Goal: Information Seeking & Learning: Understand process/instructions

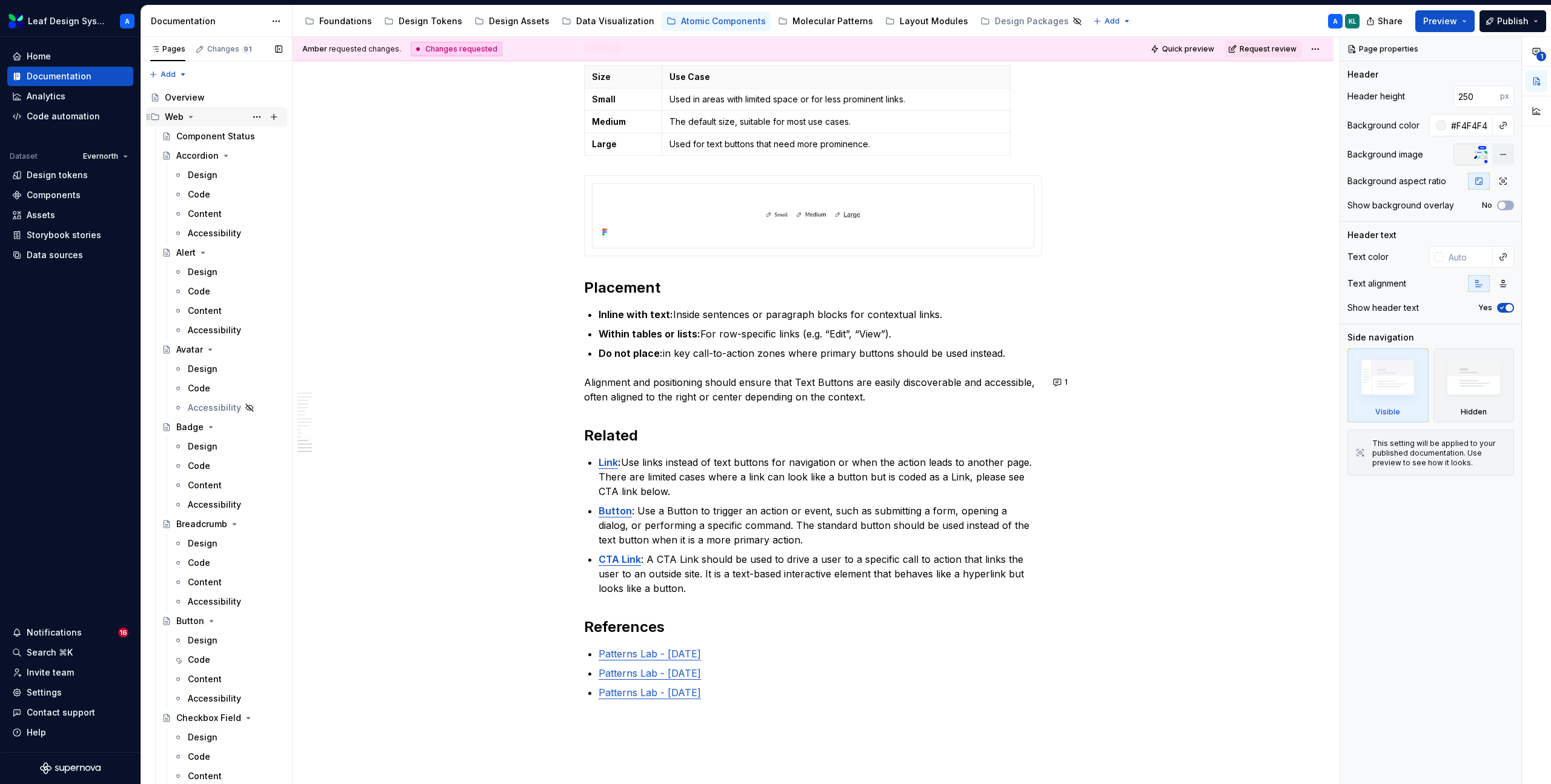
click at [190, 117] on icon "Page tree" at bounding box center [191, 117] width 3 height 1
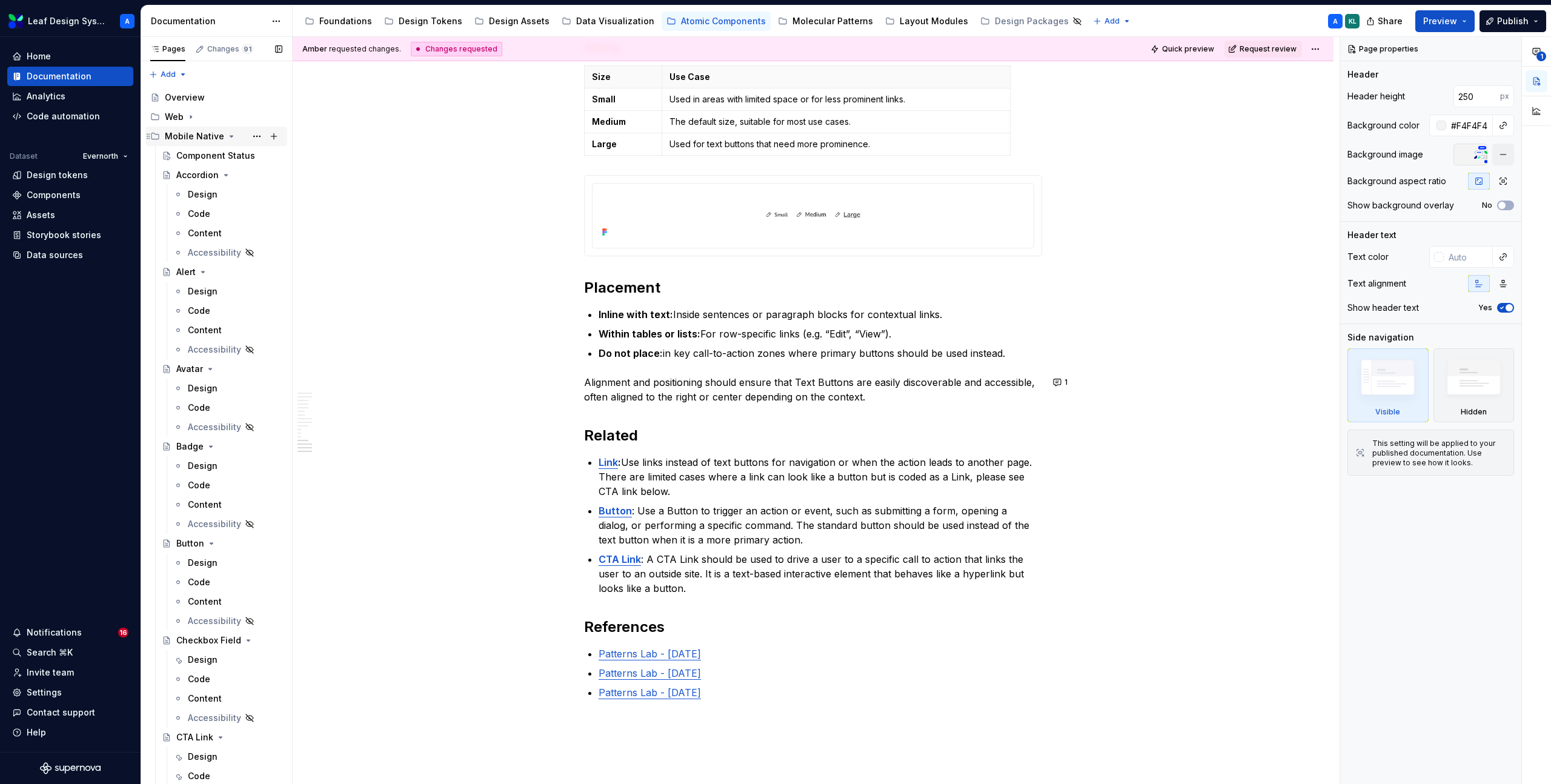
click at [230, 136] on icon "Page tree" at bounding box center [232, 136] width 3 height 1
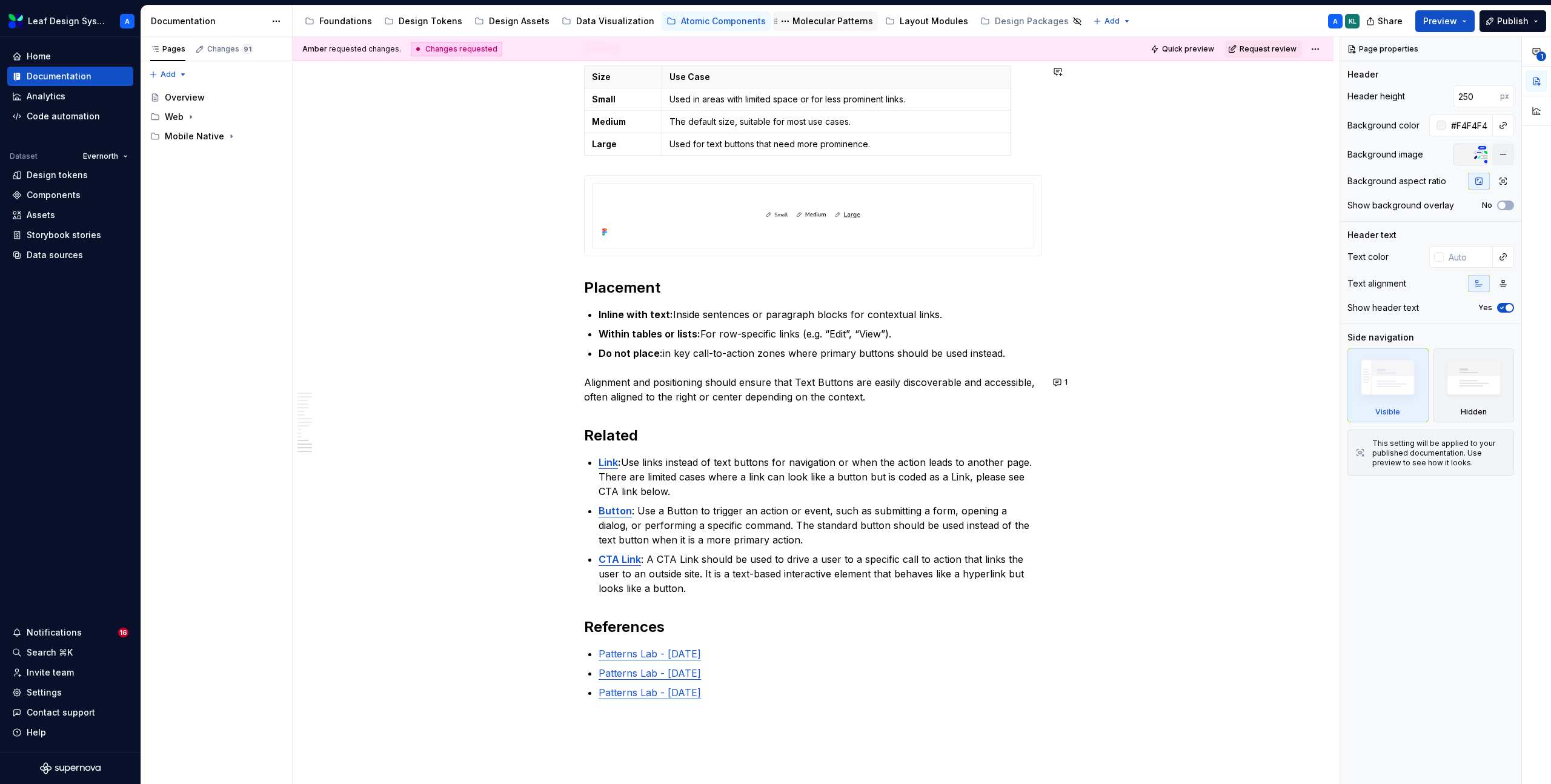
click at [807, 22] on div "Molecular Patterns" at bounding box center [832, 21] width 80 height 12
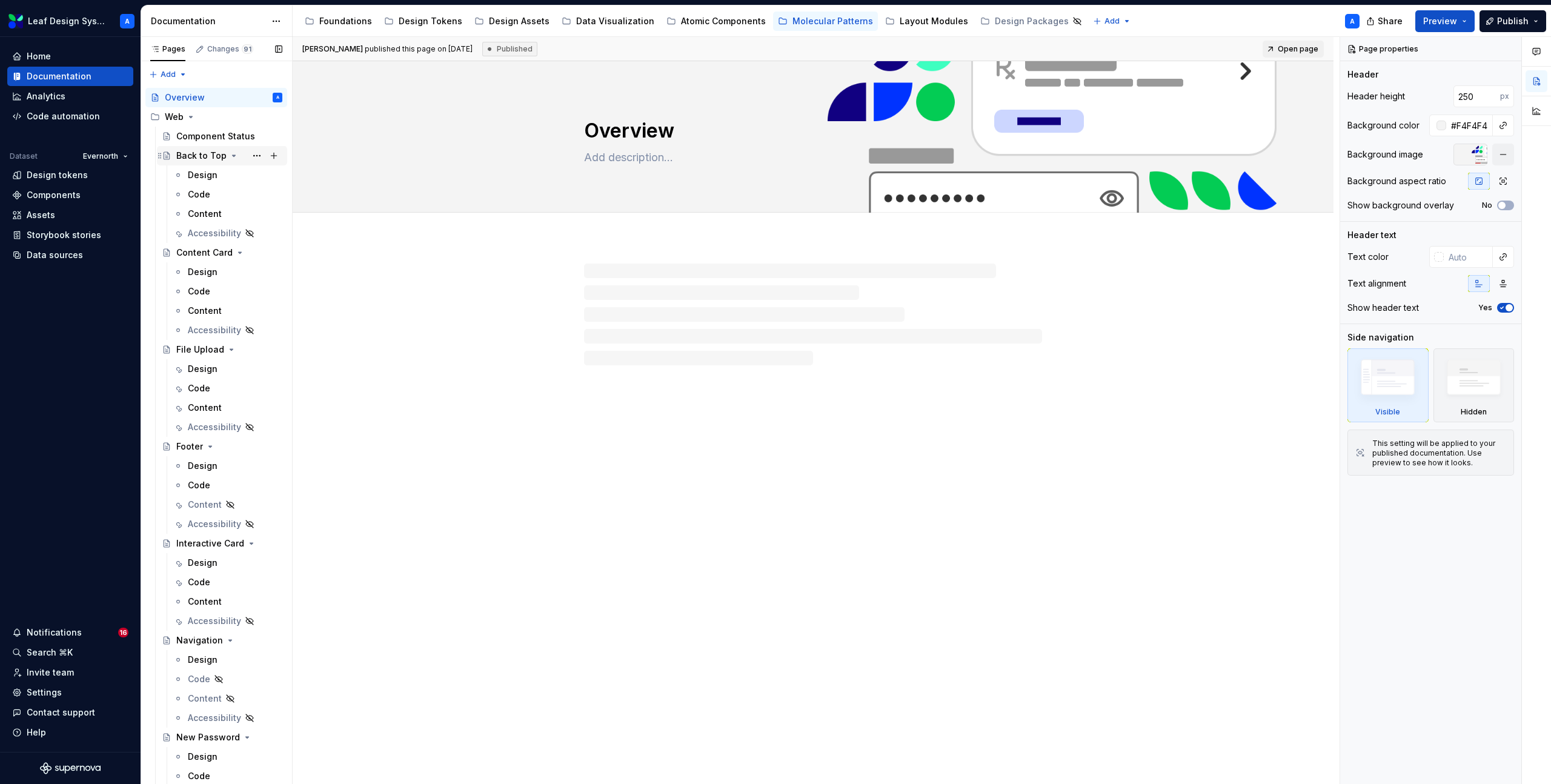
click at [229, 155] on icon "Page tree" at bounding box center [234, 156] width 10 height 10
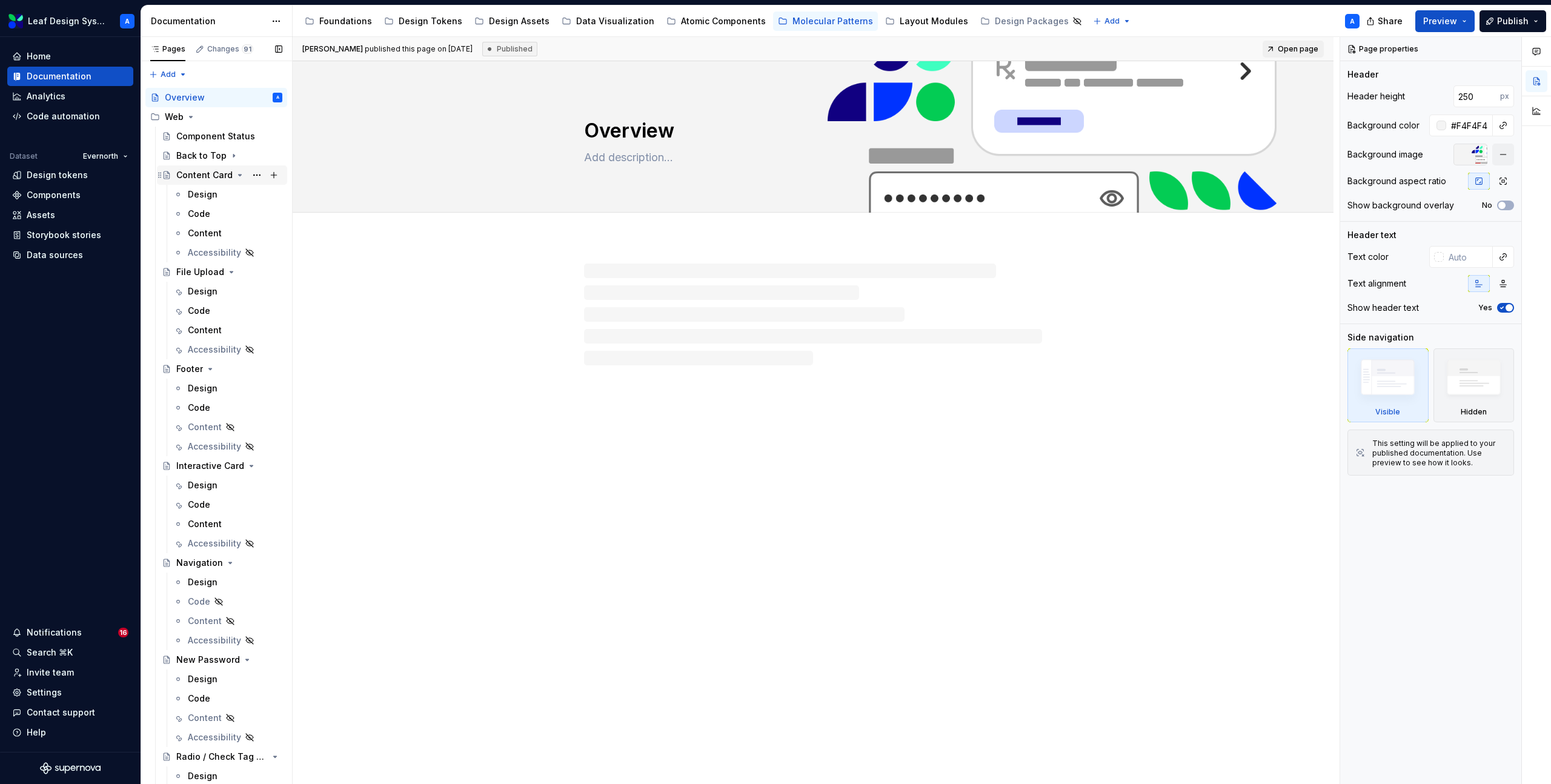
click at [237, 177] on icon "Page tree" at bounding box center [240, 175] width 10 height 10
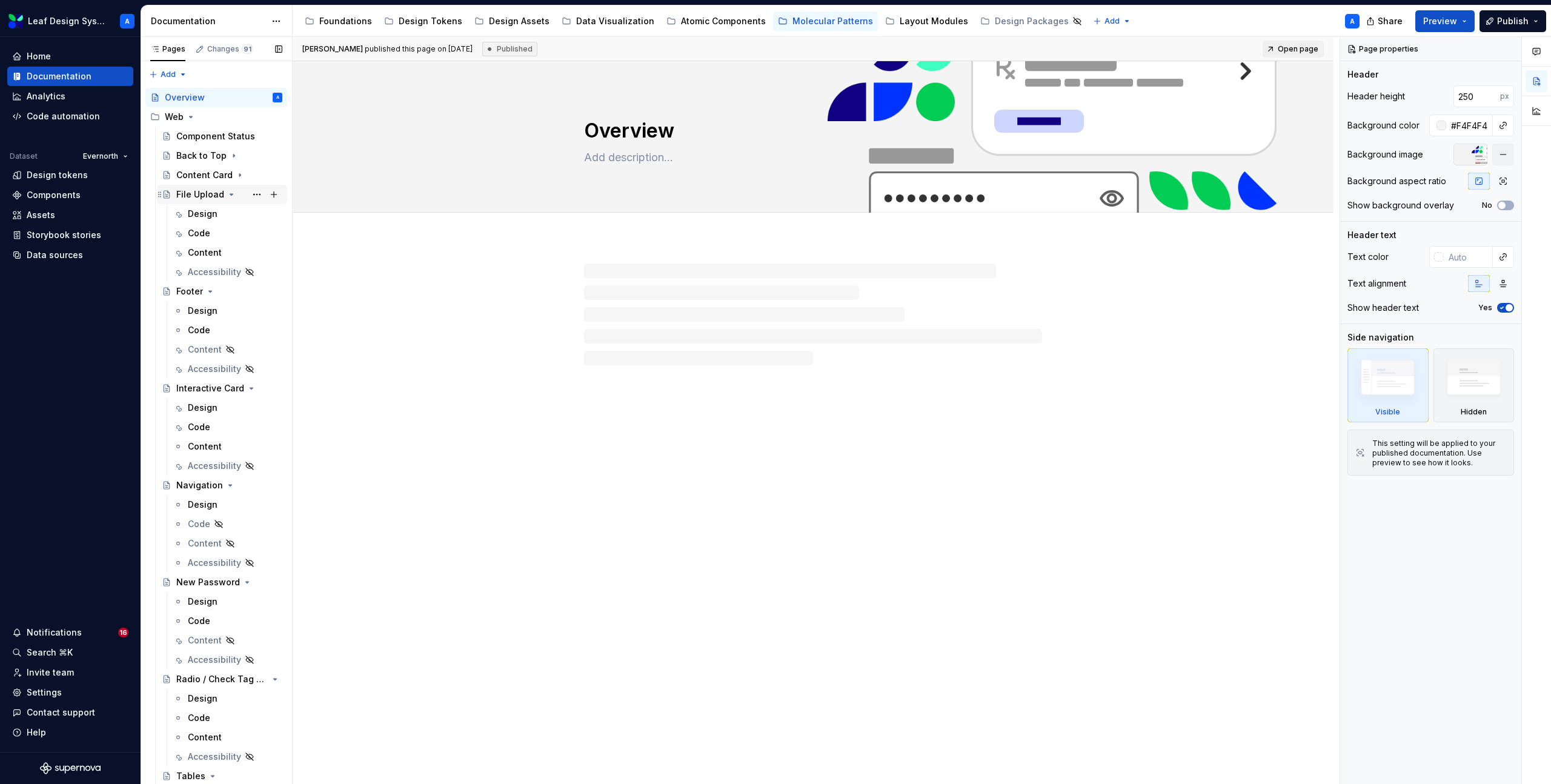
click at [234, 195] on div "File Upload" at bounding box center [229, 195] width 106 height 17
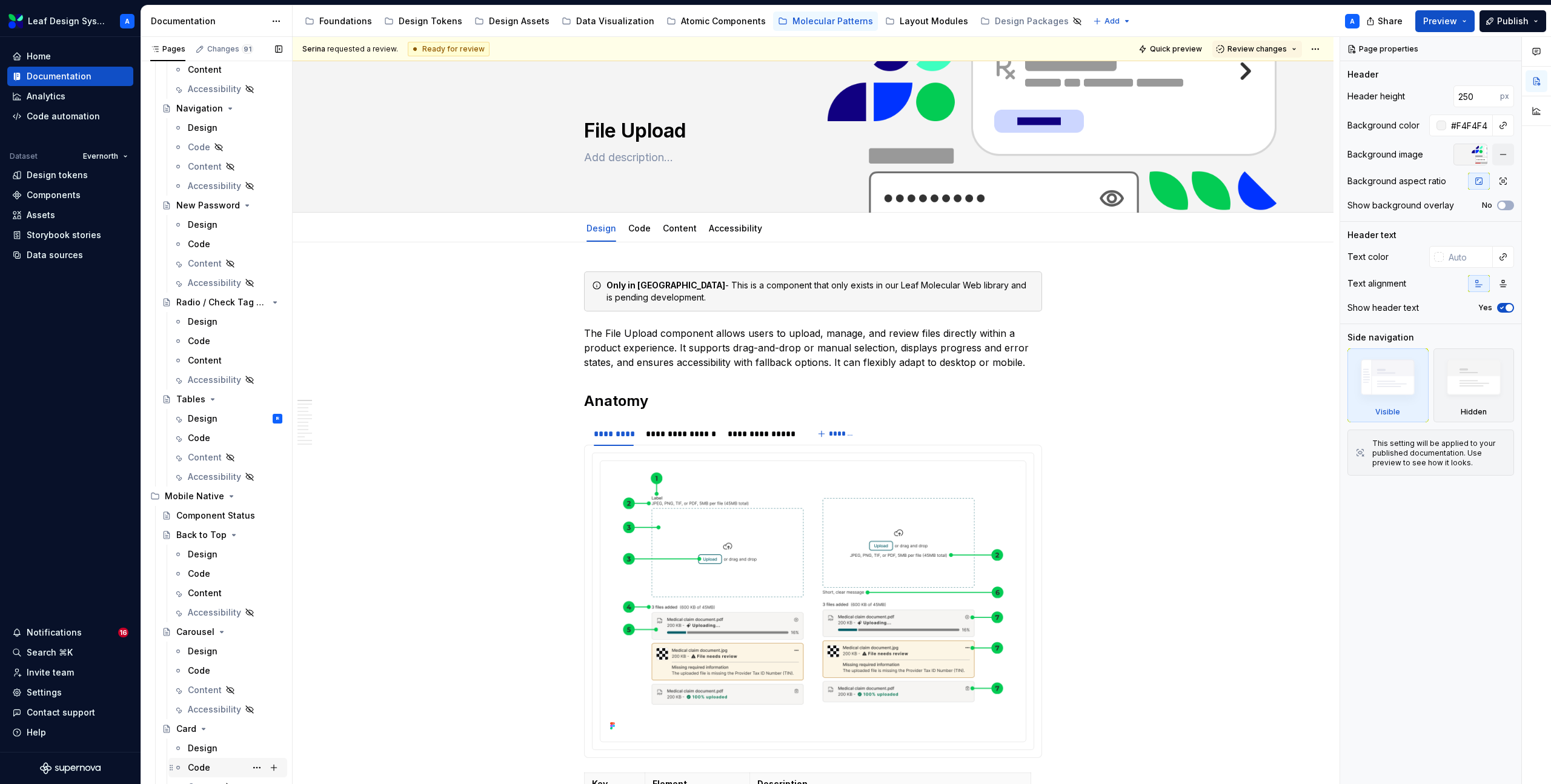
scroll to position [388, 0]
click at [203, 408] on div "Design" at bounding box center [202, 407] width 30 height 12
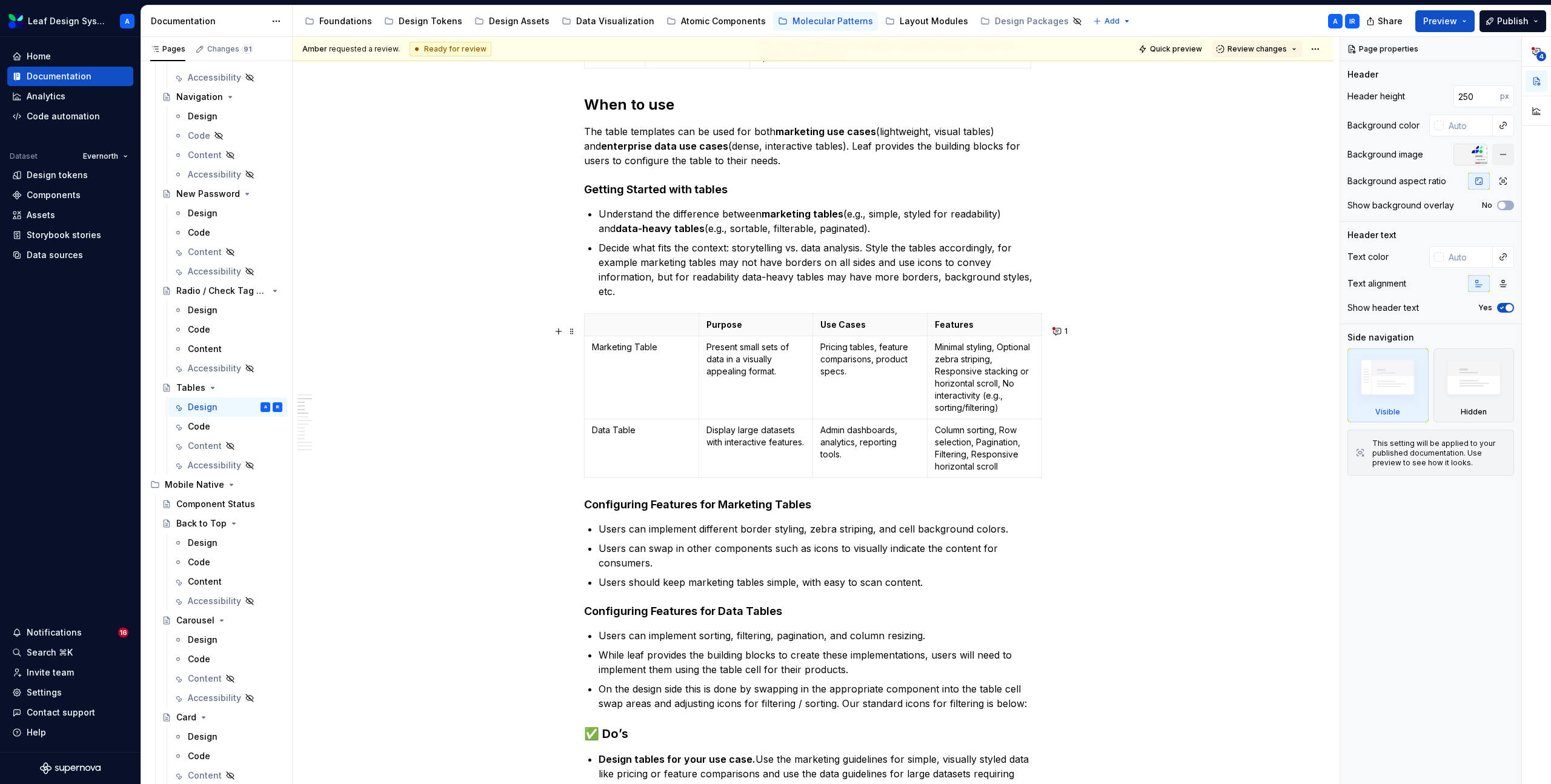
scroll to position [708, 0]
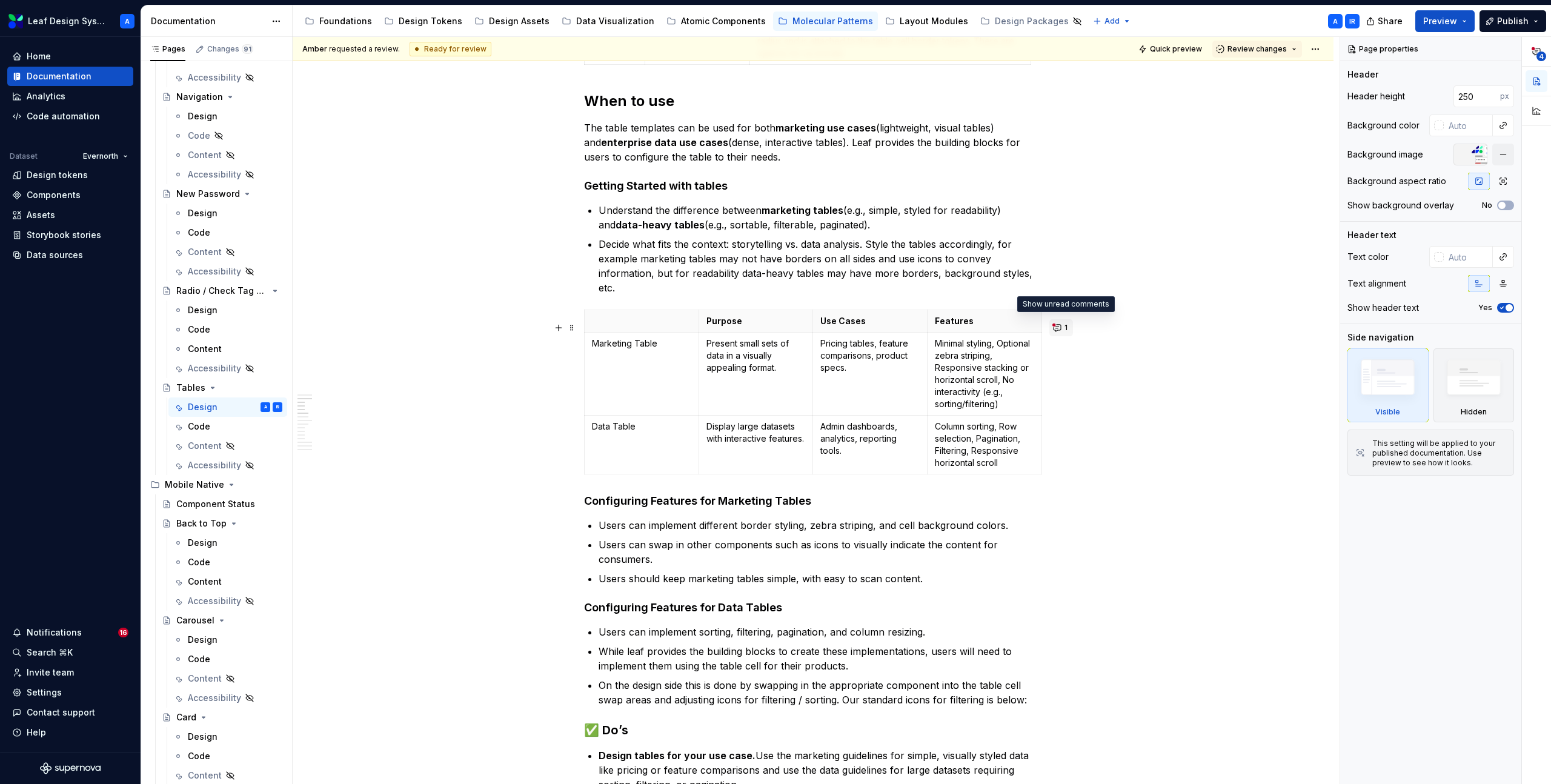
click at [1063, 328] on button "1" at bounding box center [1061, 328] width 23 height 17
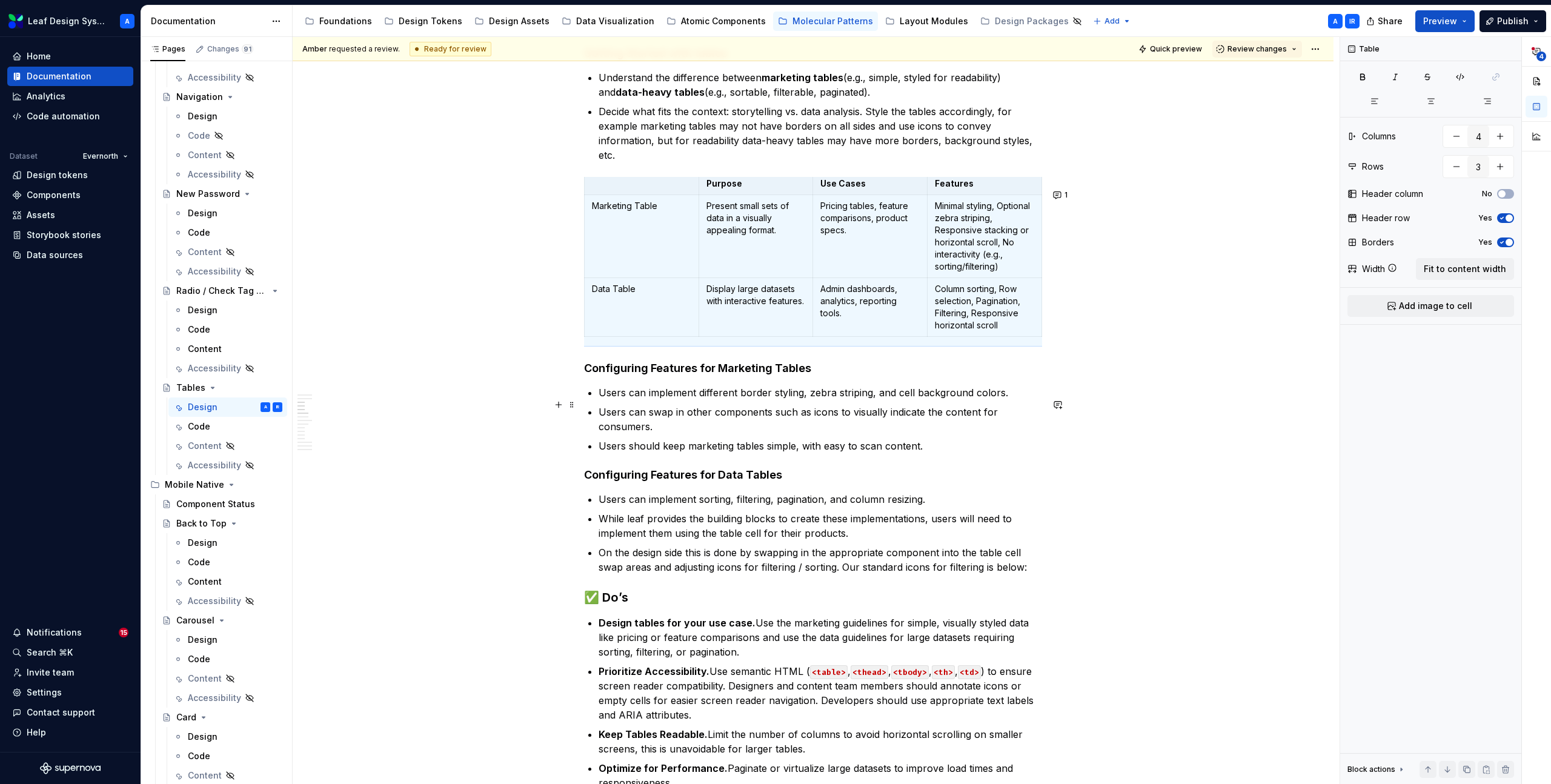
scroll to position [764, 0]
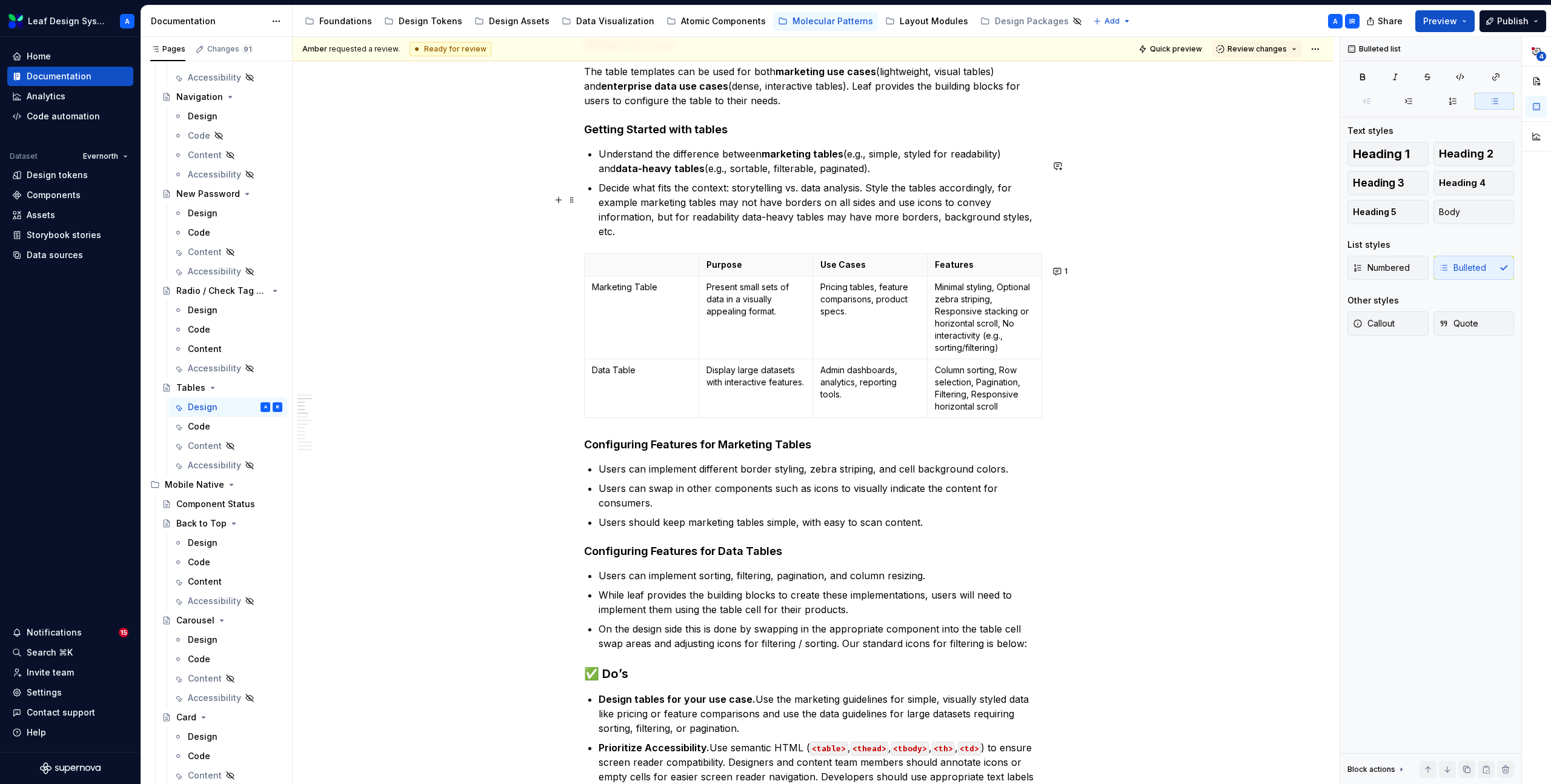
click at [658, 219] on p "Decide what fits the context: storytelling vs. data analysis. Style the tables …" at bounding box center [820, 209] width 444 height 58
click at [828, 452] on h4 "Configuring Features for Marketing Tables" at bounding box center [813, 445] width 458 height 14
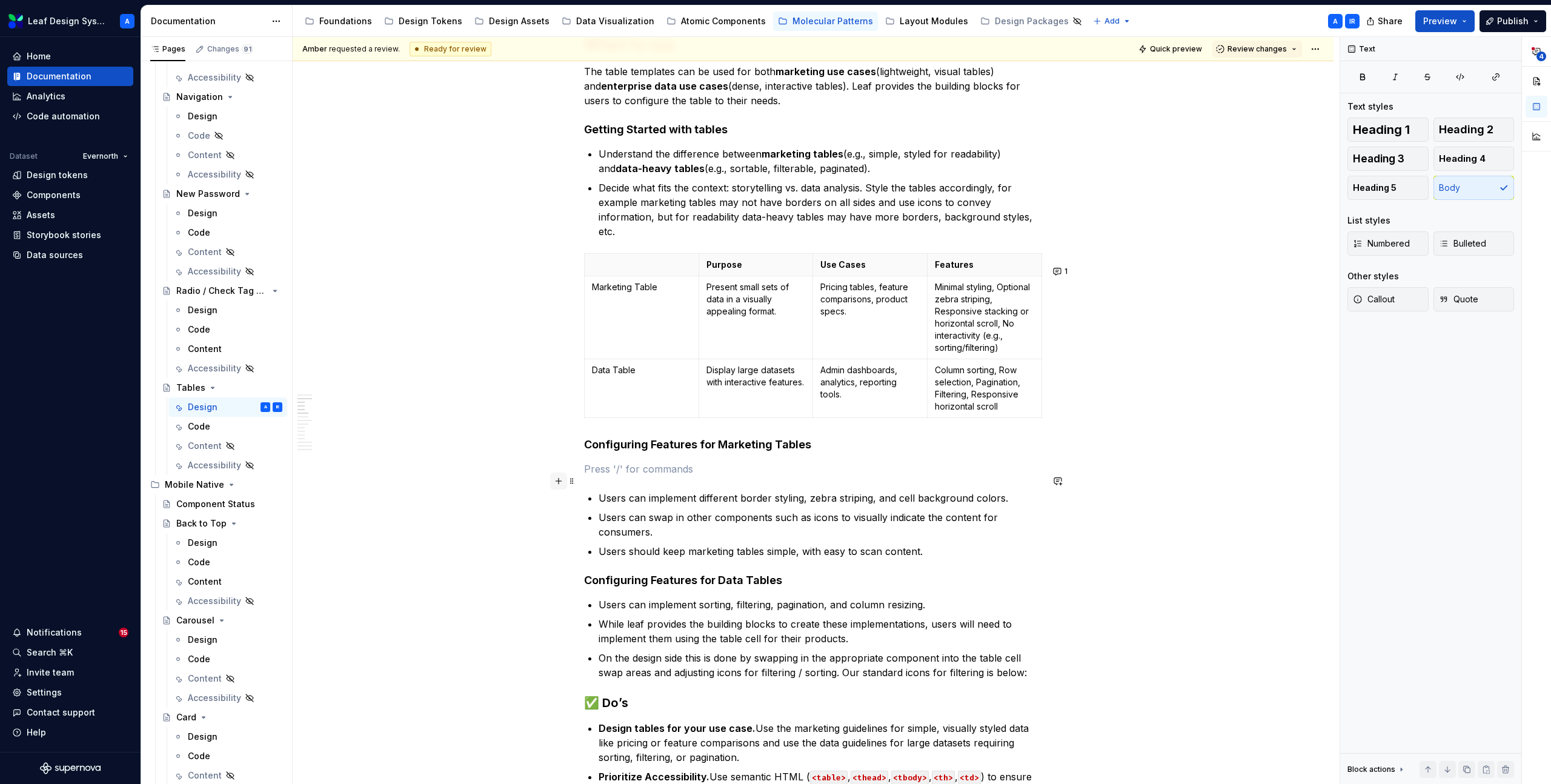
click at [563, 481] on button "button" at bounding box center [559, 481] width 17 height 17
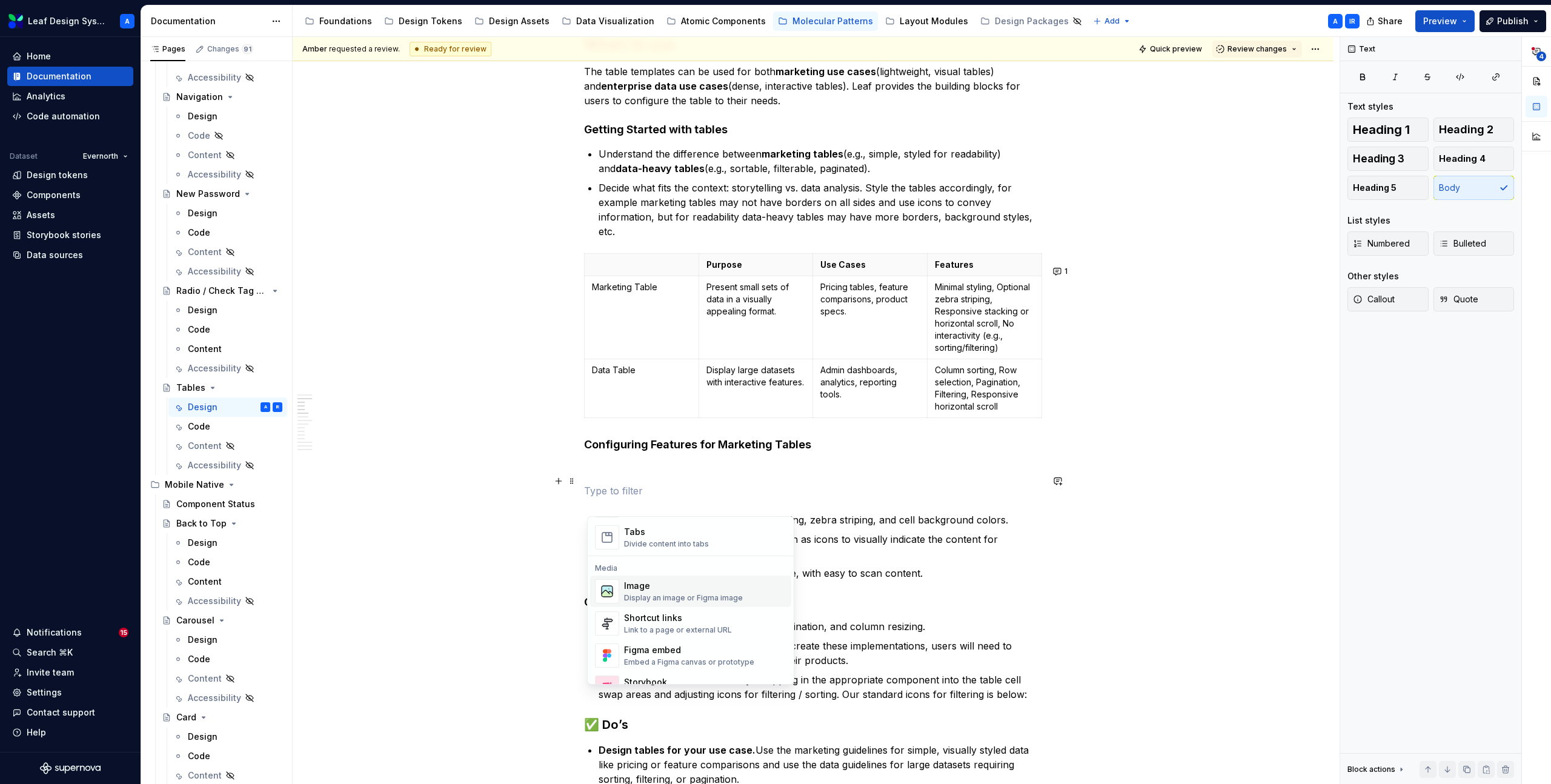
scroll to position [487, 0]
click at [642, 570] on div "Image" at bounding box center [683, 574] width 119 height 12
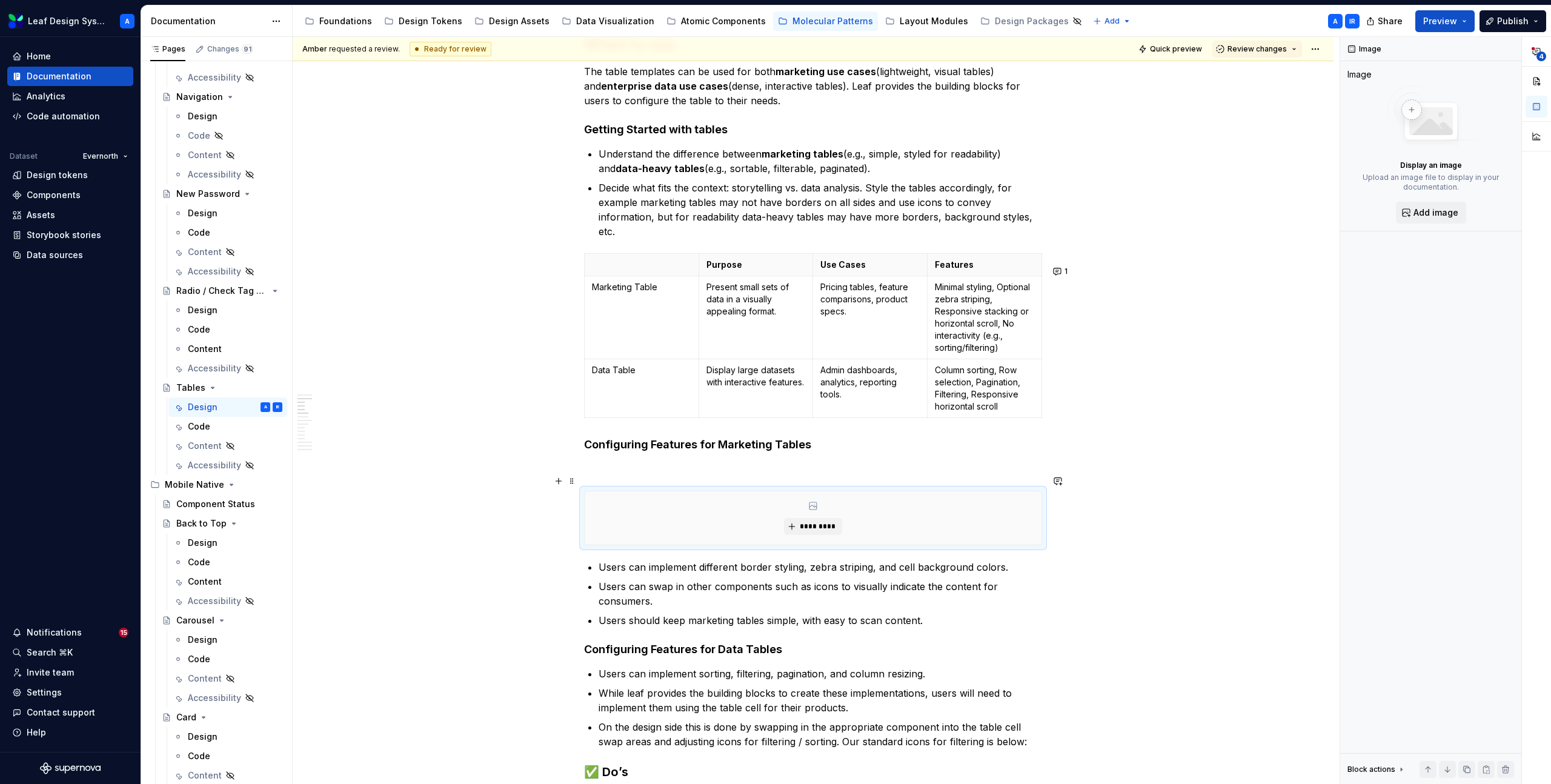
click at [609, 477] on p at bounding box center [813, 469] width 458 height 14
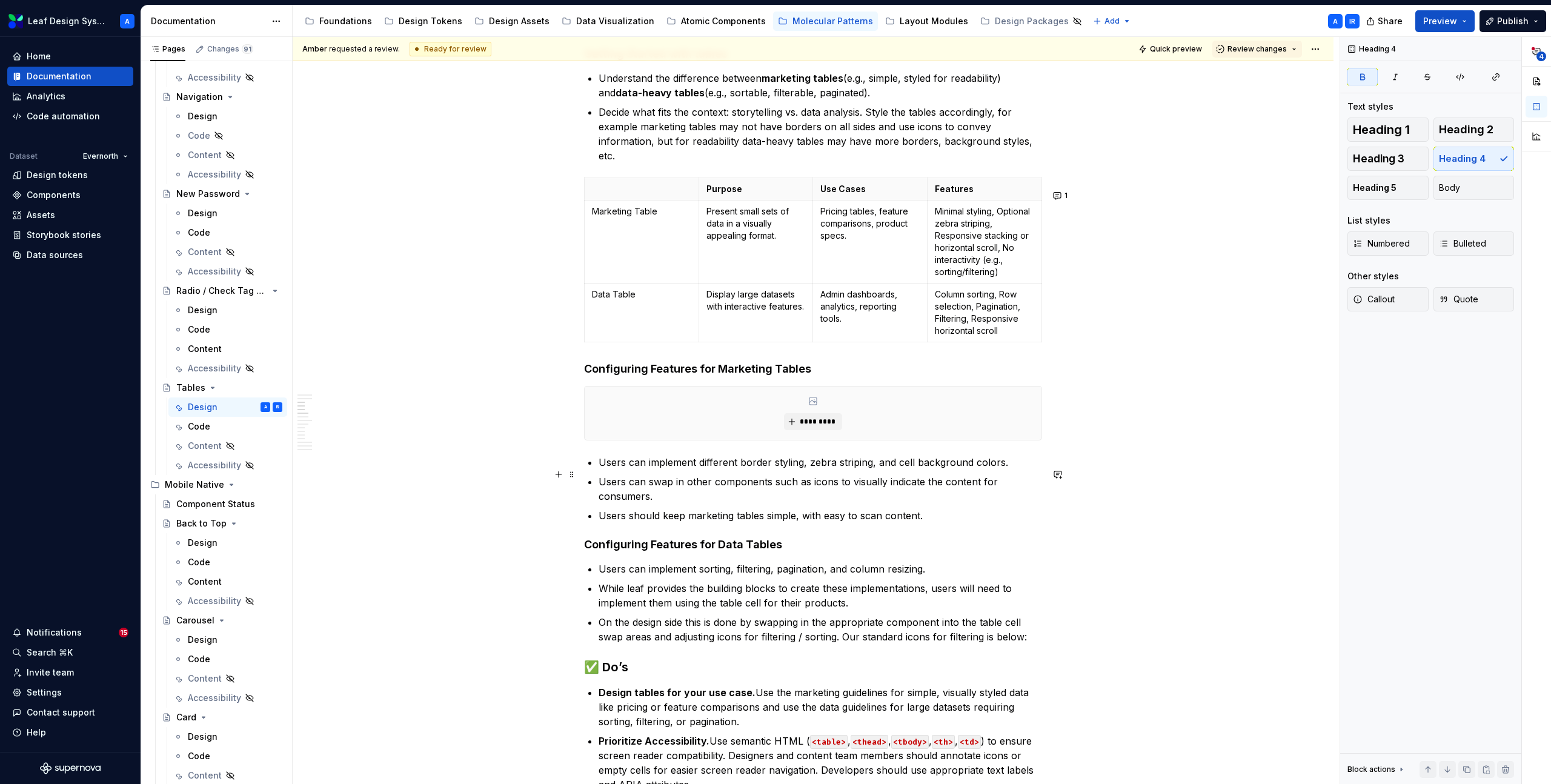
scroll to position [919, 0]
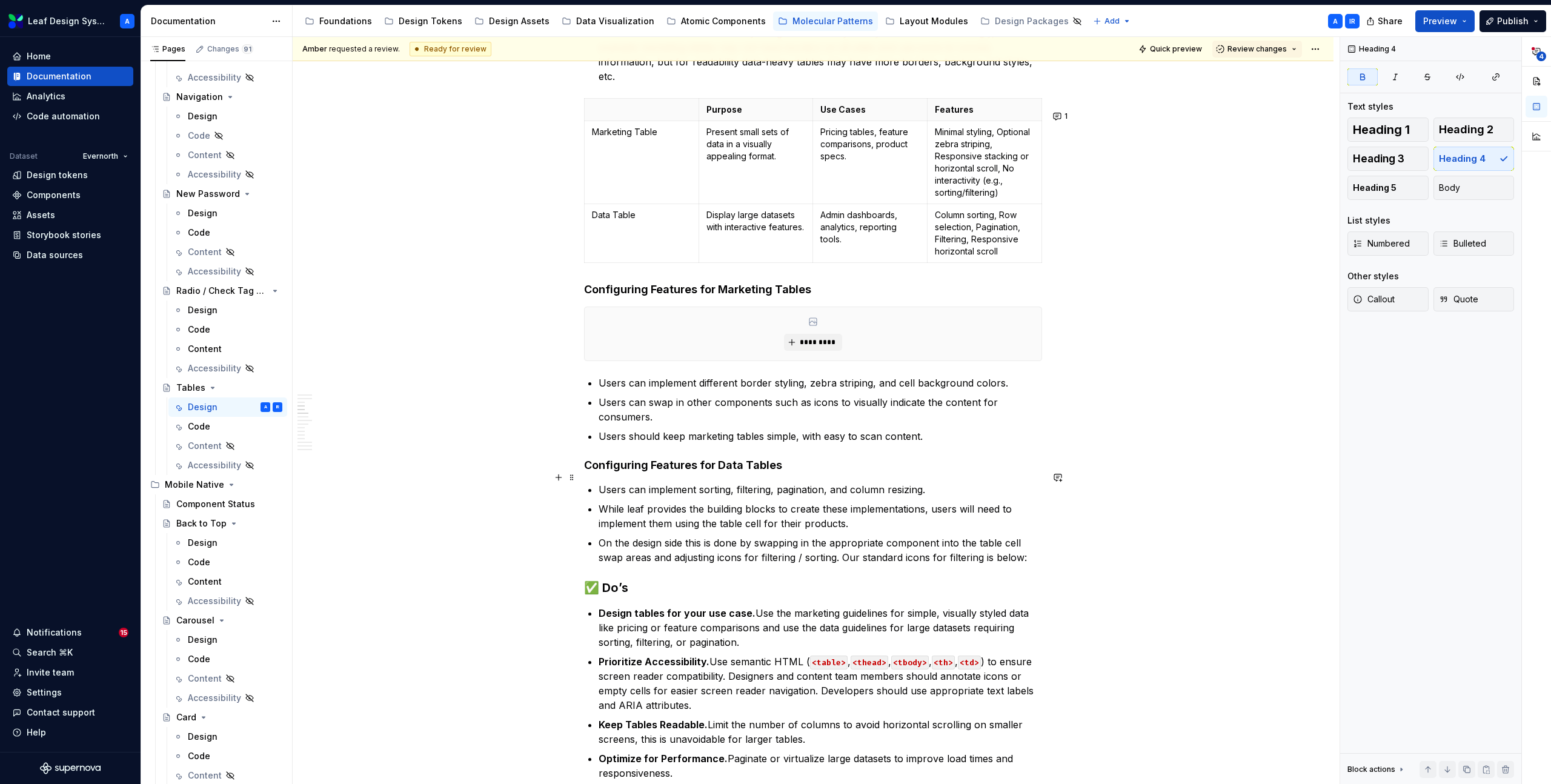
click at [807, 473] on h4 "Configuring Features for Data Tables" at bounding box center [813, 465] width 458 height 14
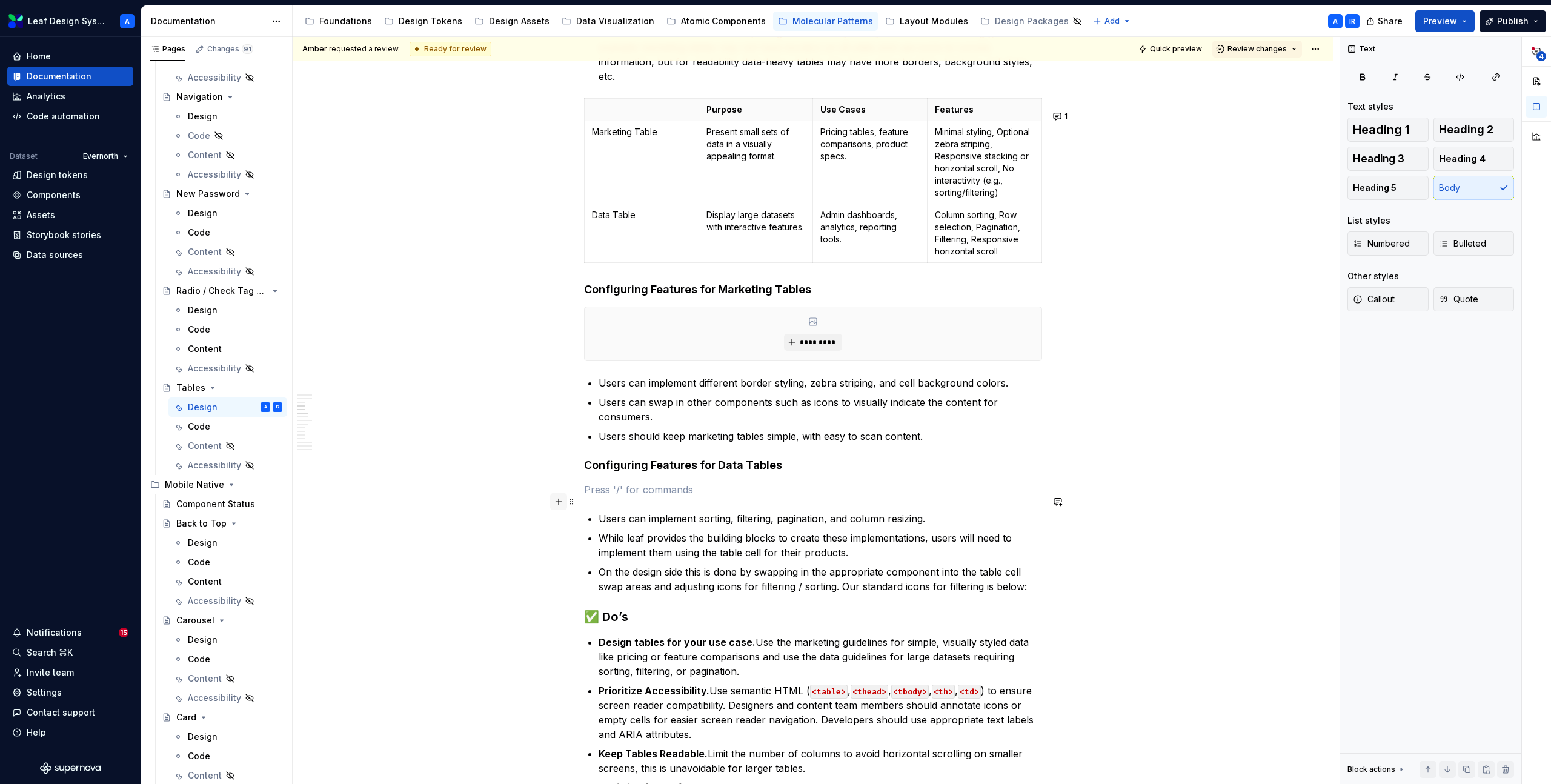
click at [564, 502] on button "button" at bounding box center [559, 502] width 17 height 17
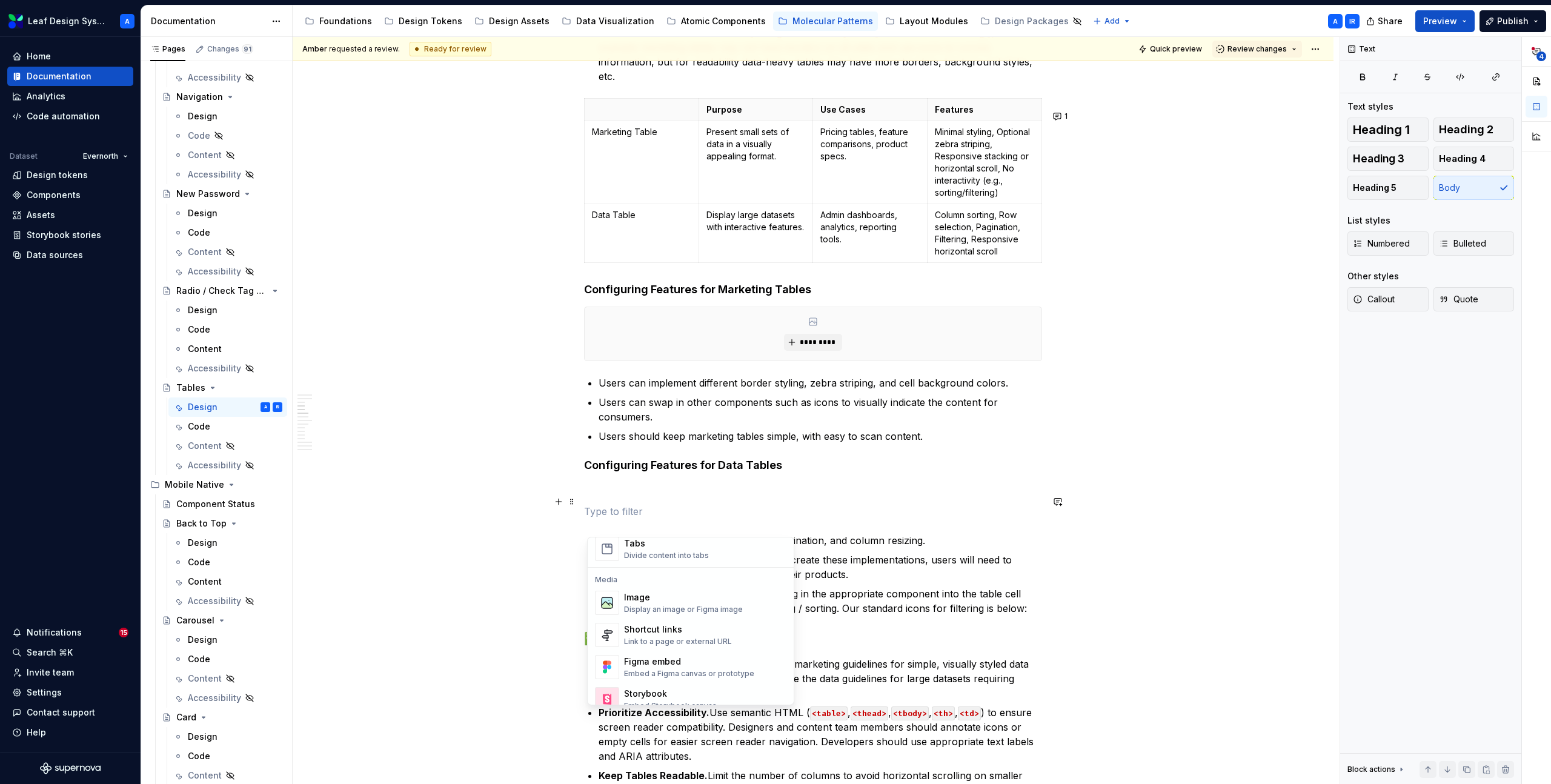
scroll to position [491, 0]
click at [637, 584] on div "Image" at bounding box center [683, 590] width 119 height 12
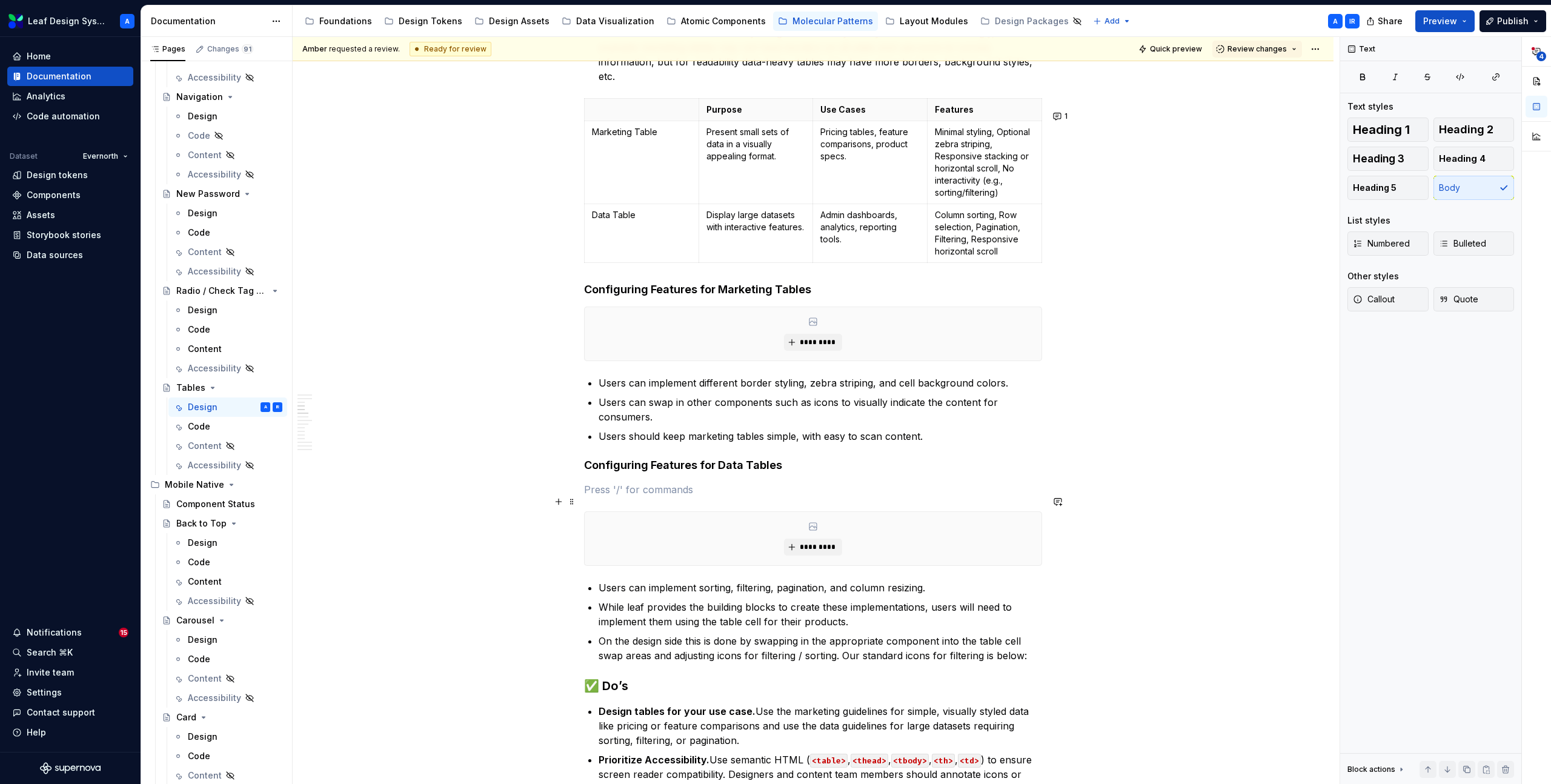
click at [611, 497] on p at bounding box center [813, 489] width 458 height 14
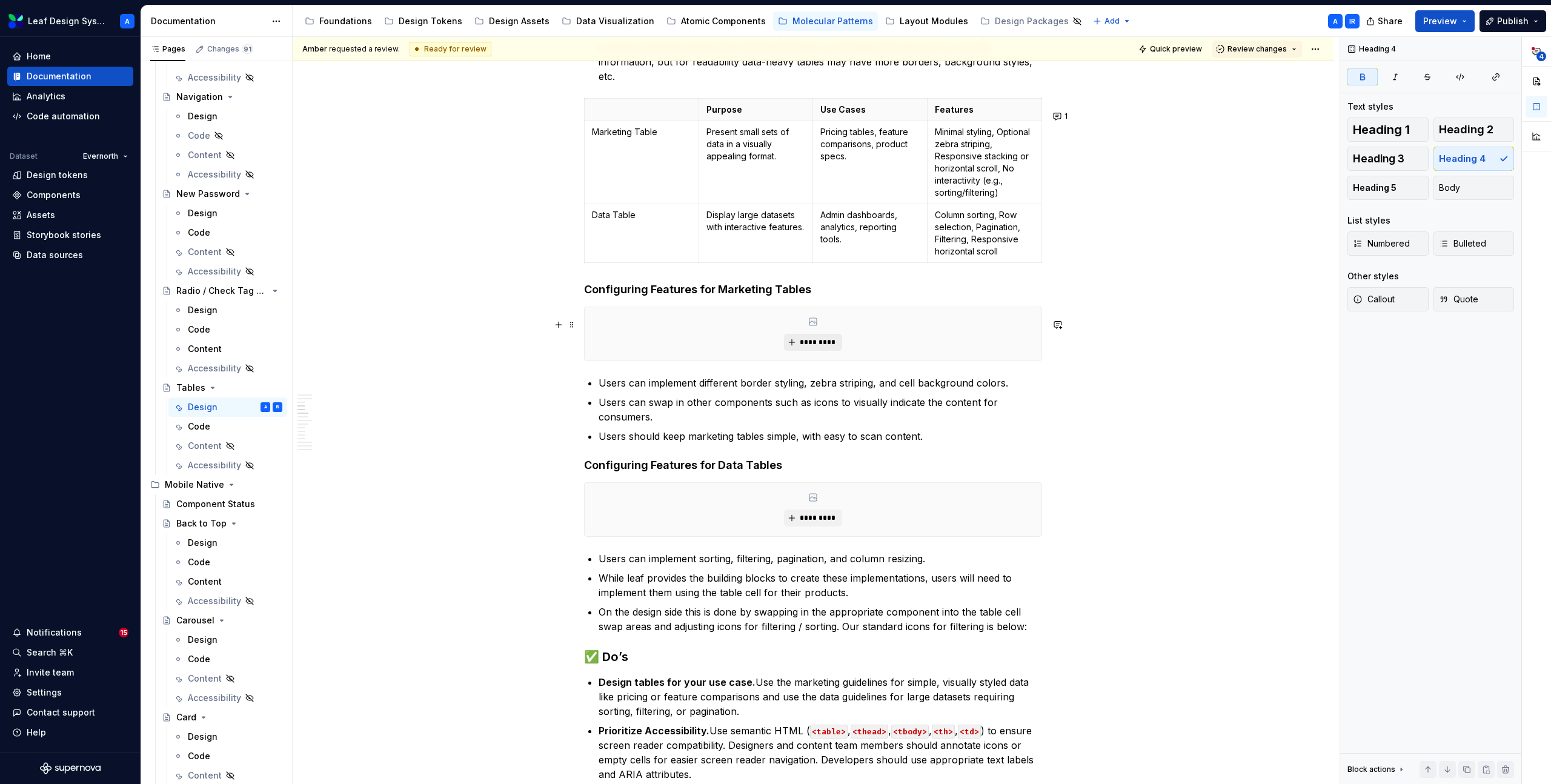
click at [816, 347] on span "*********" at bounding box center [817, 342] width 37 height 10
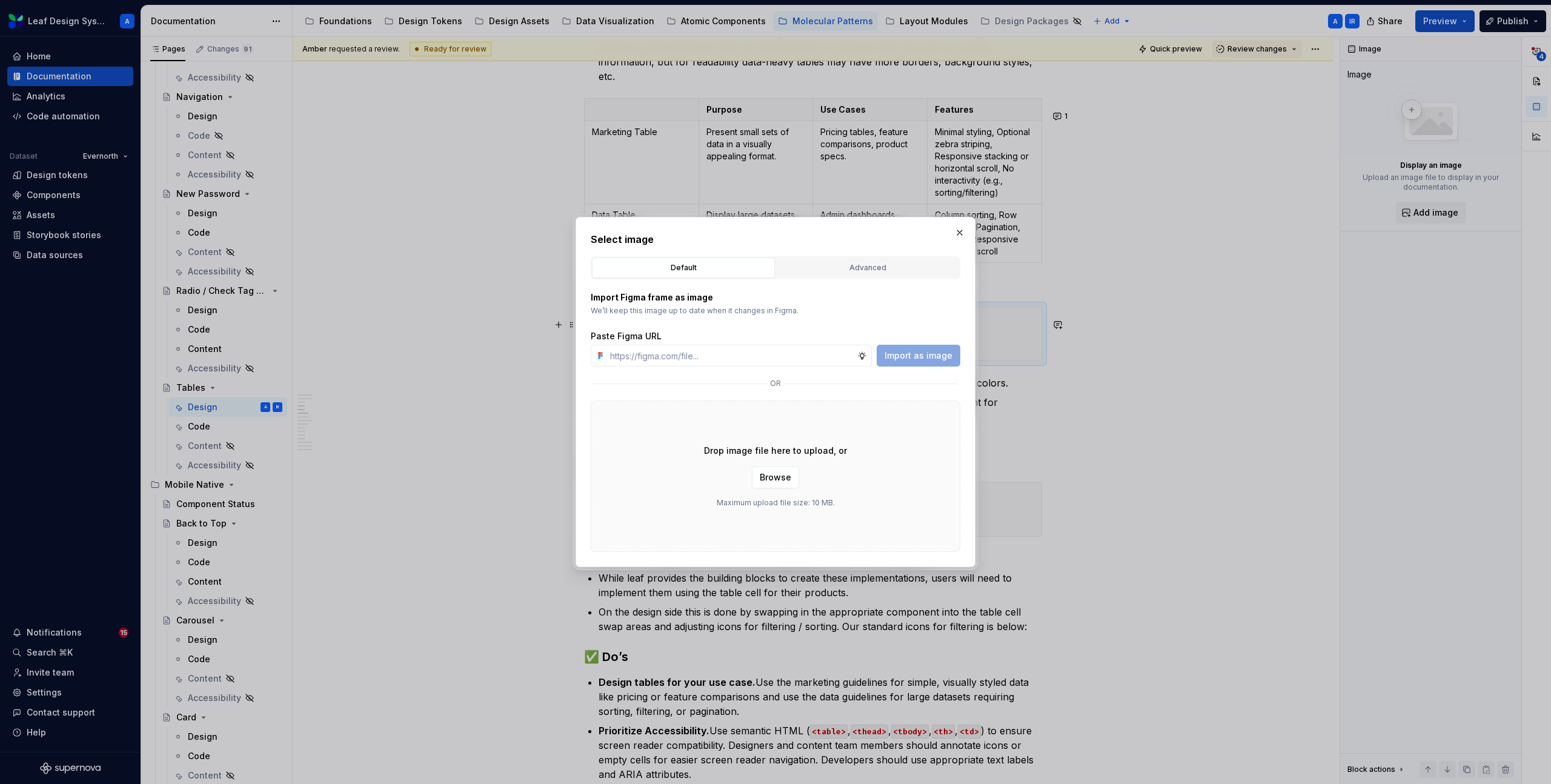
type textarea "*"
type input "[URL][DOMAIN_NAME]"
type textarea "*"
type input "[URL][DOMAIN_NAME]"
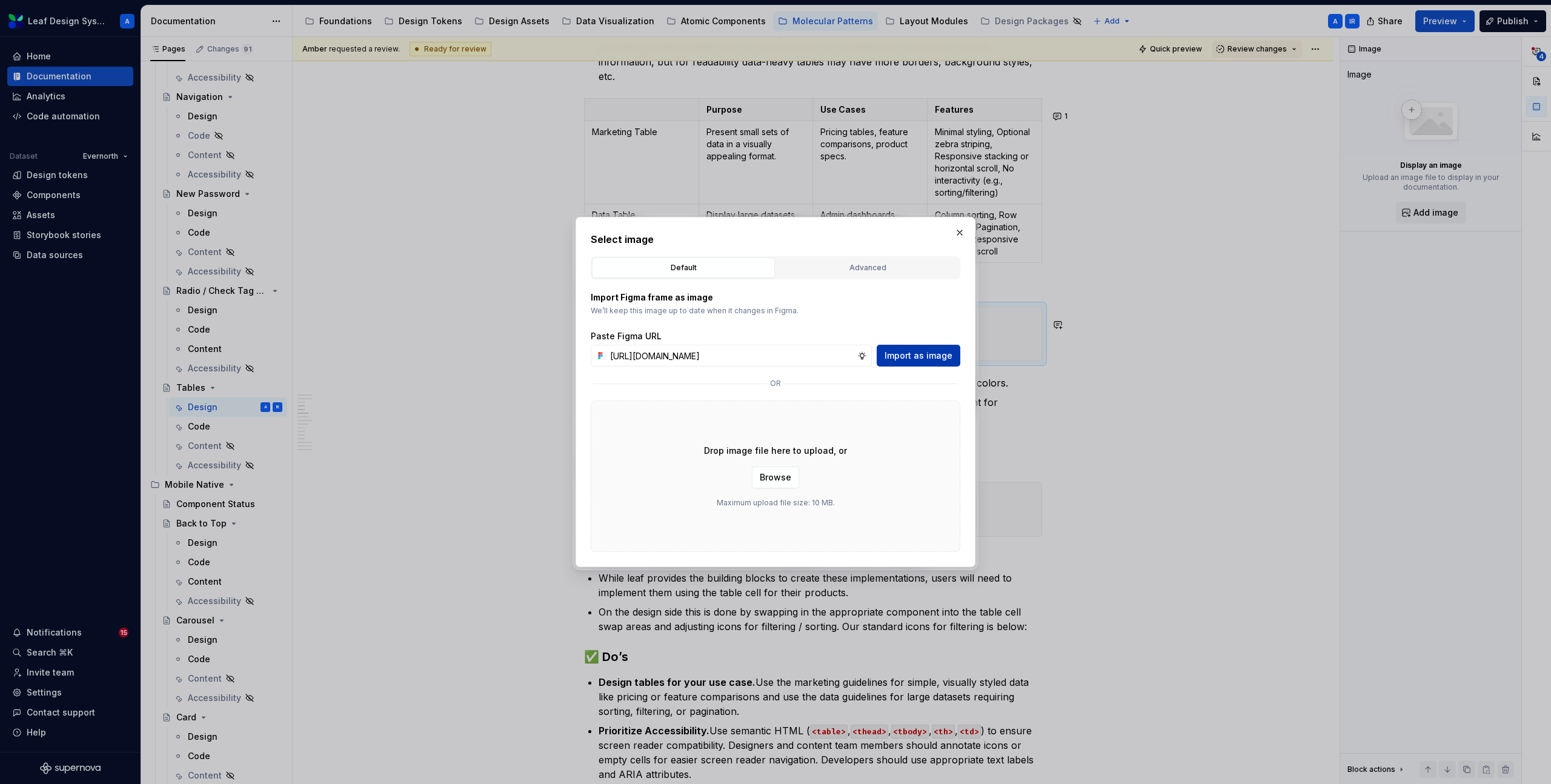
click at [903, 356] on span "Import as image" at bounding box center [919, 355] width 68 height 12
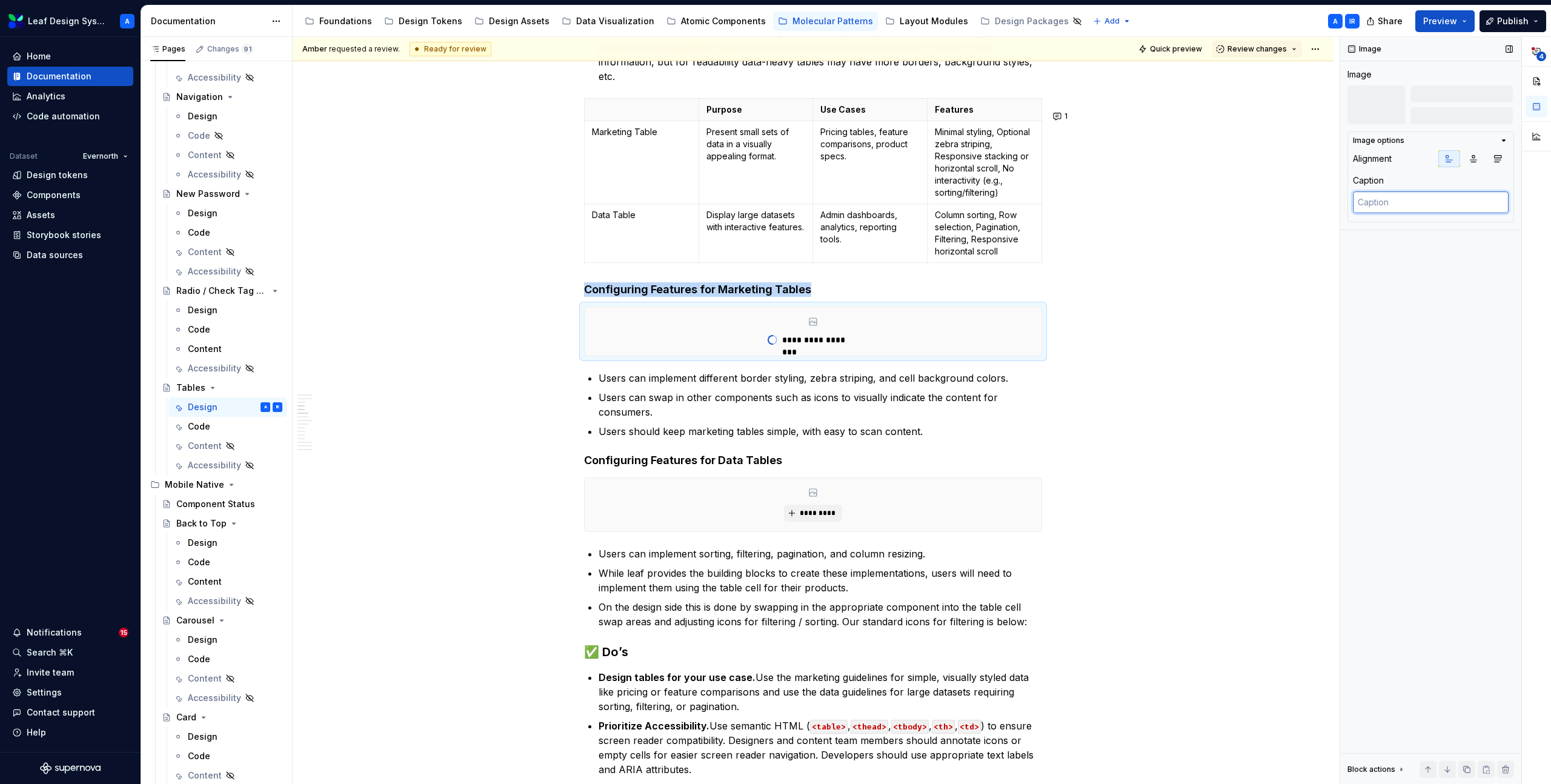
type textarea "*"
click at [1404, 202] on textarea at bounding box center [1430, 202] width 156 height 22
type textarea "E"
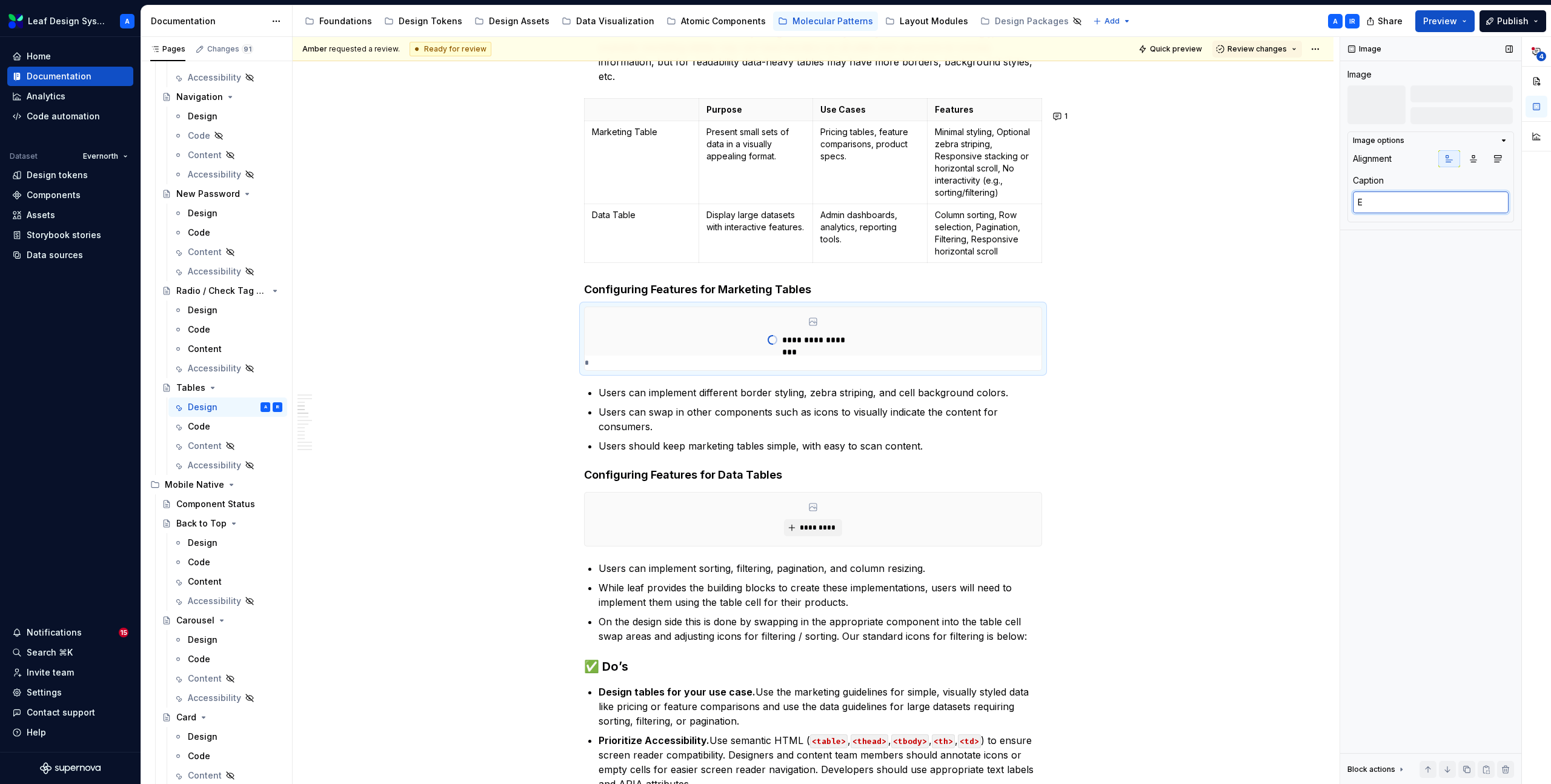
type textarea "*"
type textarea "Ex"
type textarea "*"
type textarea "Exa"
type textarea "*"
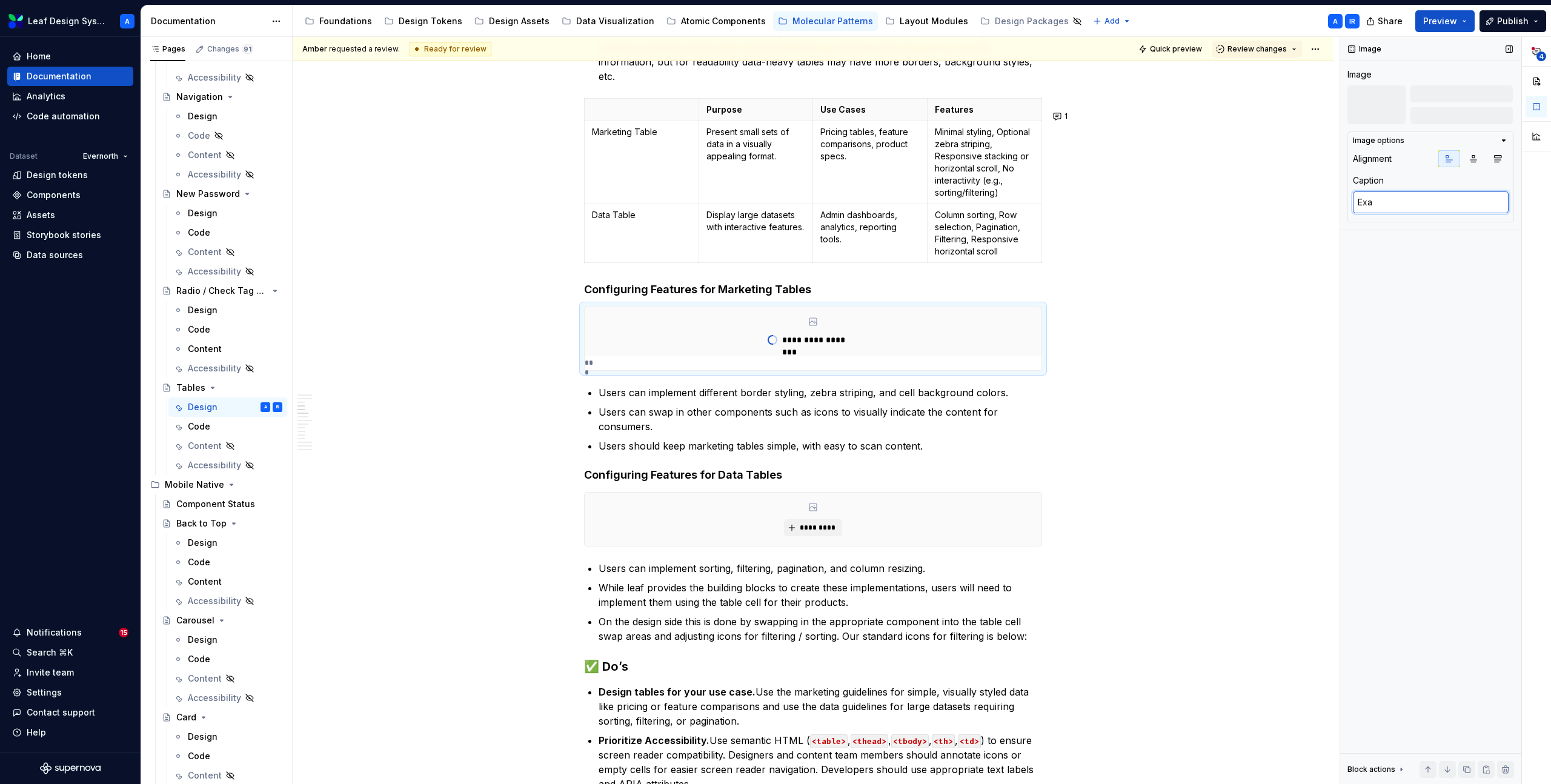
type textarea "Exam"
type textarea "*"
type textarea "Exampl"
type textarea "*"
type textarea "Example"
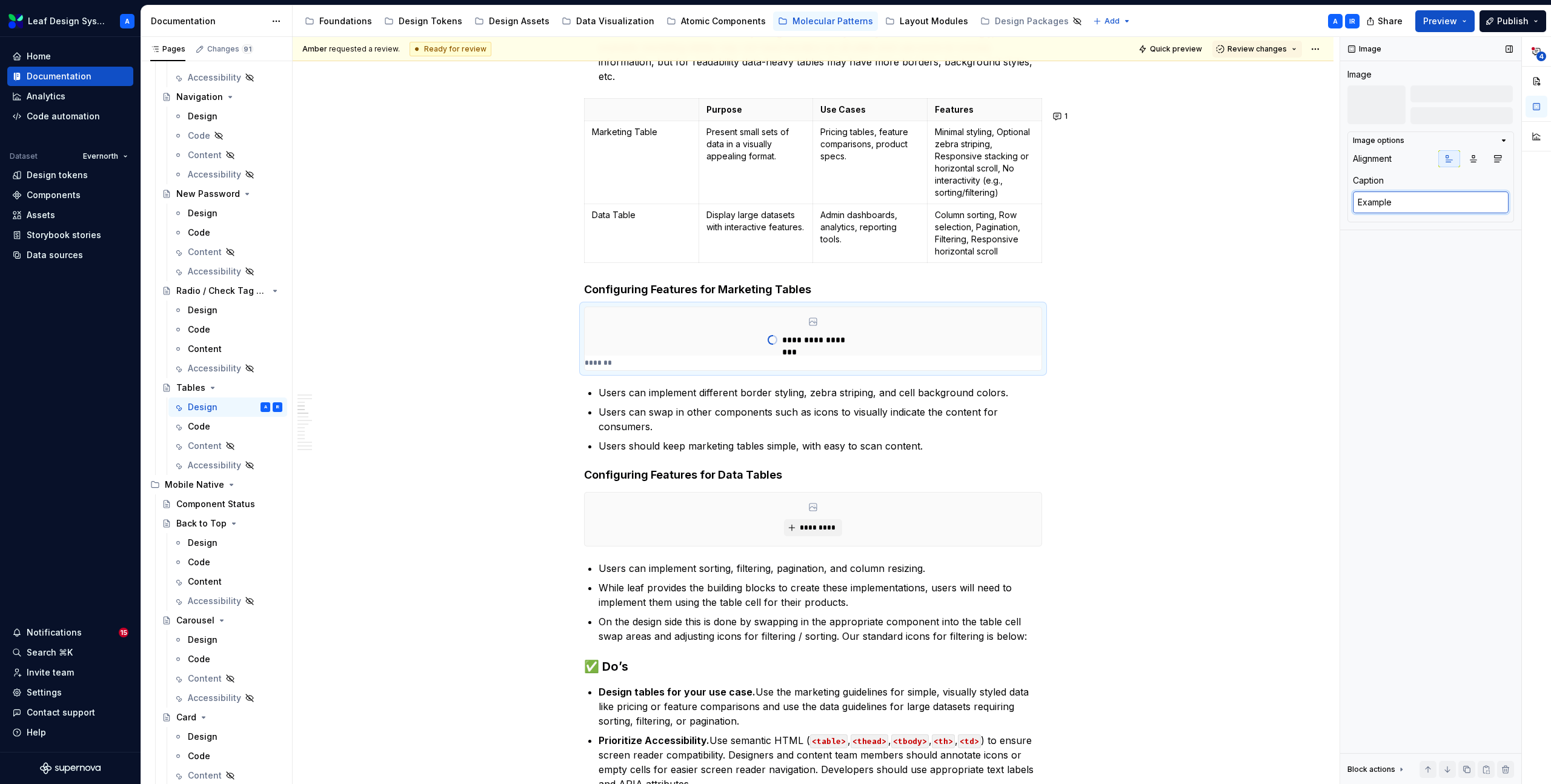
type textarea "*"
type textarea "Example"
type textarea "*"
type textarea "Example o"
type textarea "*"
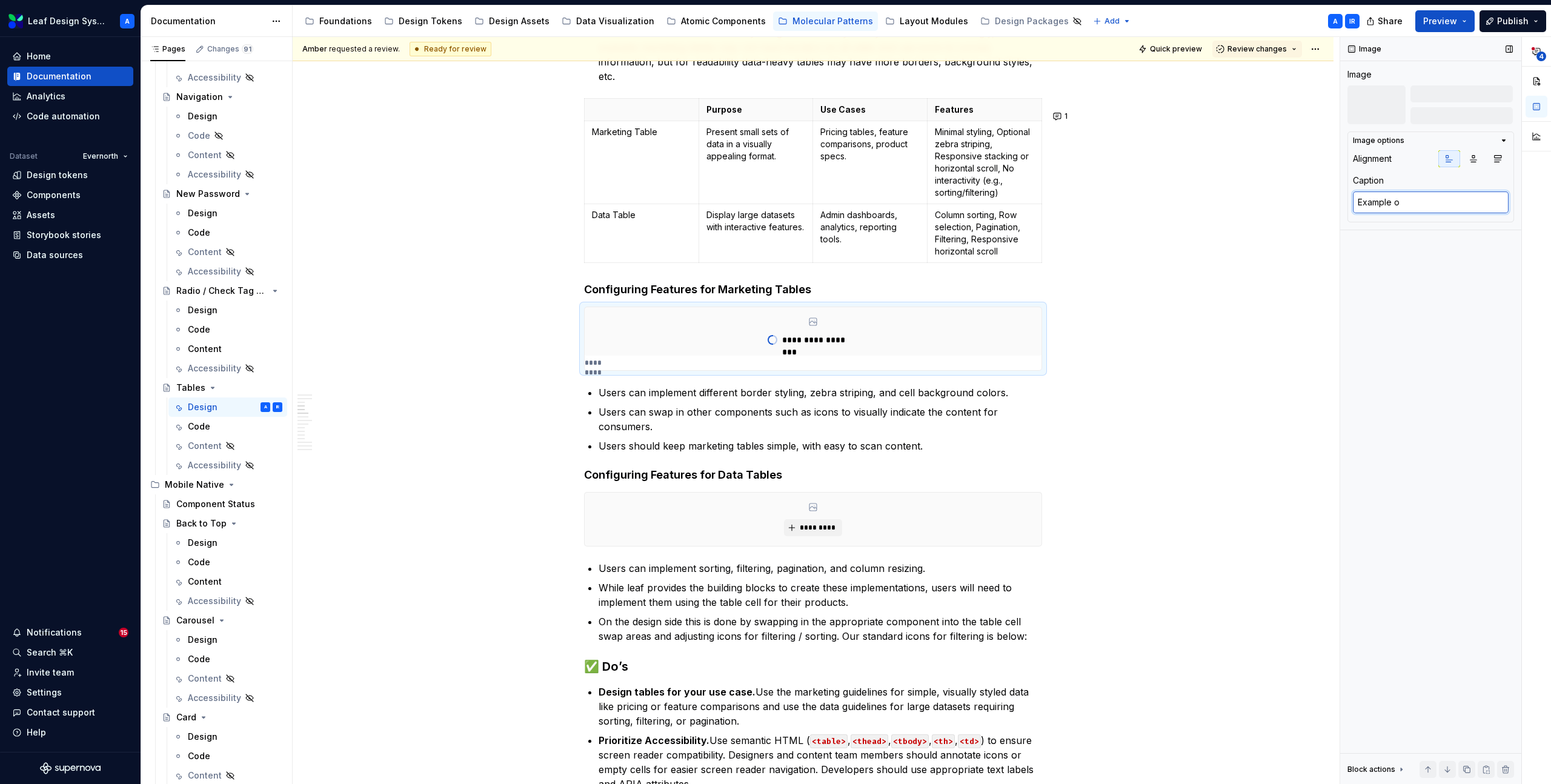
type textarea "Example of"
type textarea "*"
type textarea "Example of a"
type textarea "*"
type textarea "Example of a"
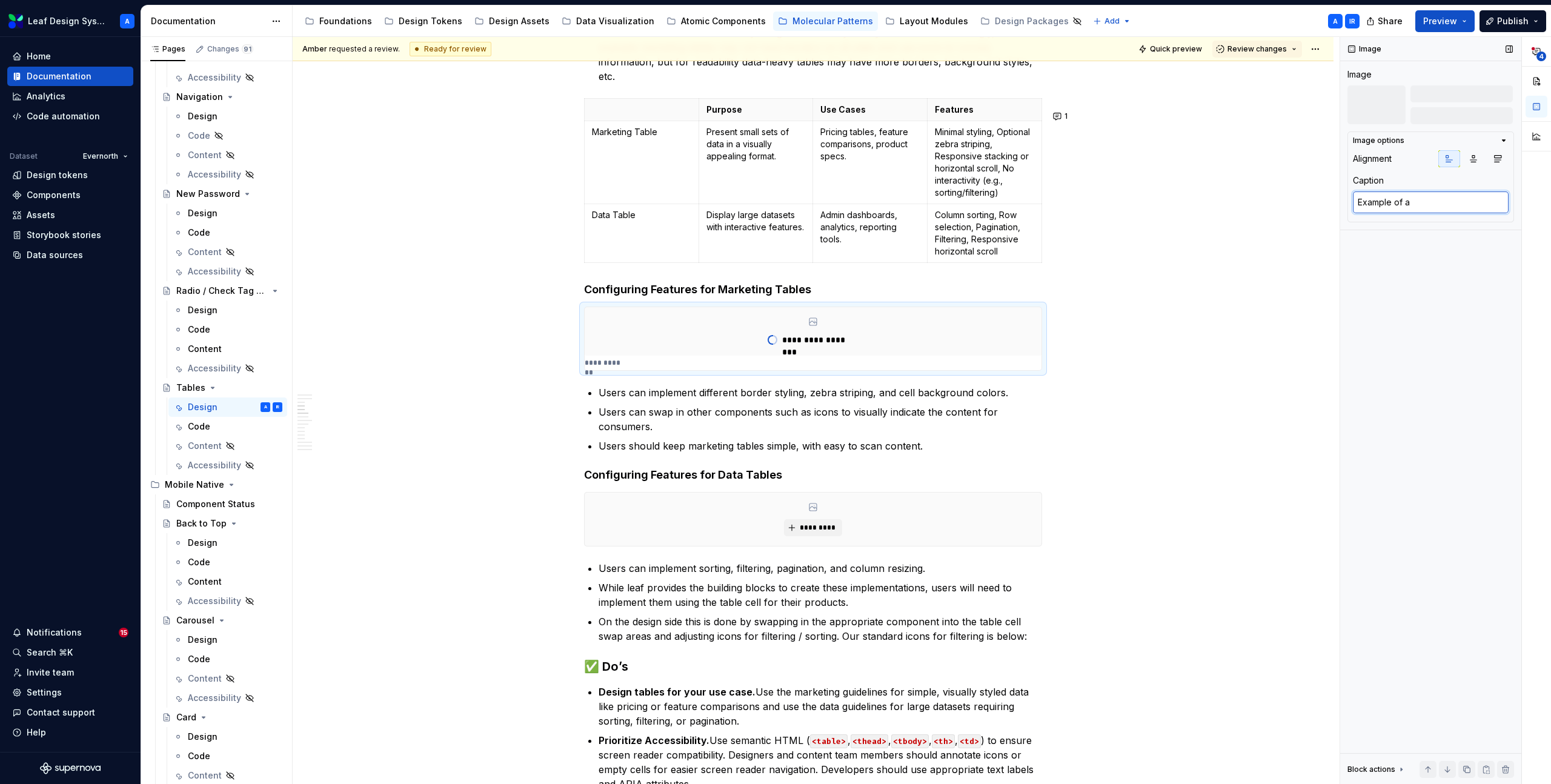
type textarea "*"
type textarea "Example of a m"
type textarea "*"
type textarea "Example of a ma"
type textarea "*"
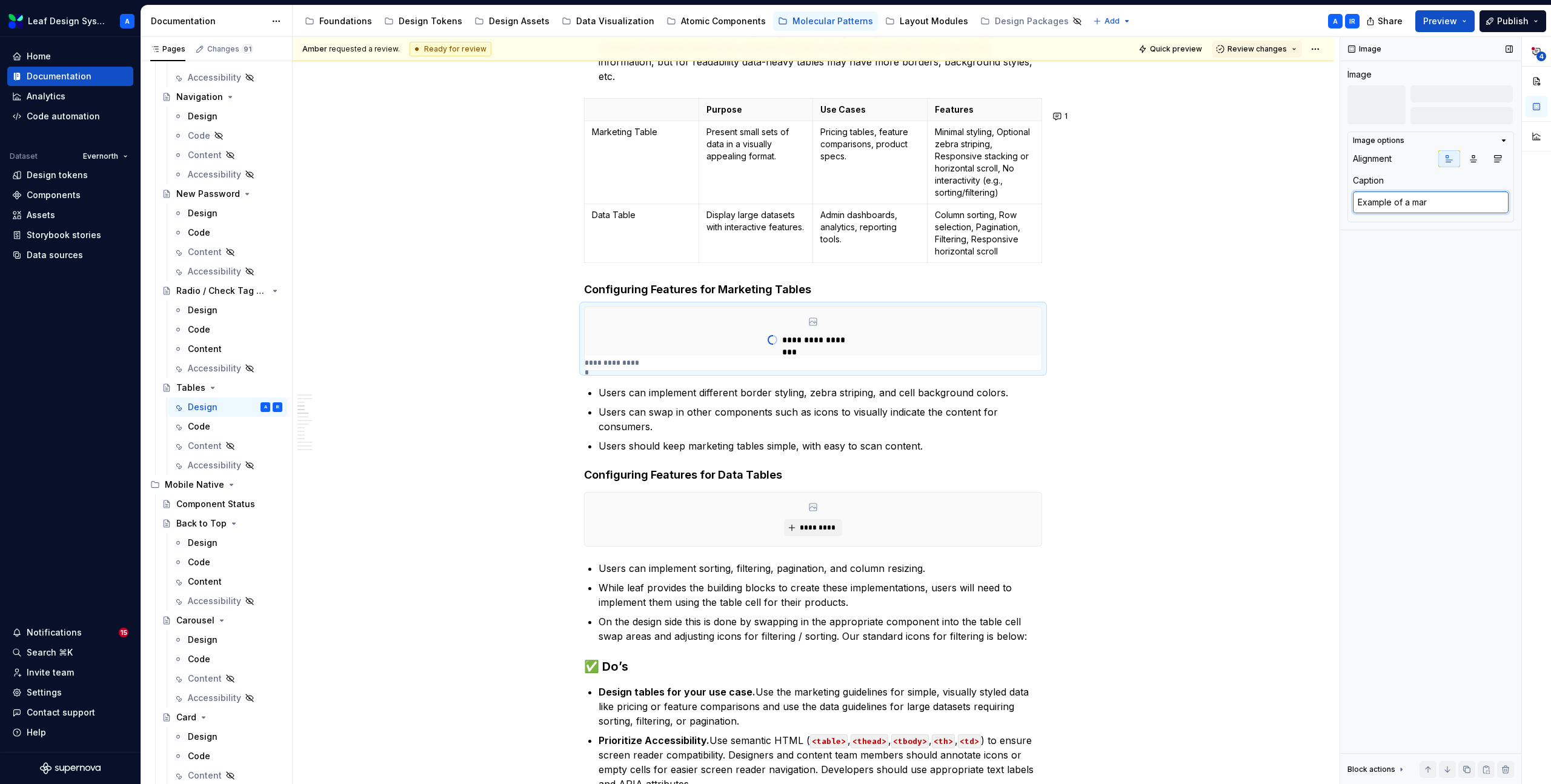
type textarea "Example of a mark"
type textarea "*"
type textarea "Example of a marke"
type textarea "*"
type textarea "Example of a marketi"
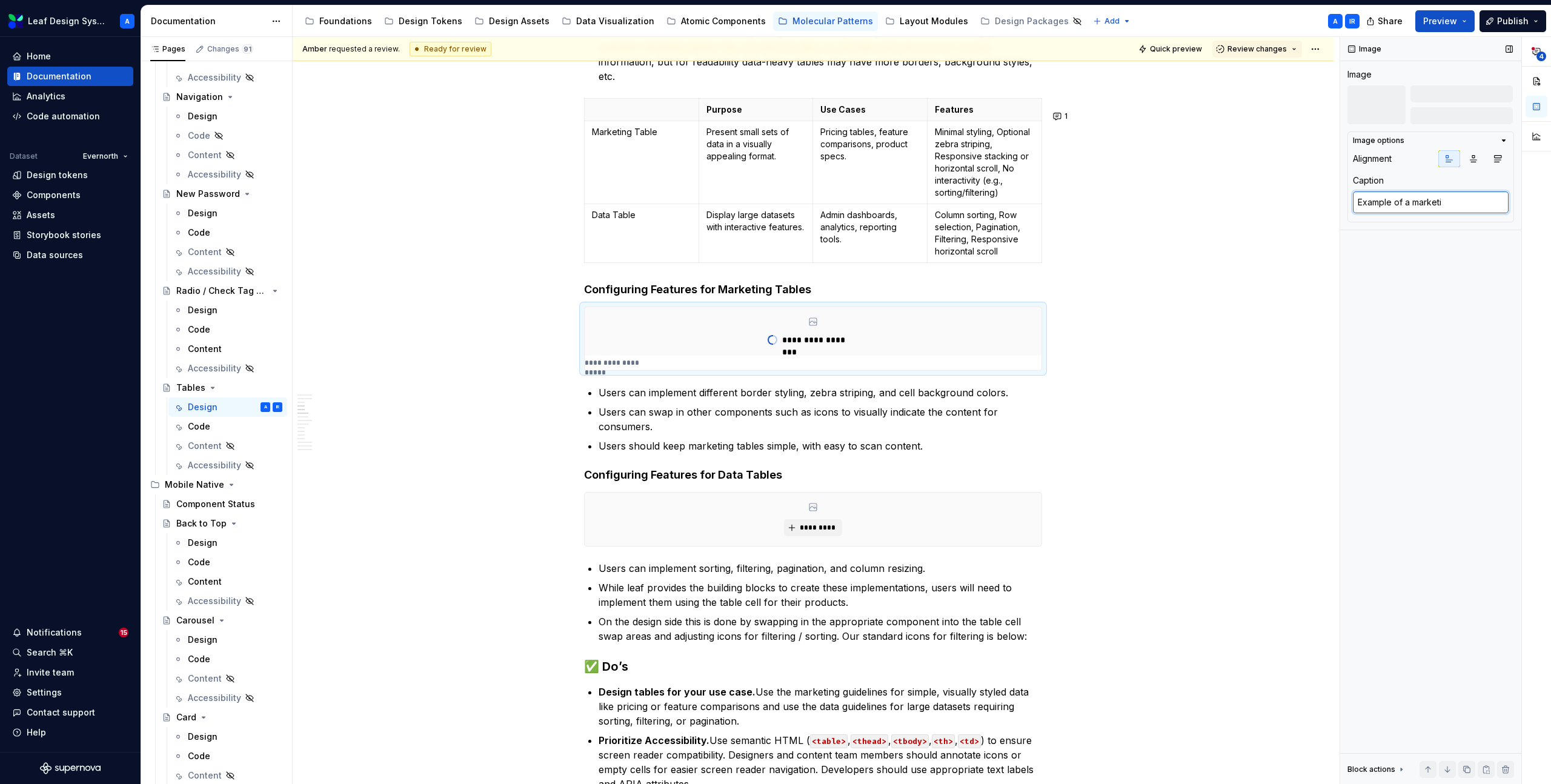
type textarea "*"
type textarea "Example of a marketin"
type textarea "*"
type textarea "Example of a marketing"
type textarea "*"
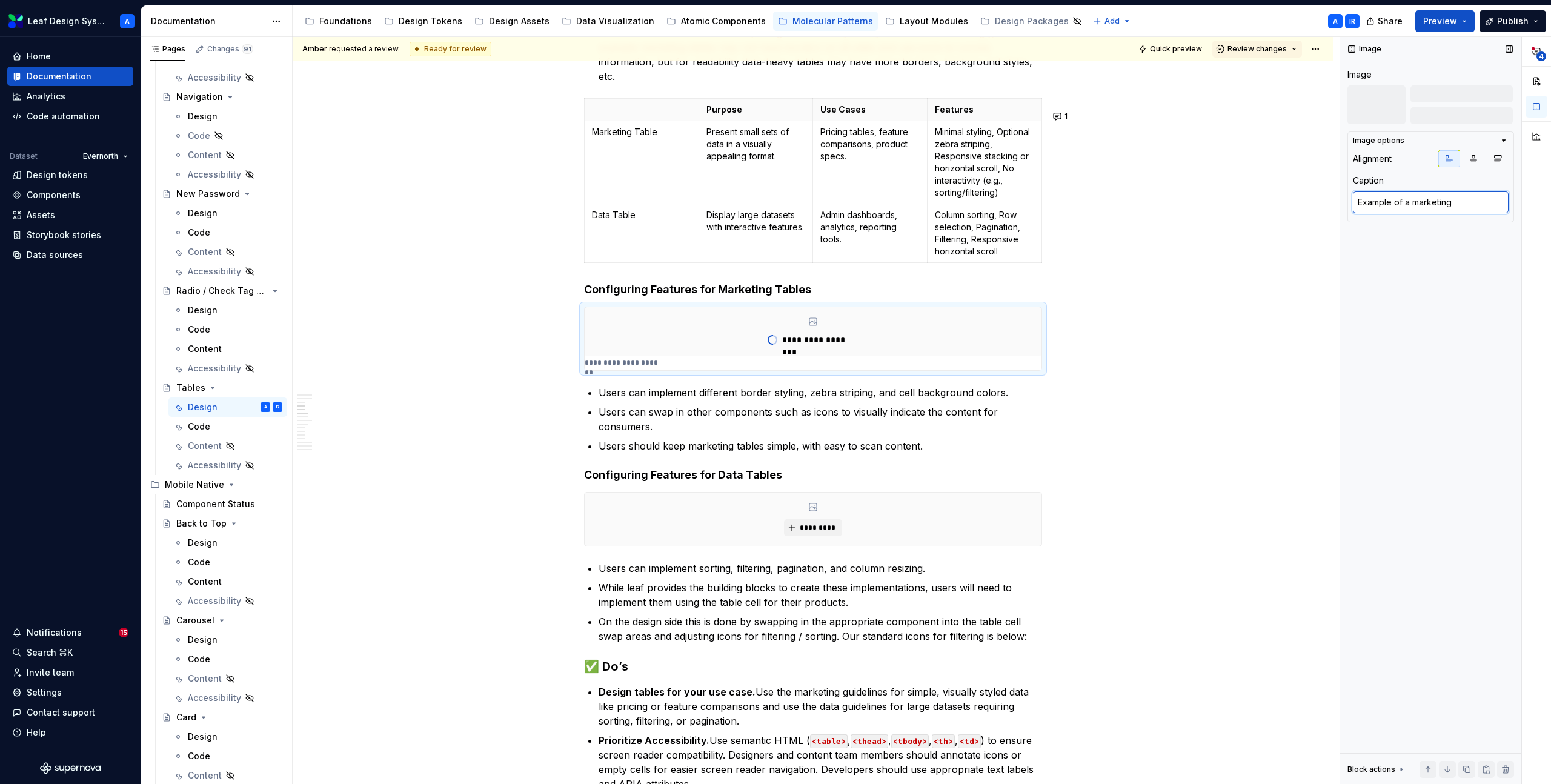
type textarea "Example of a marketing t"
type textarea "*"
type textarea "Example of a marketing ty"
type textarea "*"
type textarea "Example of a marketing typ"
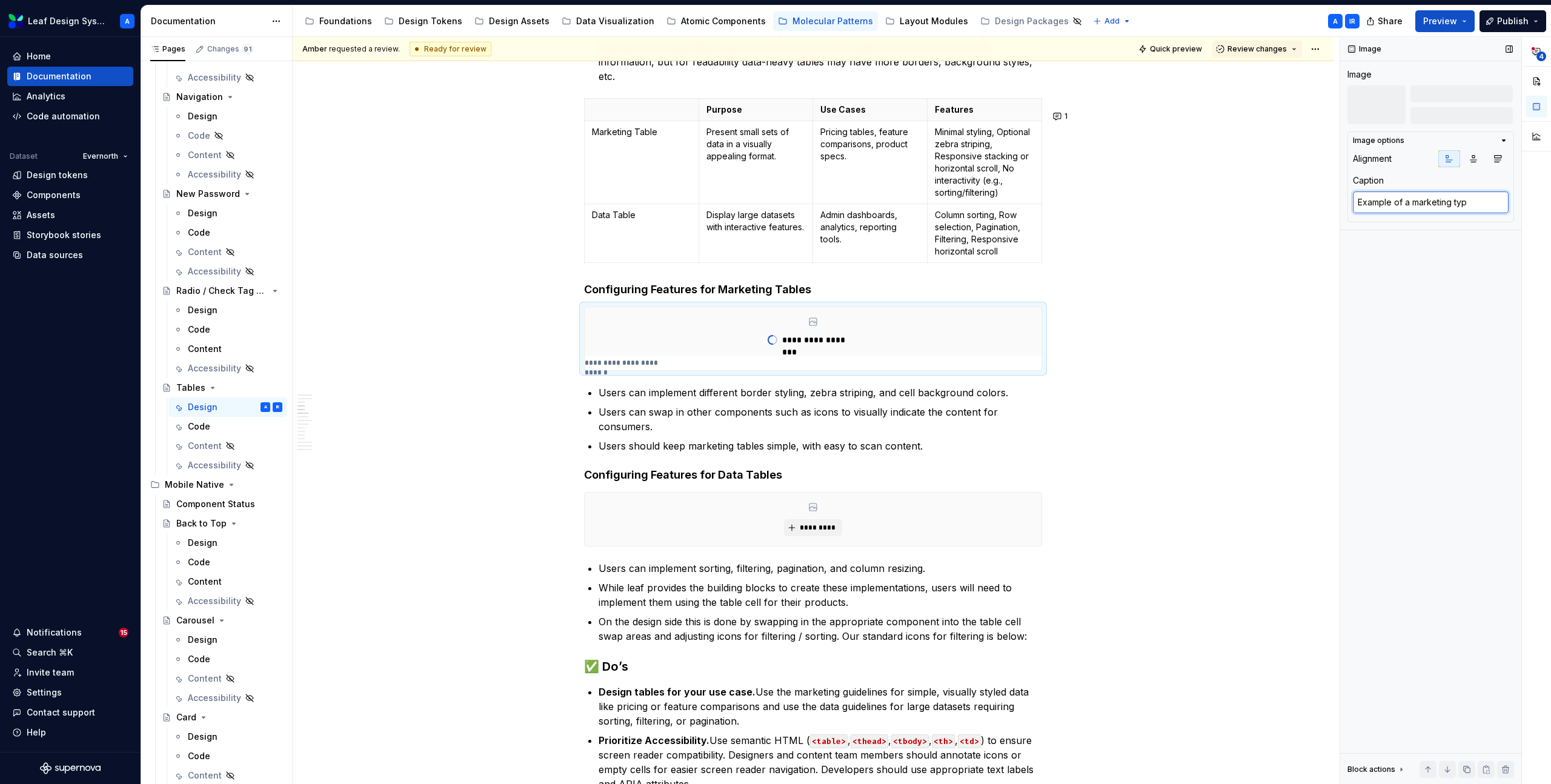
type textarea "*"
type textarea "Example of a marketing typ"
type textarea "*"
type textarea "Example of a marketing ty"
type textarea "*"
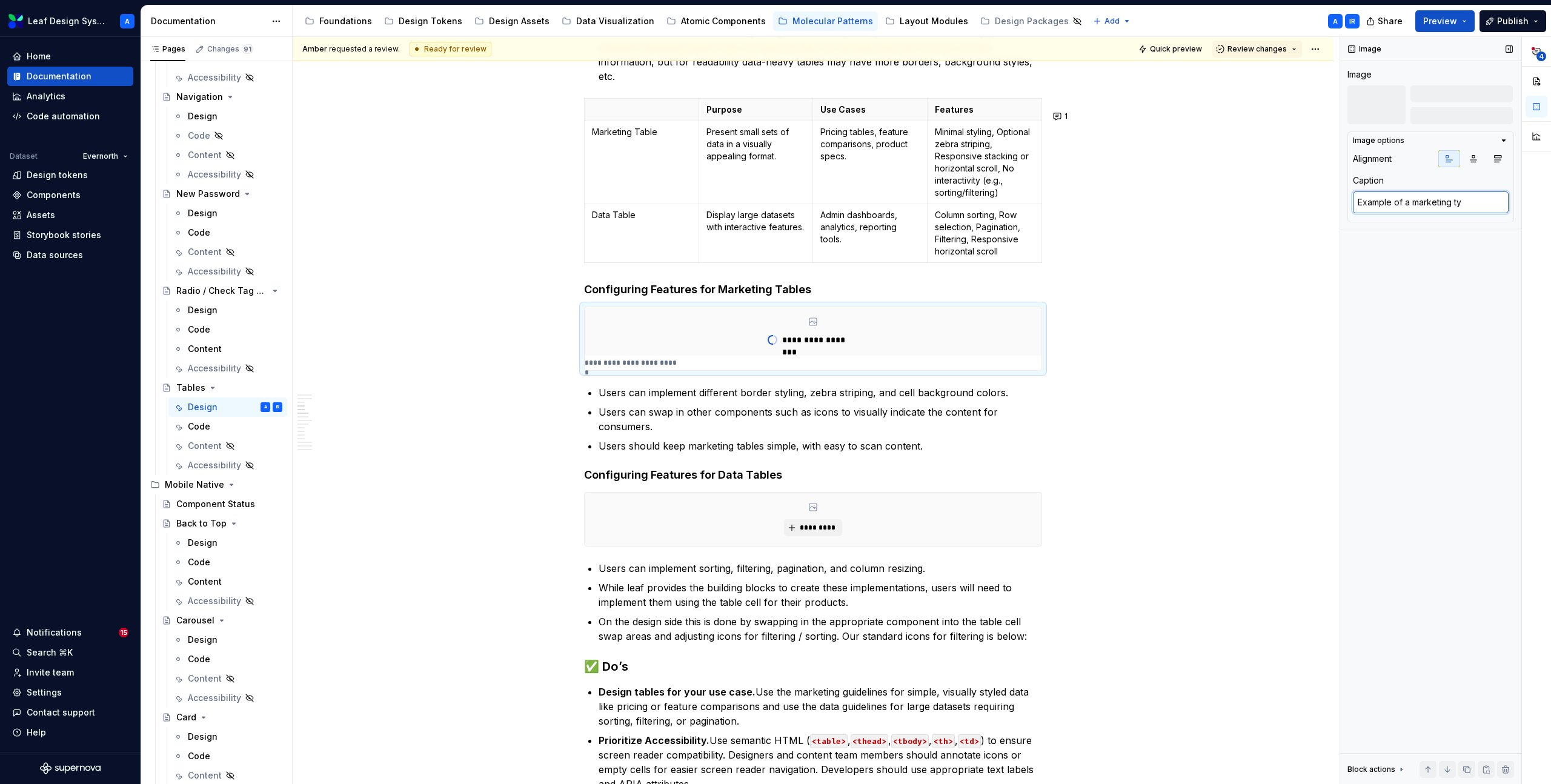
type textarea "Example of a marketing t"
type textarea "*"
type textarea "Example of a marketing"
type textarea "*"
type textarea "Example of a marketing t"
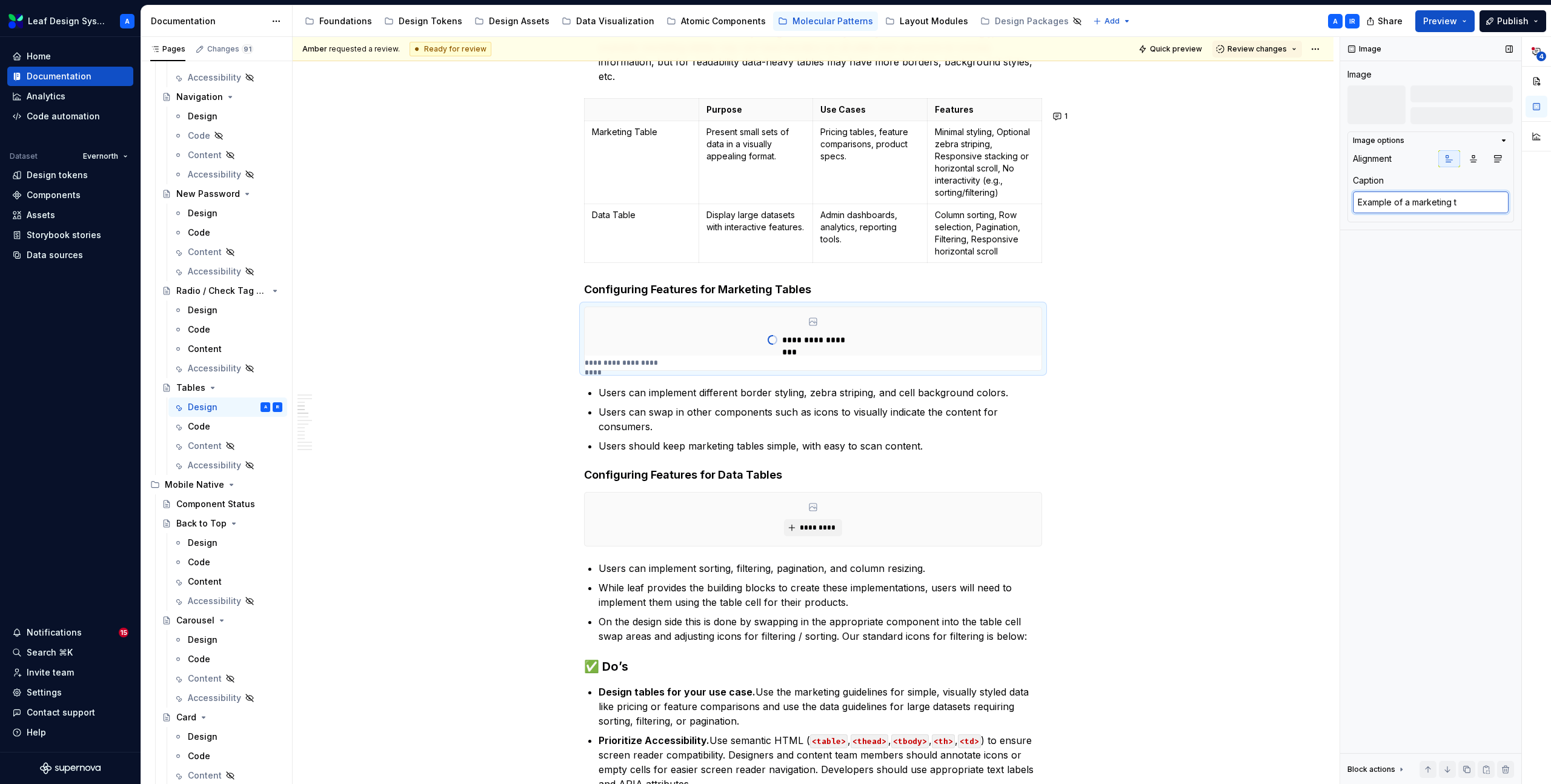
type textarea "*"
type textarea "Example of a marketing tb"
type textarea "*"
type textarea "Example of a marketing tba"
type textarea "*"
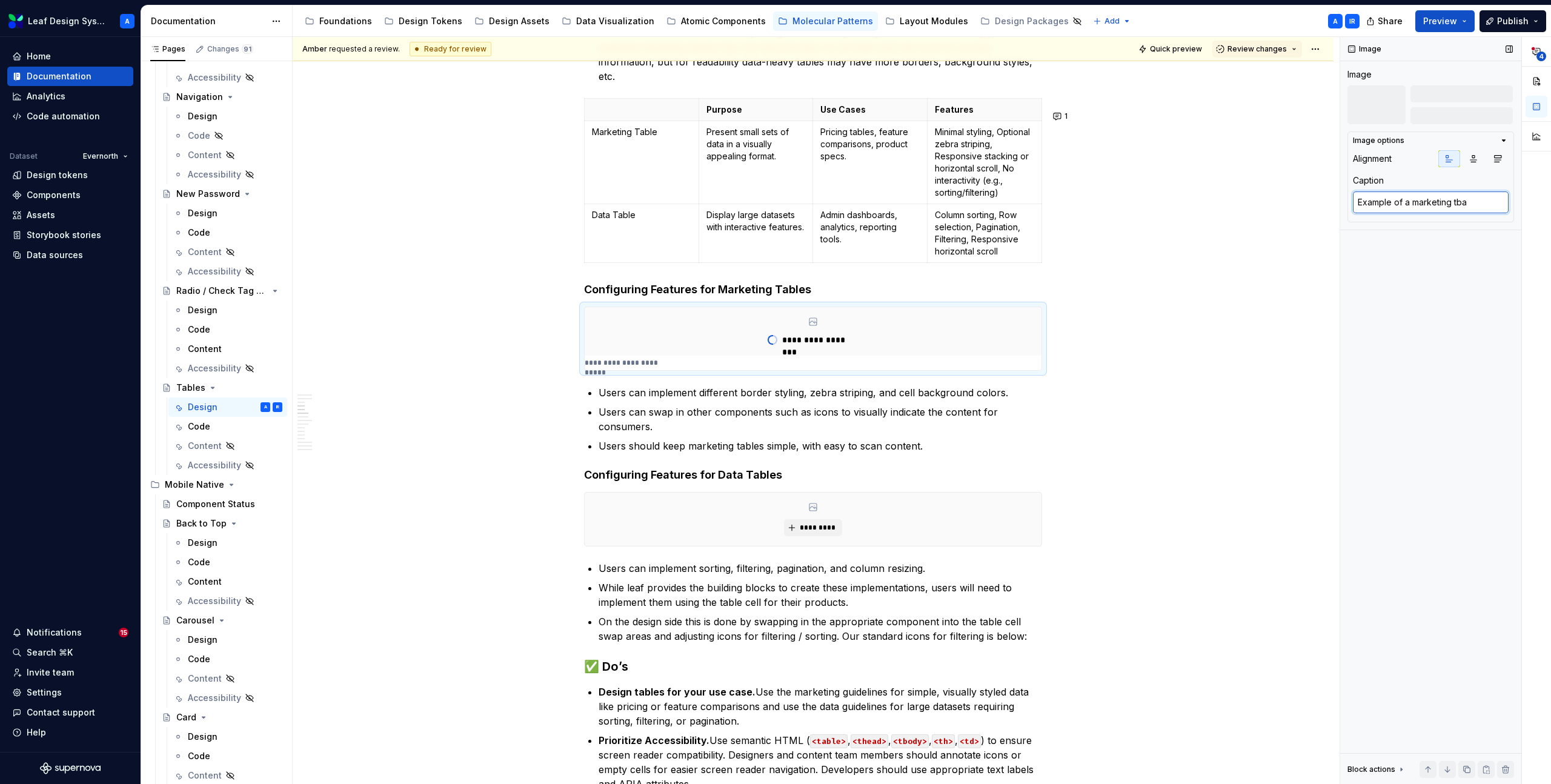
type textarea "Example of a marketing tbal"
type textarea "*"
type textarea "Example of a marketing tbale"
type textarea "*"
type textarea "Example of a marketing tbale."
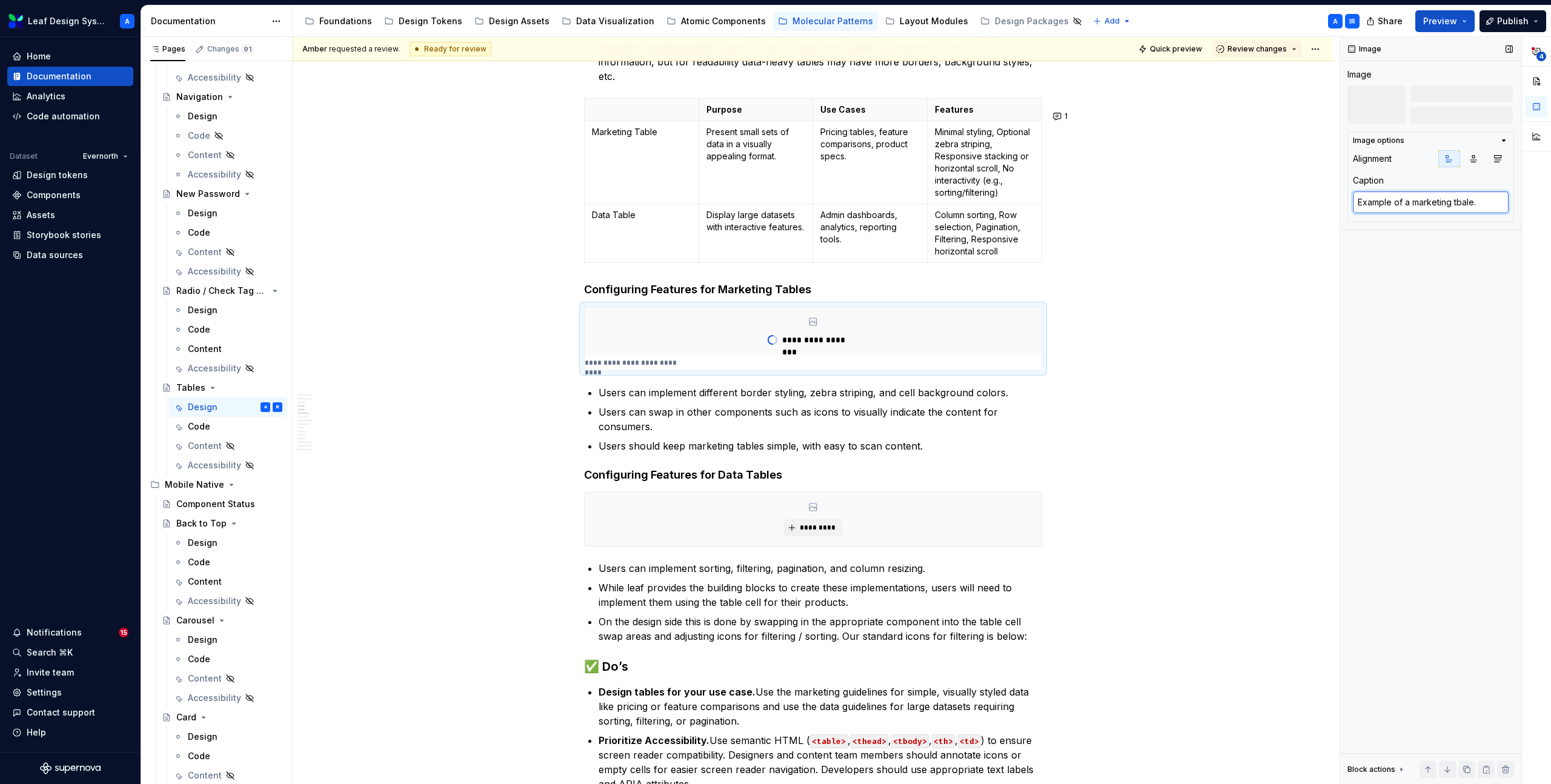
type textarea "*"
type textarea "Example of a marketing tbale."
type textarea "*"
type textarea "Example of a marketing tbale"
type textarea "*"
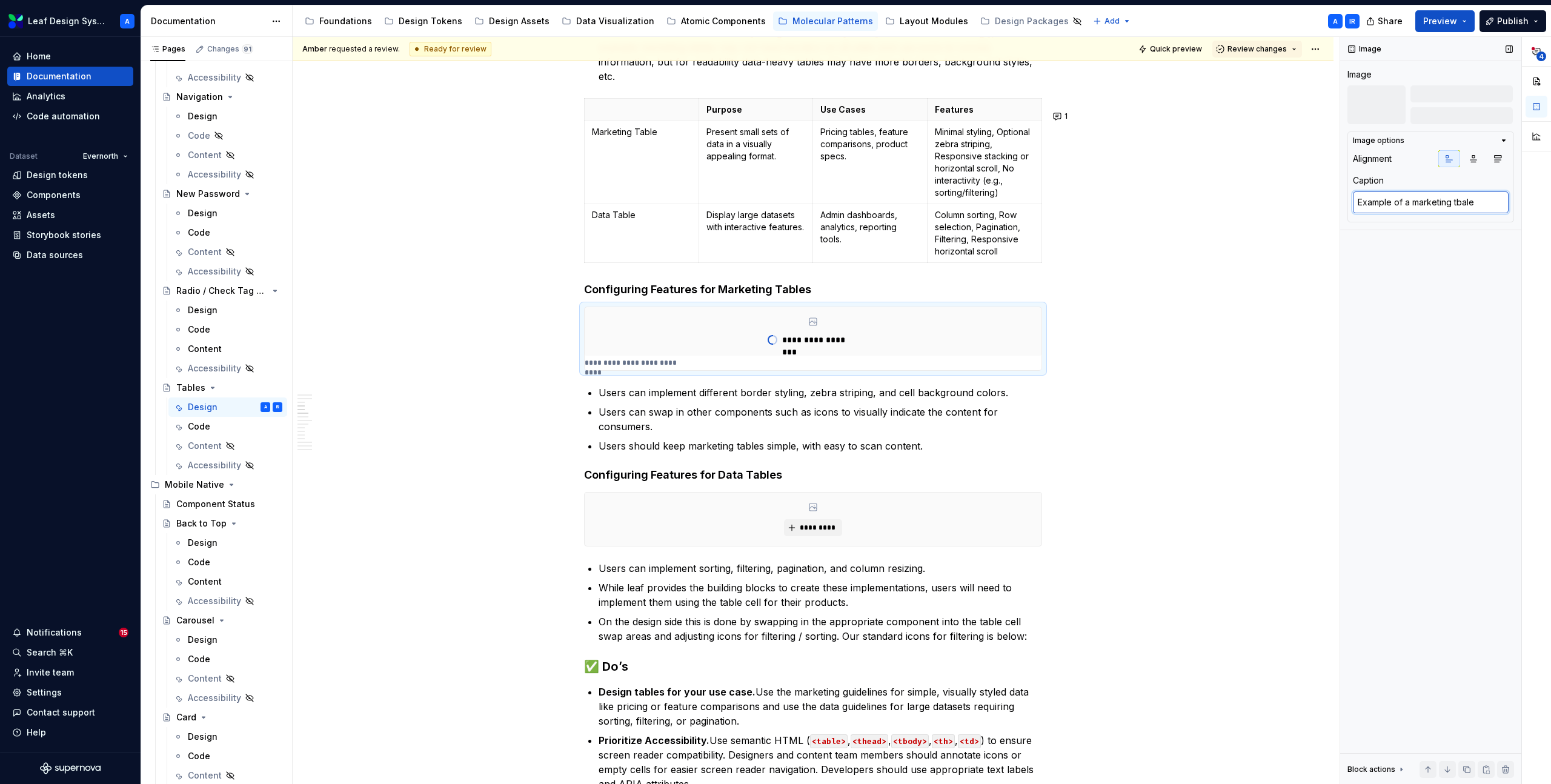
type textarea "Example of a marketing tbal"
type textarea "*"
type textarea "Example of a marketing tba"
type textarea "*"
type textarea "Example of a marketing tb"
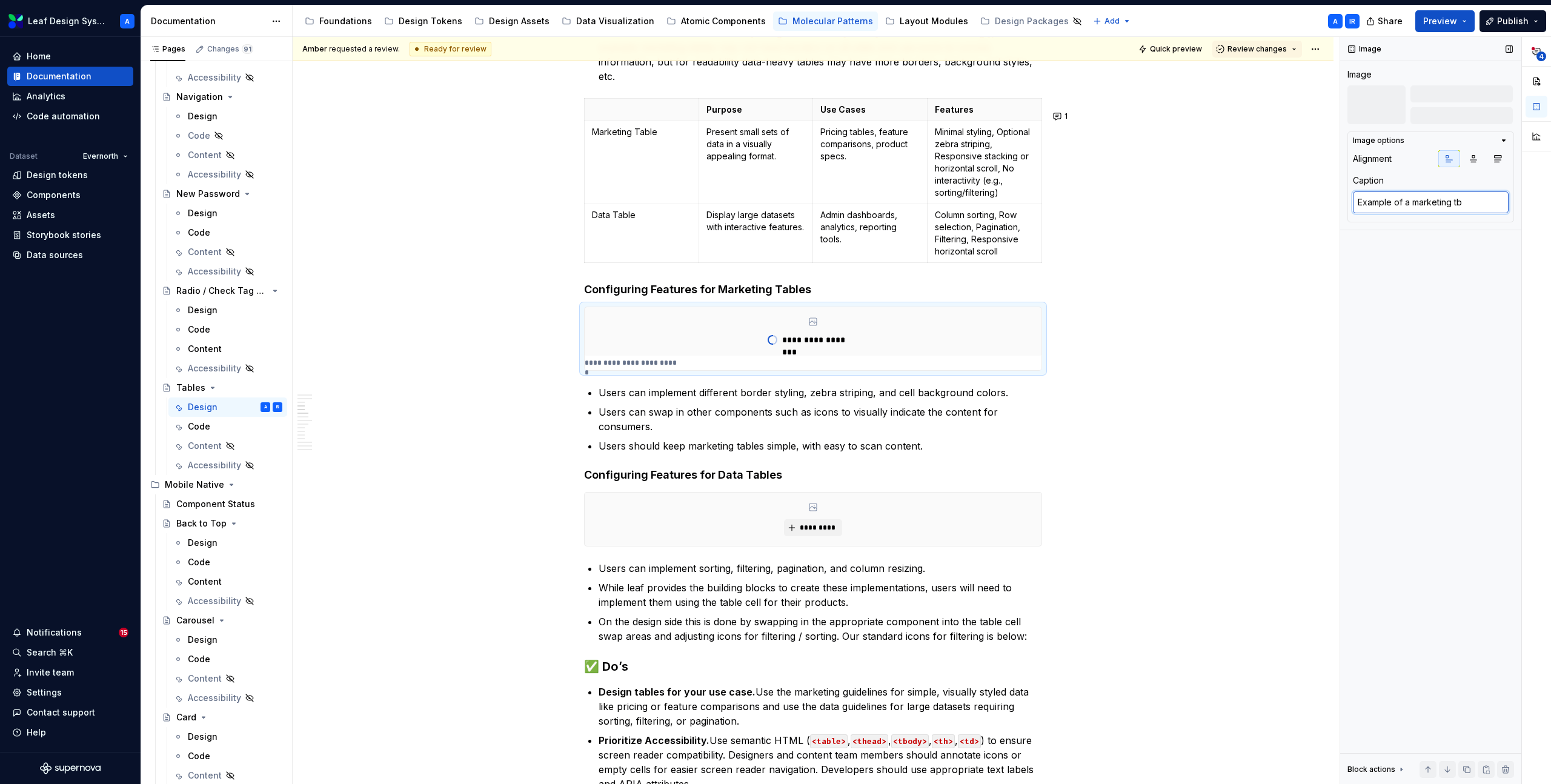
type textarea "*"
type textarea "Example of a marketing t"
type textarea "*"
type textarea "Example of a marketing ta"
type textarea "*"
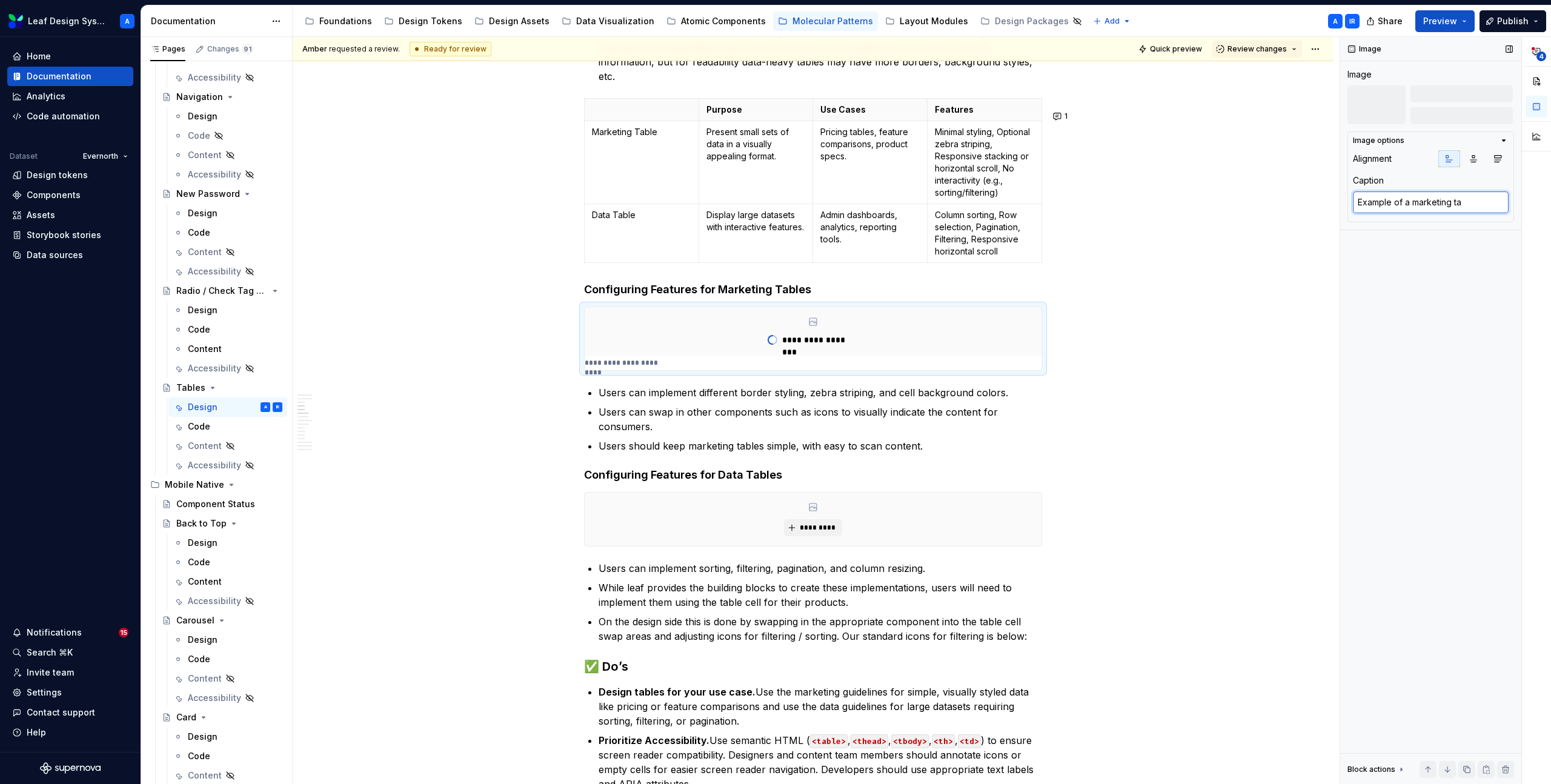
type textarea "Example of a marketing tab"
type textarea "*"
type textarea "Example of a marketing tabl"
type textarea "*"
type textarea "Example of a marketing table"
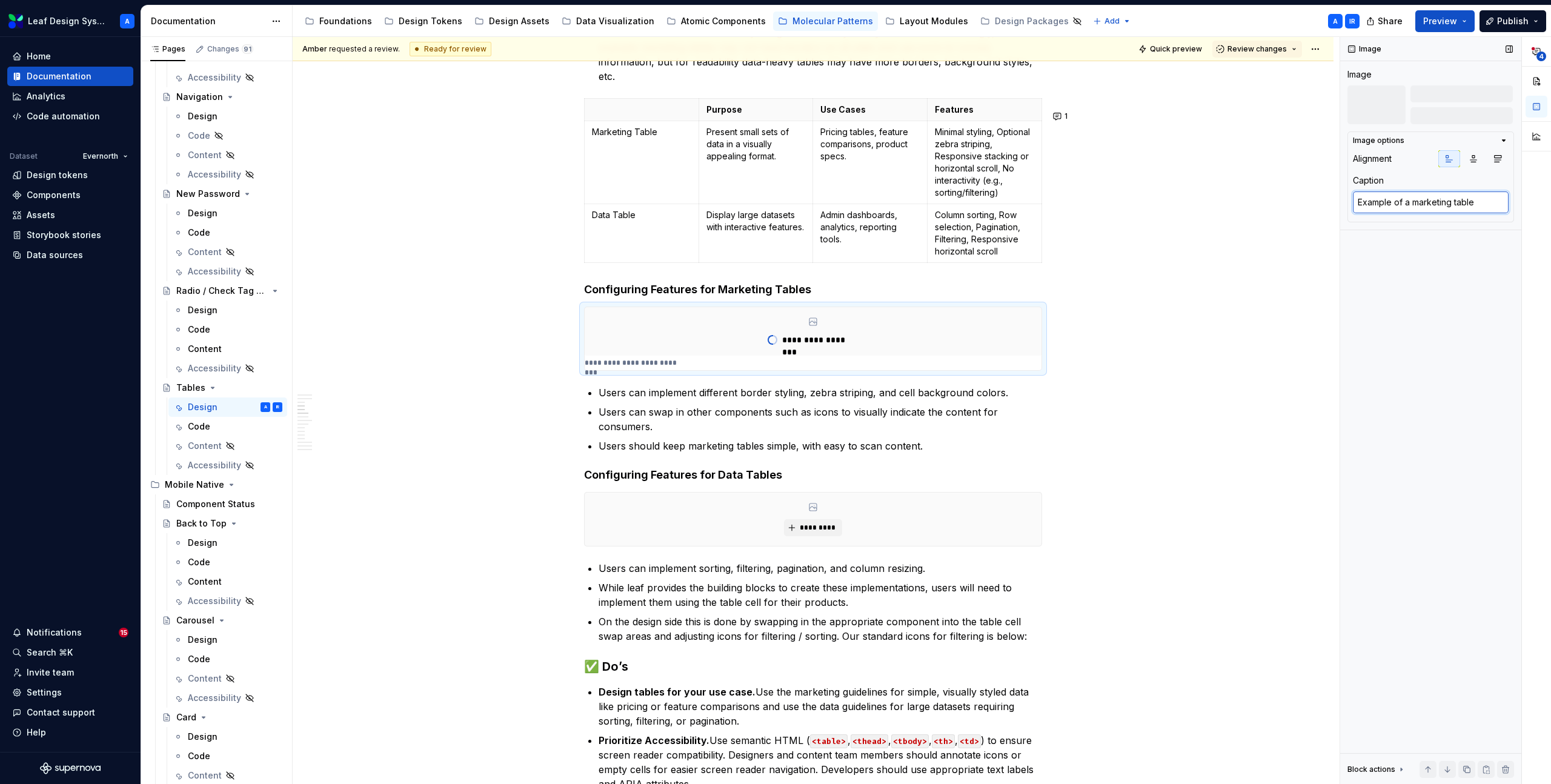
type textarea "*"
type textarea "Example of a marketing table."
click at [1471, 153] on button "button" at bounding box center [1474, 159] width 22 height 17
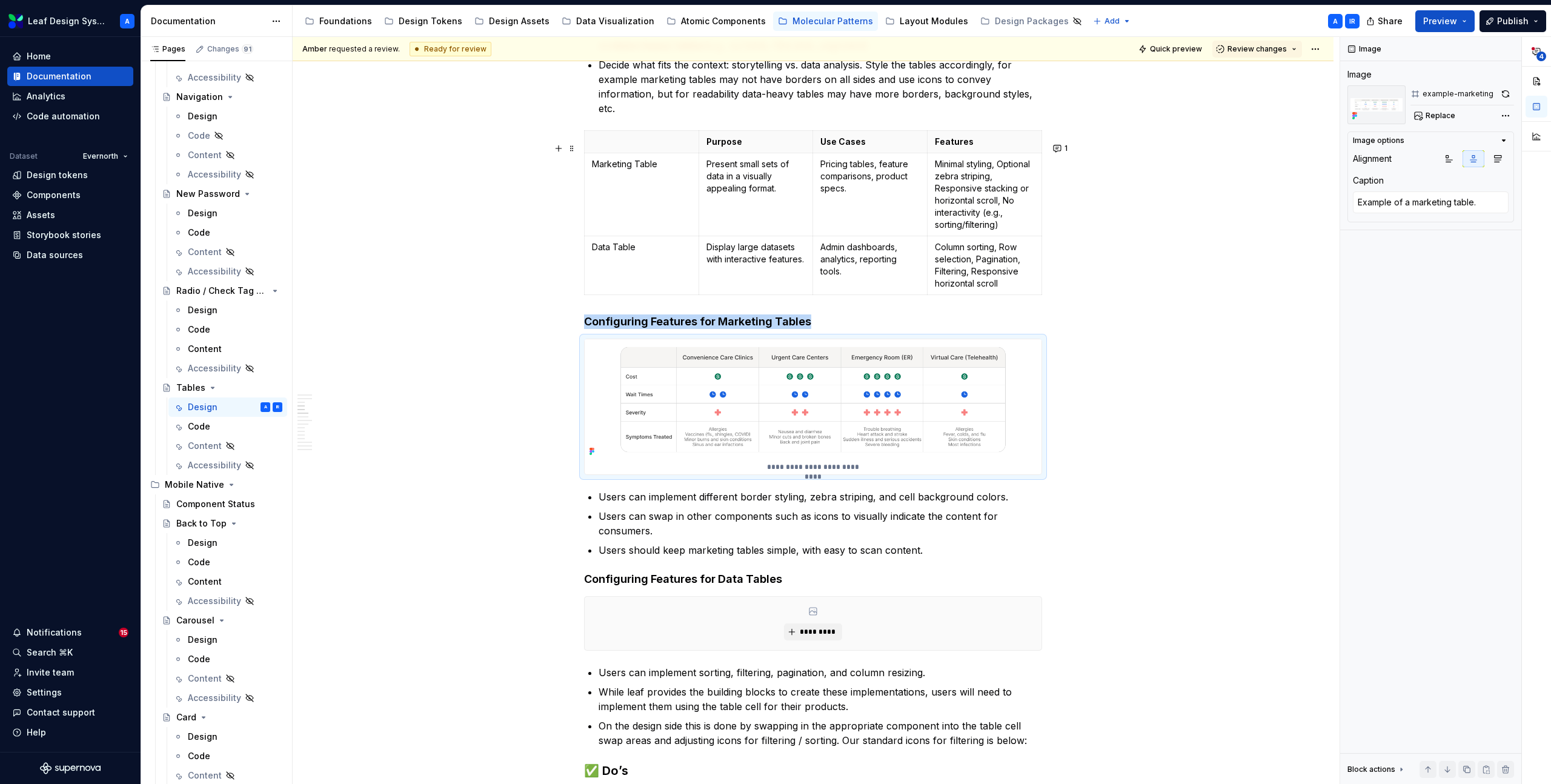
scroll to position [937, 0]
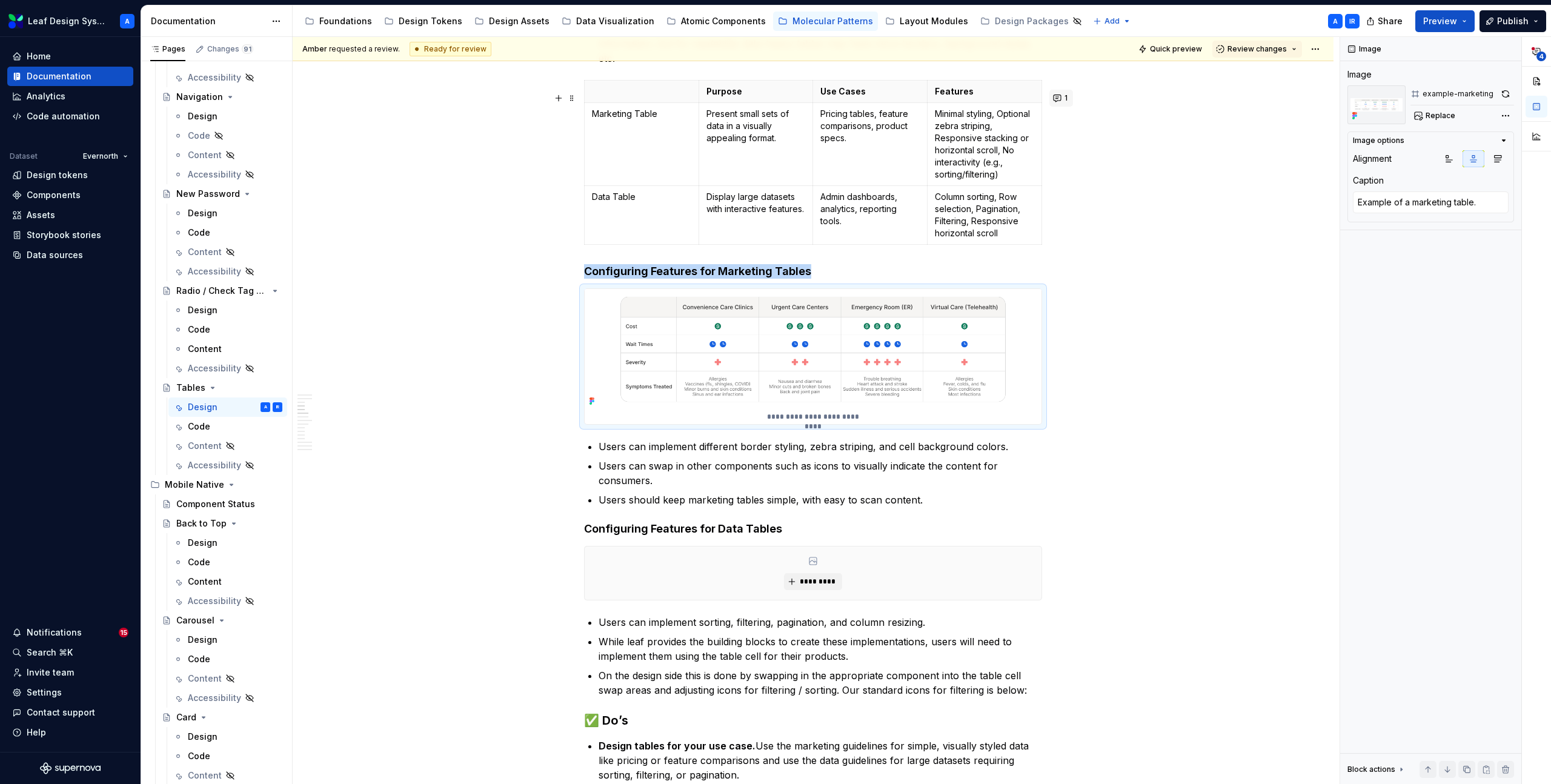
click at [1067, 97] on span "1" at bounding box center [1066, 98] width 3 height 10
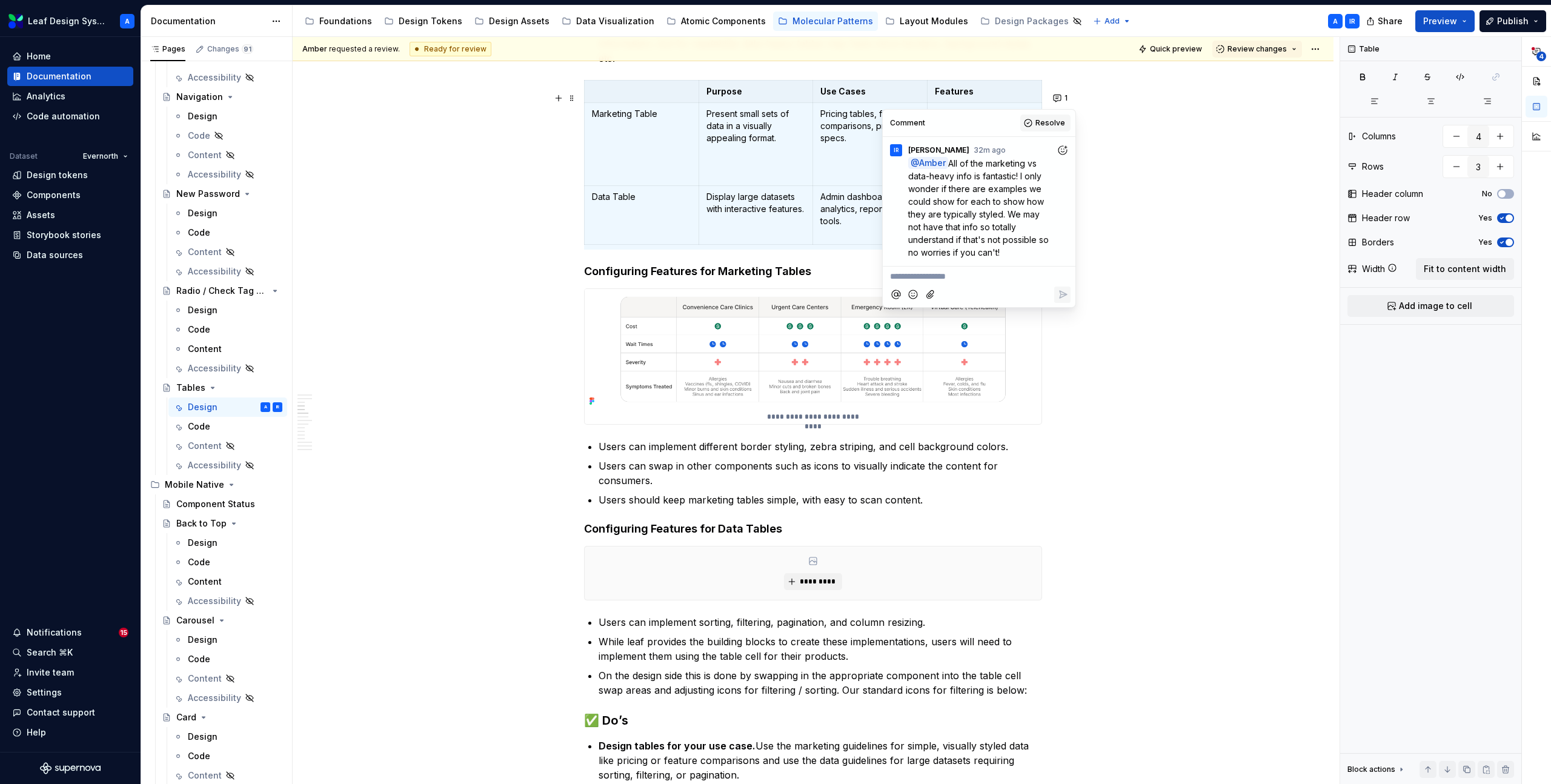
click at [1052, 122] on span "Resolve" at bounding box center [1050, 123] width 30 height 10
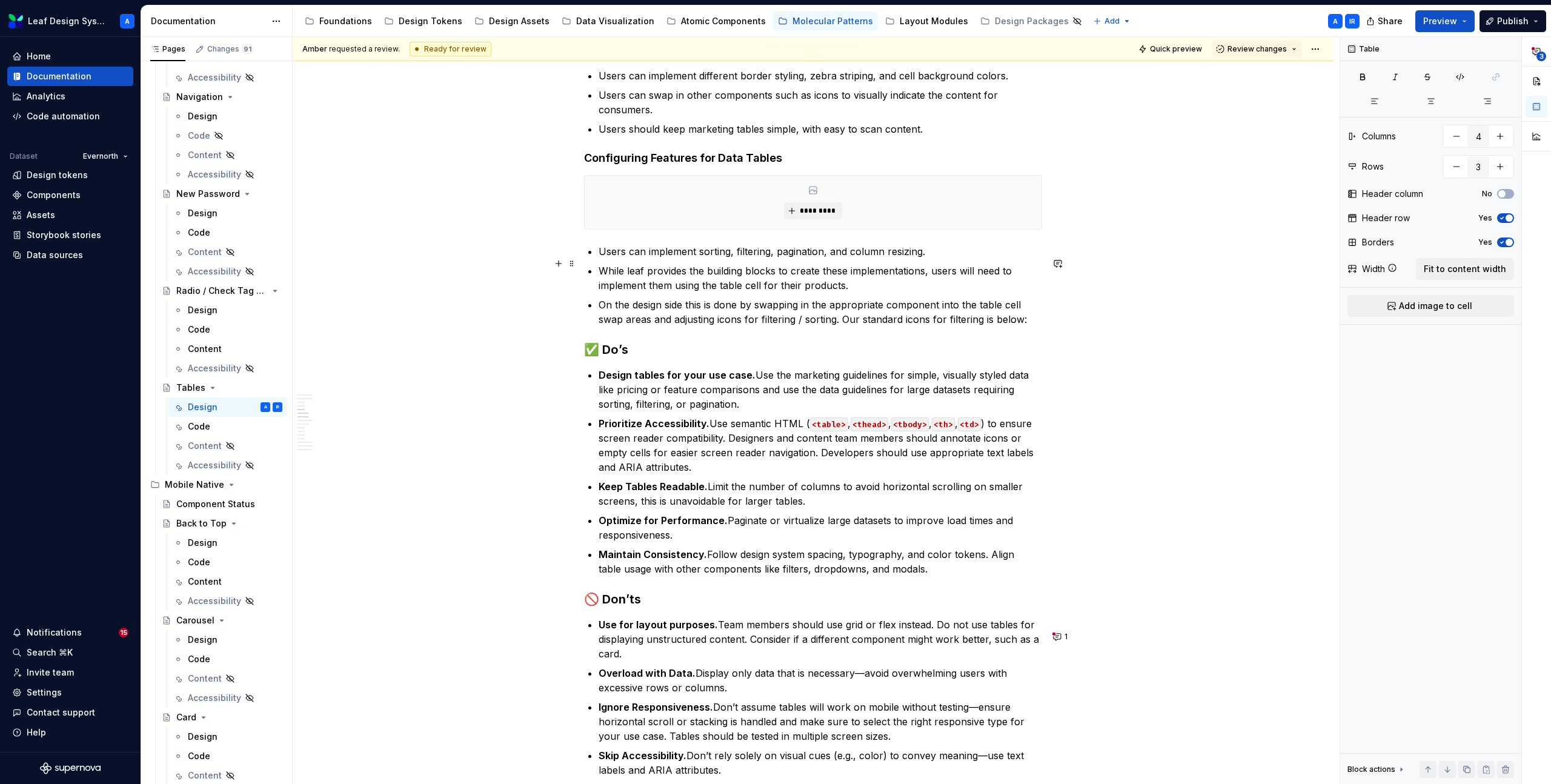
scroll to position [1310, 0]
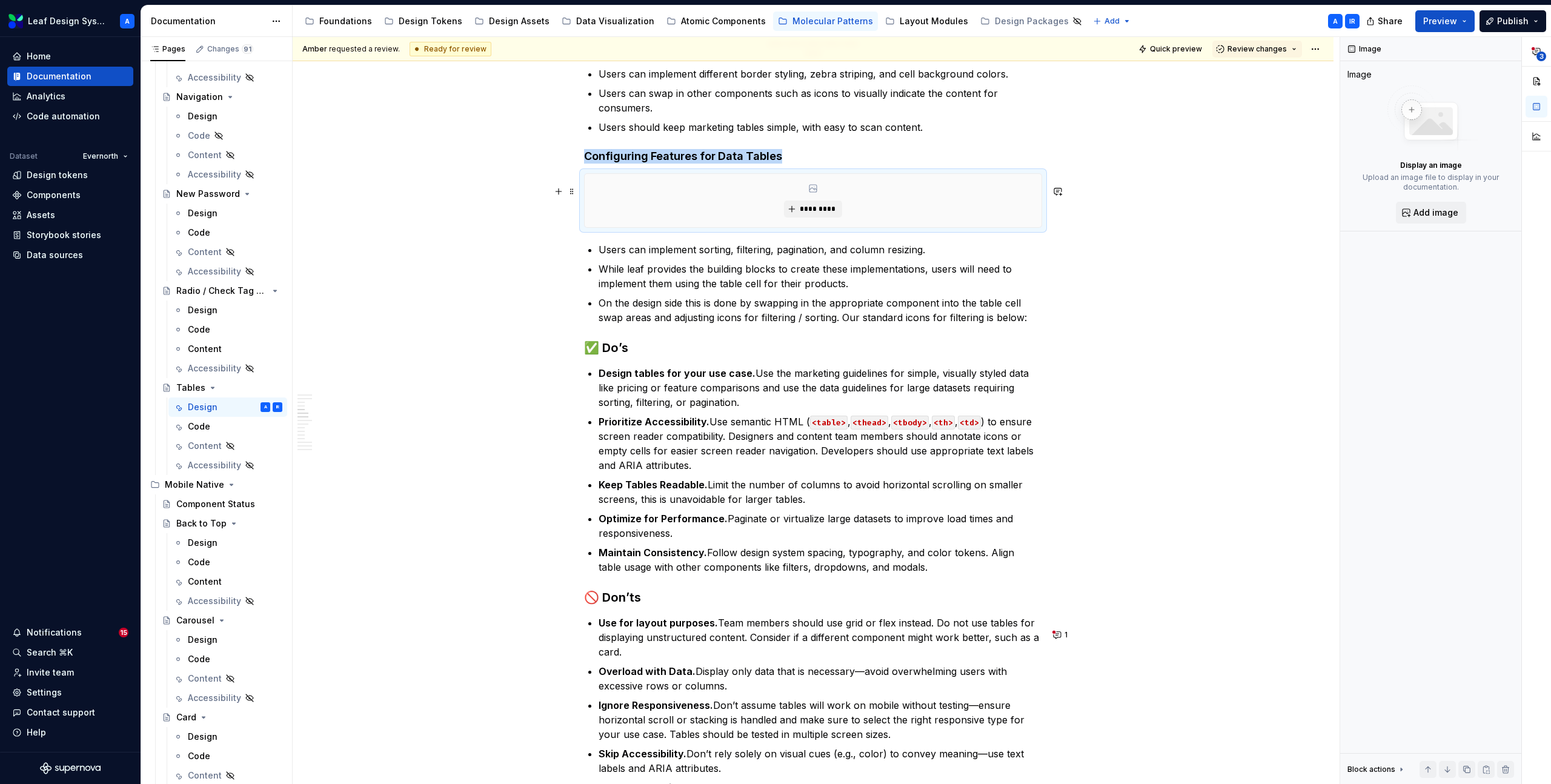
click at [993, 225] on div "*********" at bounding box center [812, 200] width 457 height 53
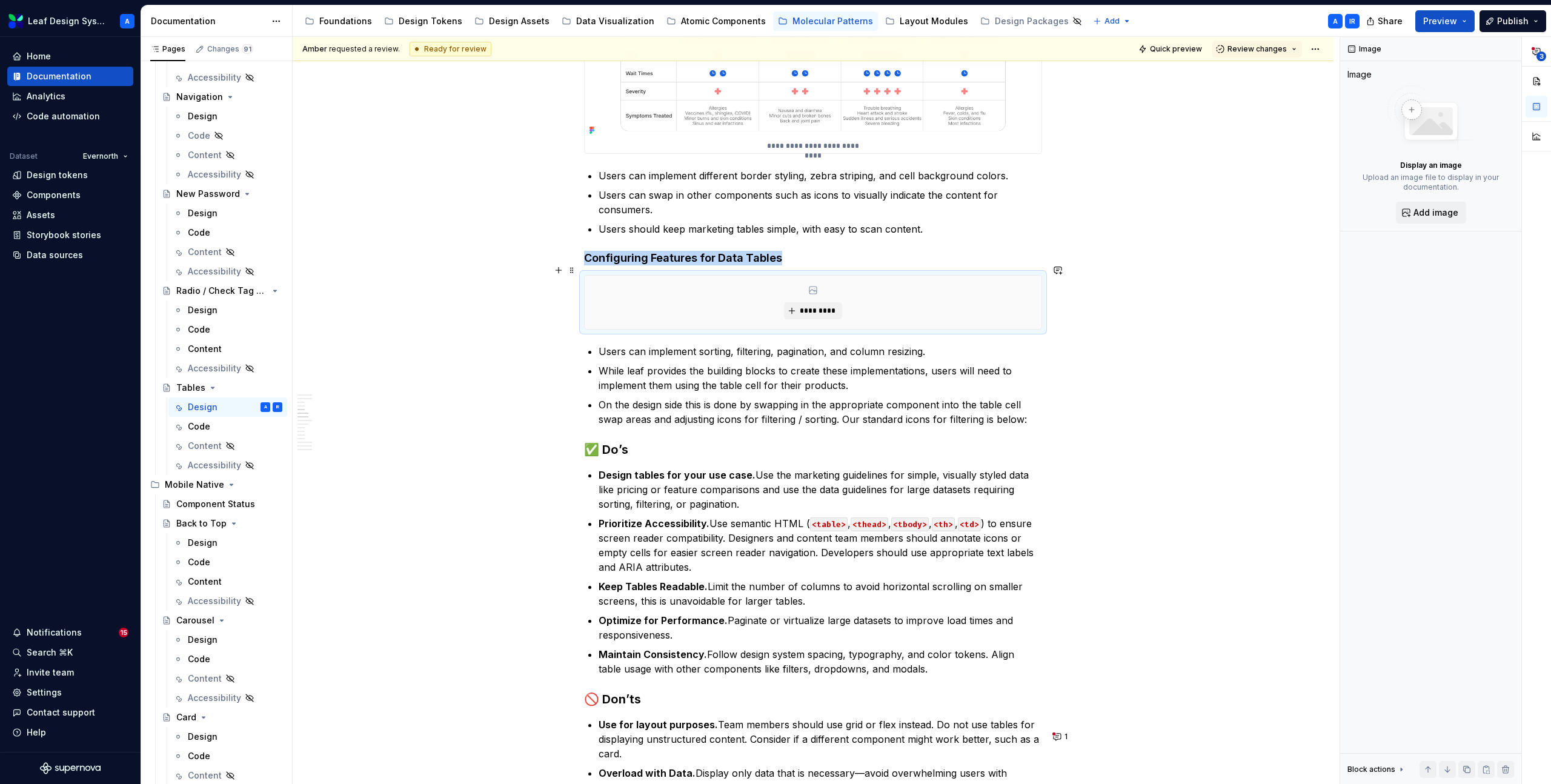
scroll to position [1099, 0]
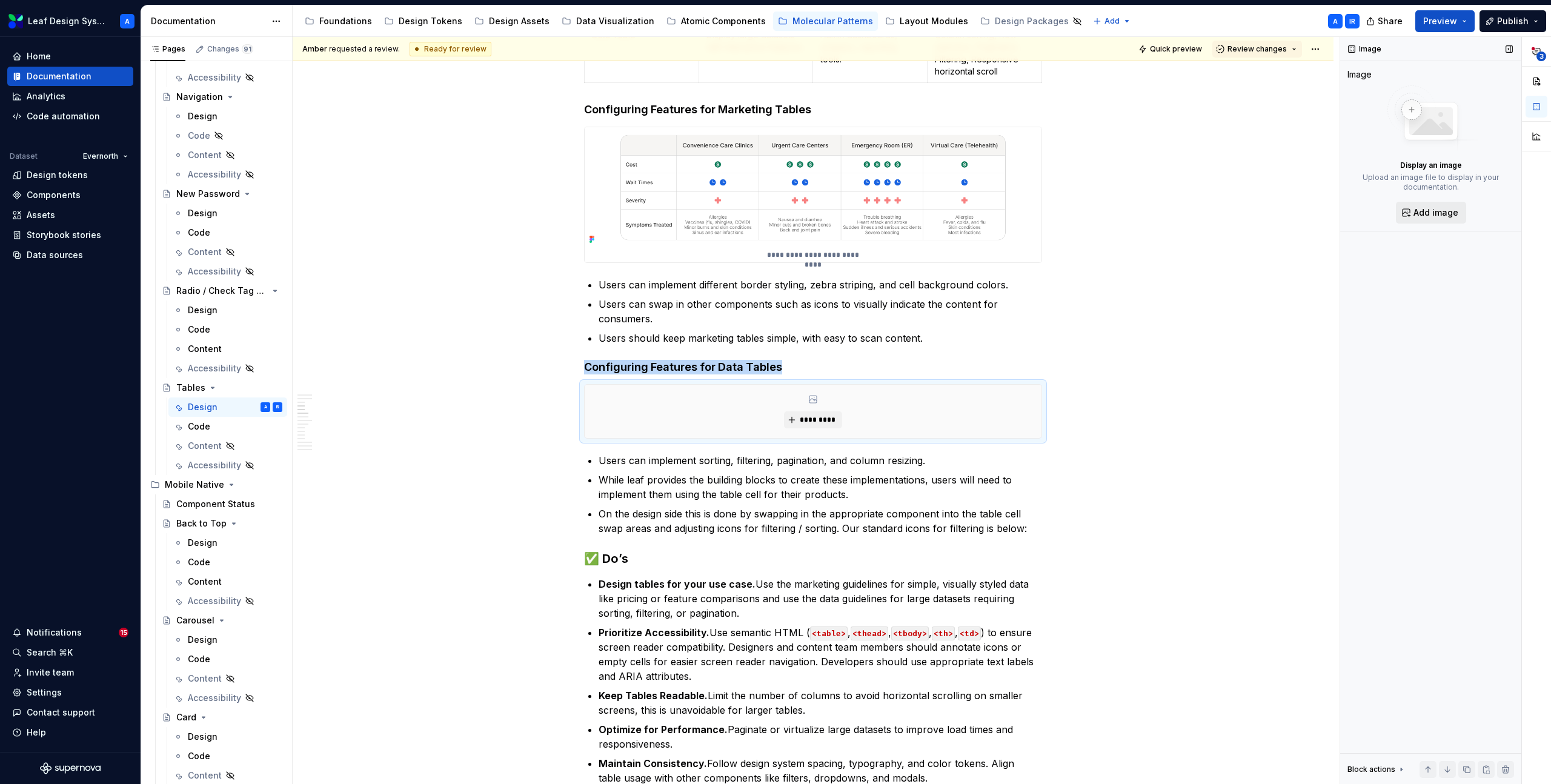
click at [1405, 213] on button "Add image" at bounding box center [1431, 212] width 70 height 22
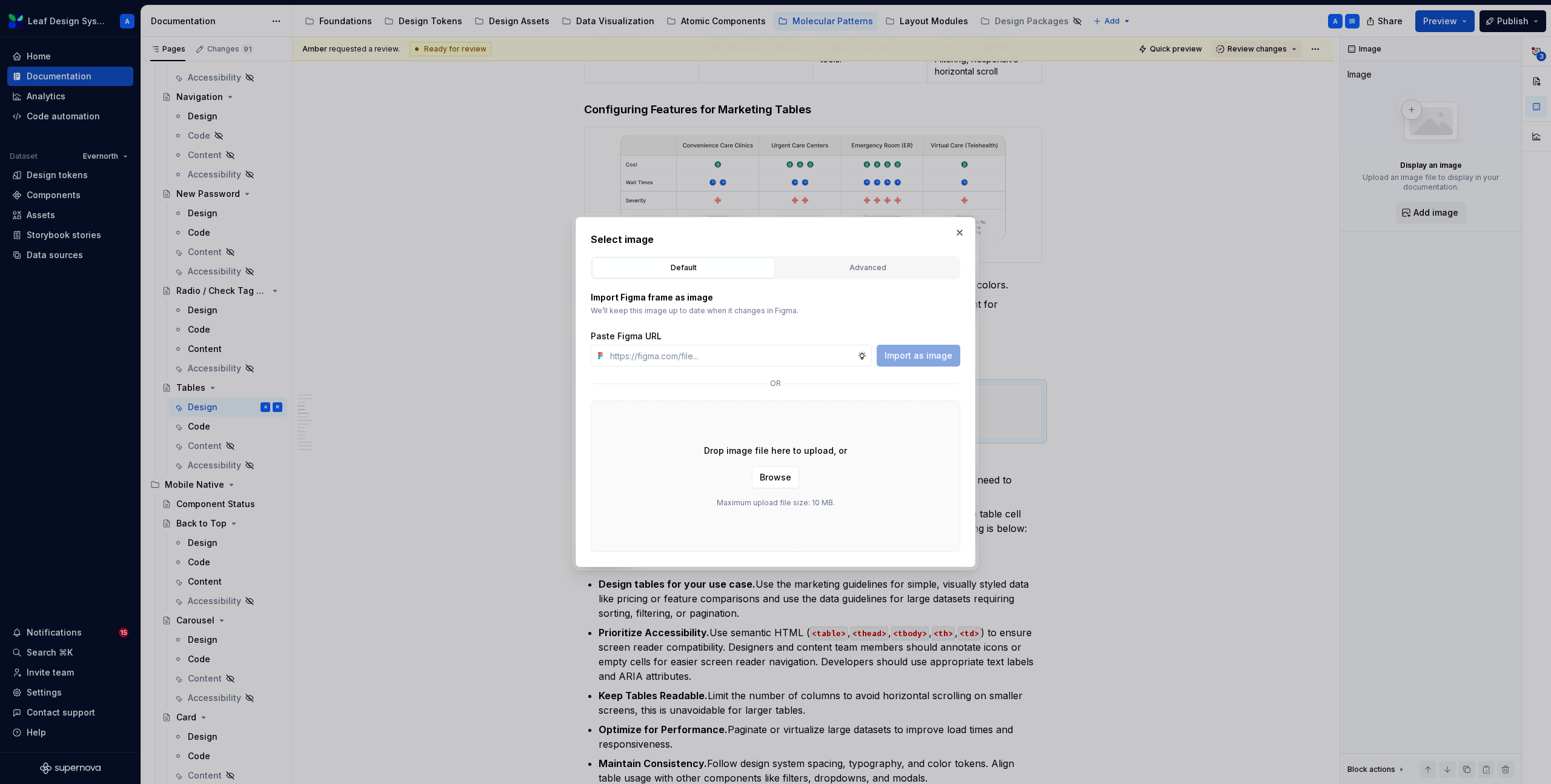
type textarea "*"
type input "[URL][DOMAIN_NAME]"
click at [940, 362] on button "Import as image" at bounding box center [919, 355] width 84 height 22
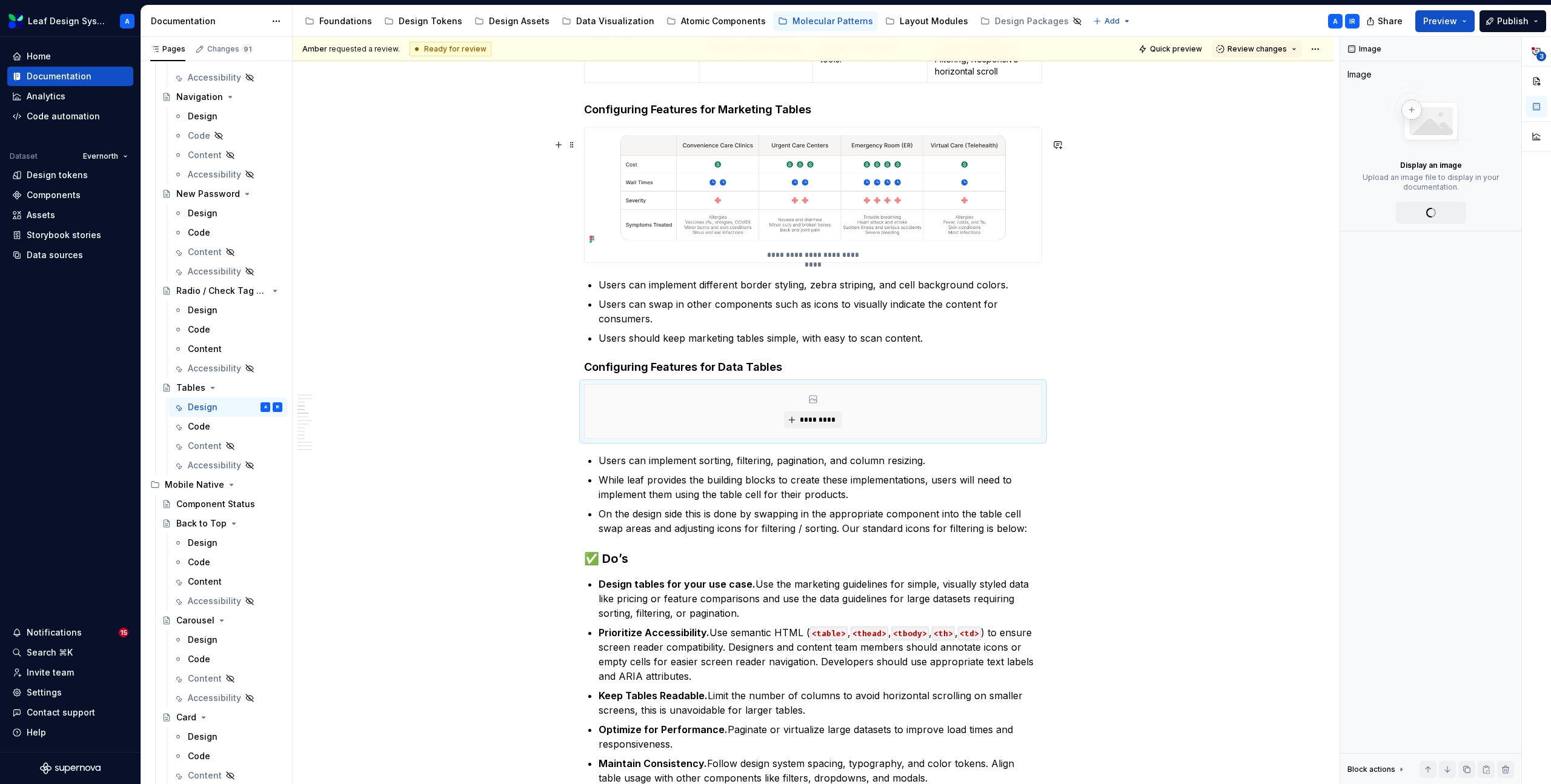
type textarea "*"
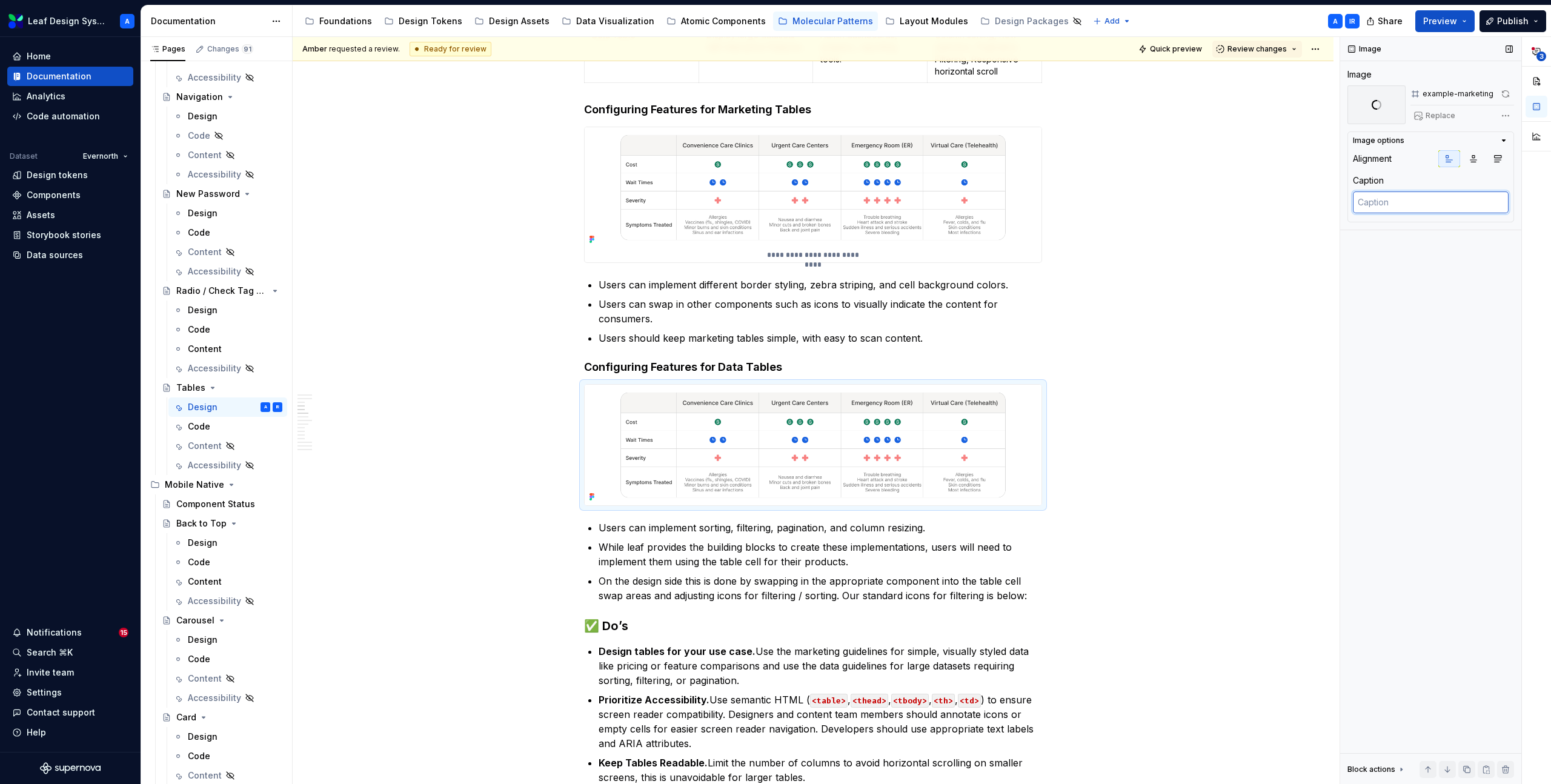
click at [1472, 199] on textarea at bounding box center [1430, 202] width 156 height 22
type textarea "E"
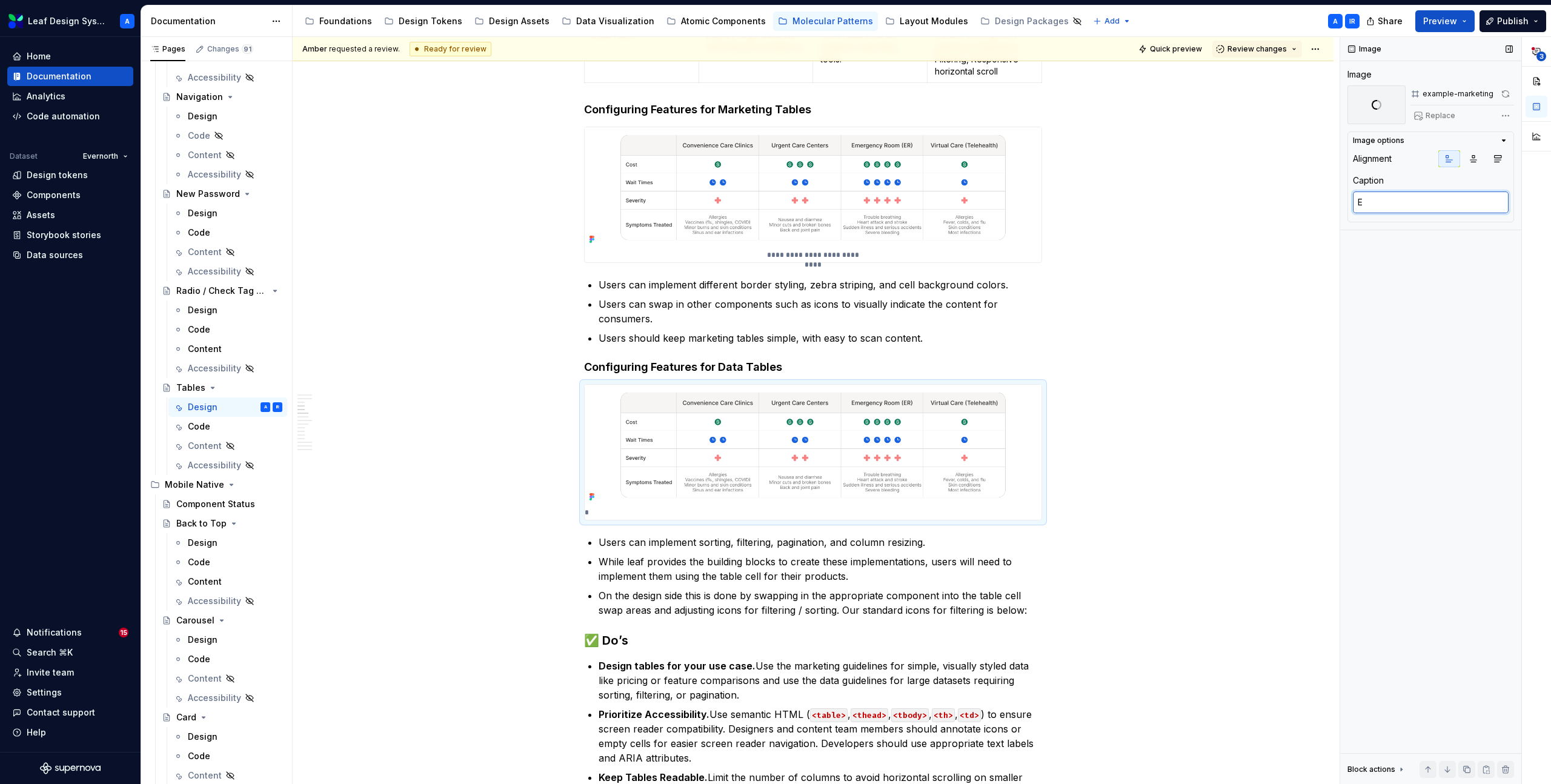
type textarea "*"
type textarea "Ex"
type textarea "*"
type textarea "Exa"
type textarea "*"
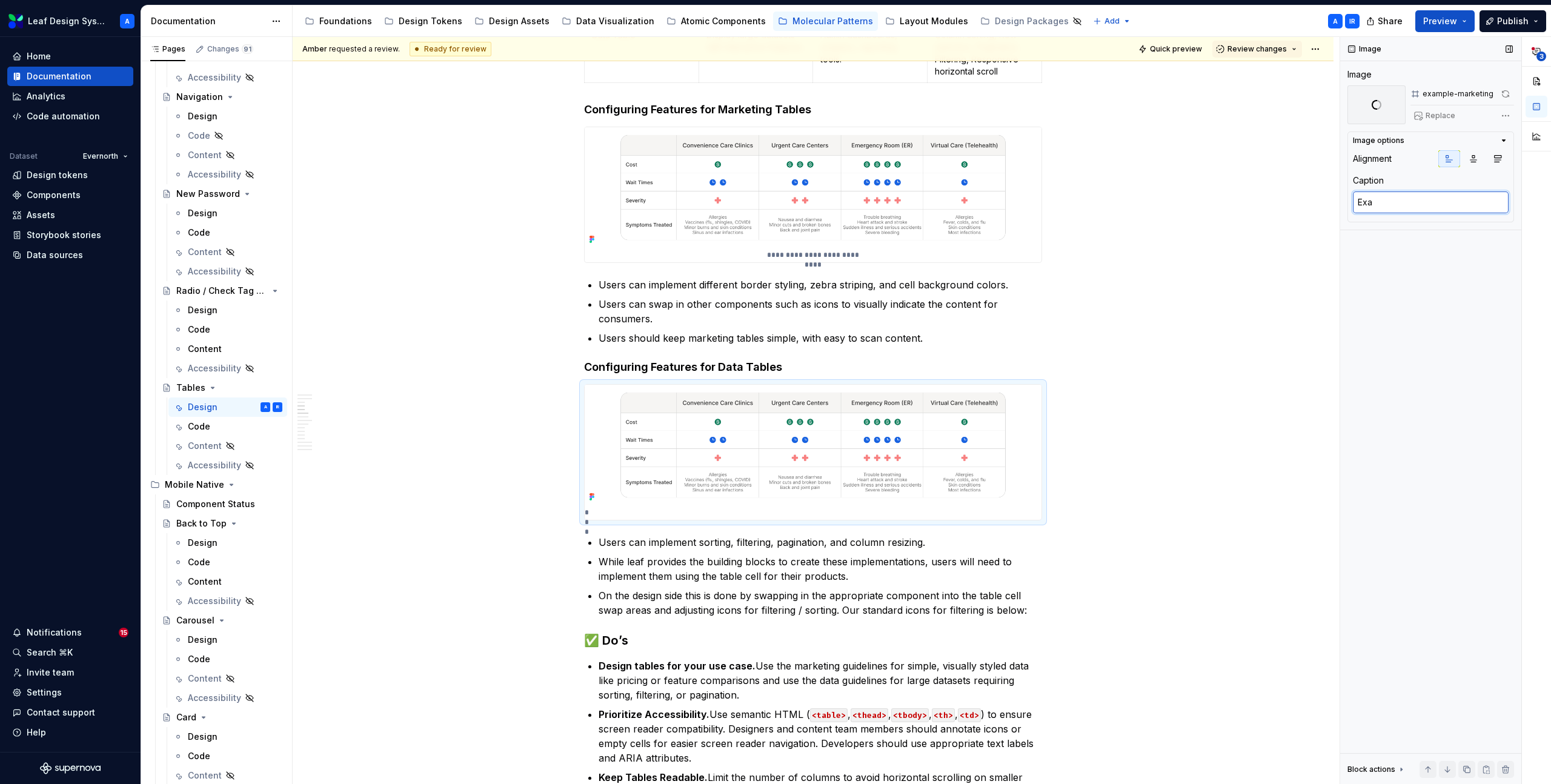
type textarea "Exam"
type textarea "*"
type textarea "Examp"
type textarea "*"
type textarea "Exampl"
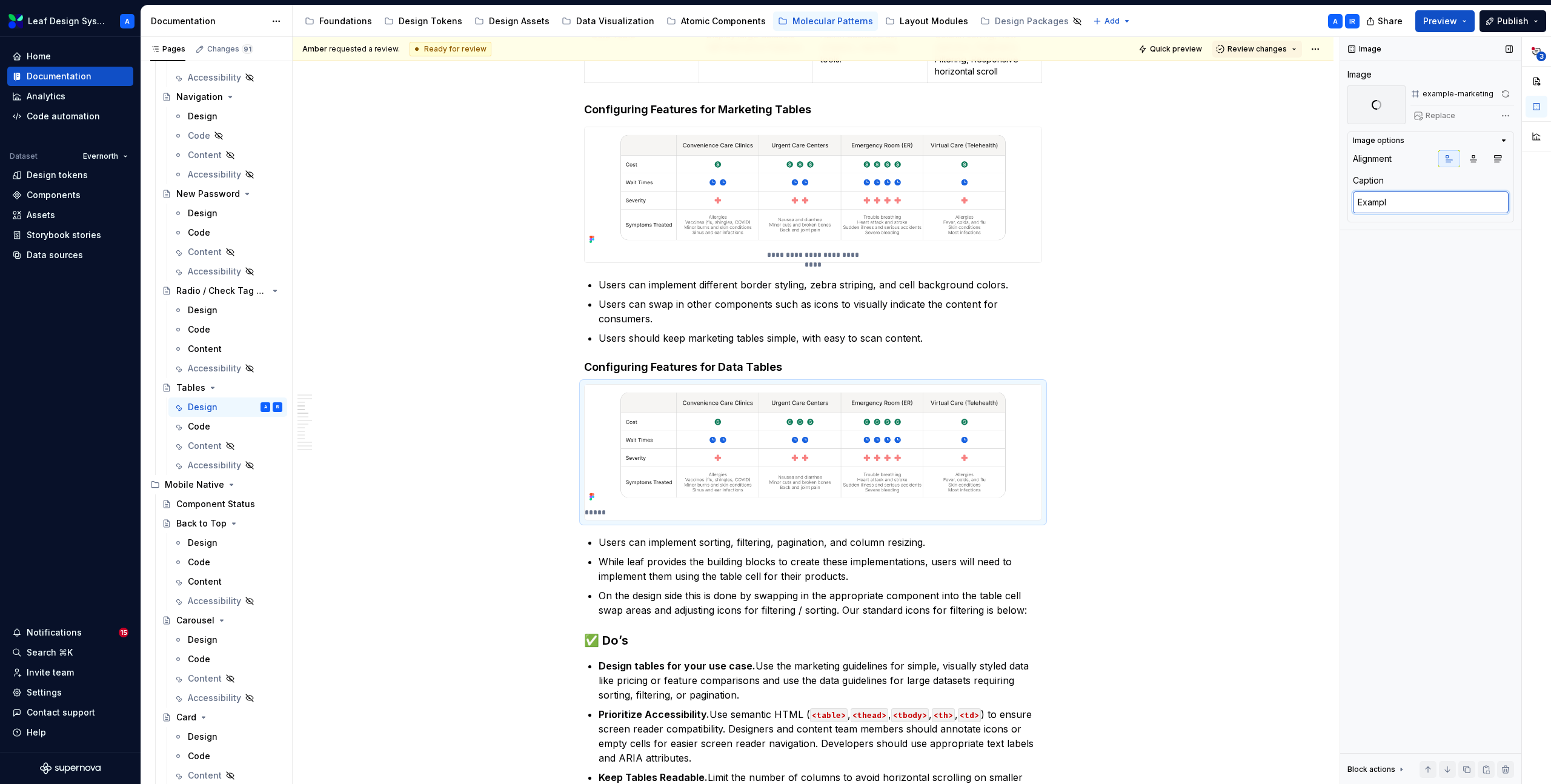
type textarea "*"
type textarea "Example"
type textarea "*"
type textarea "Example"
type textarea "*"
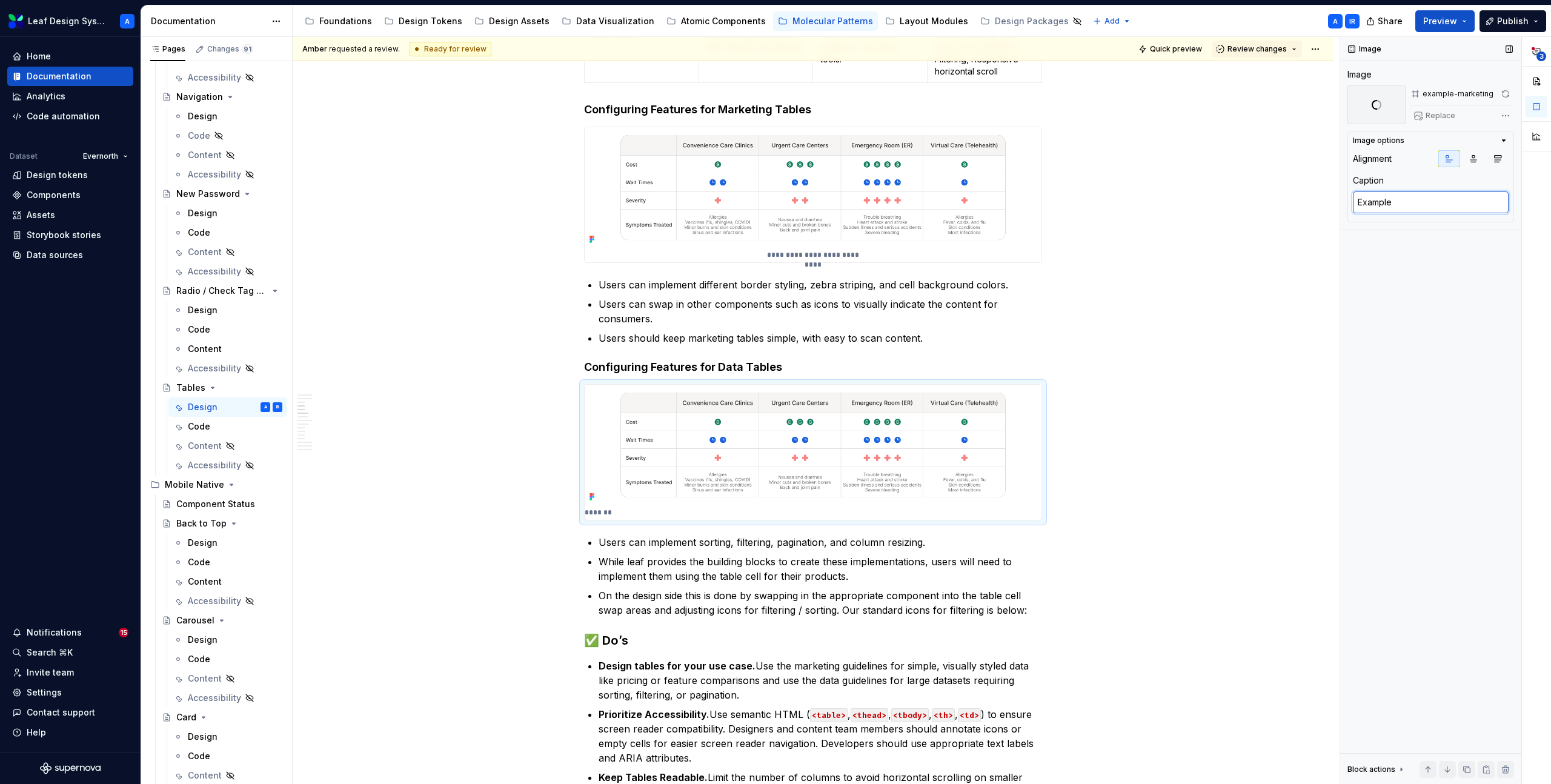
type textarea "Example o"
type textarea "*"
type textarea "Example of"
type textarea "*"
type textarea "Example of"
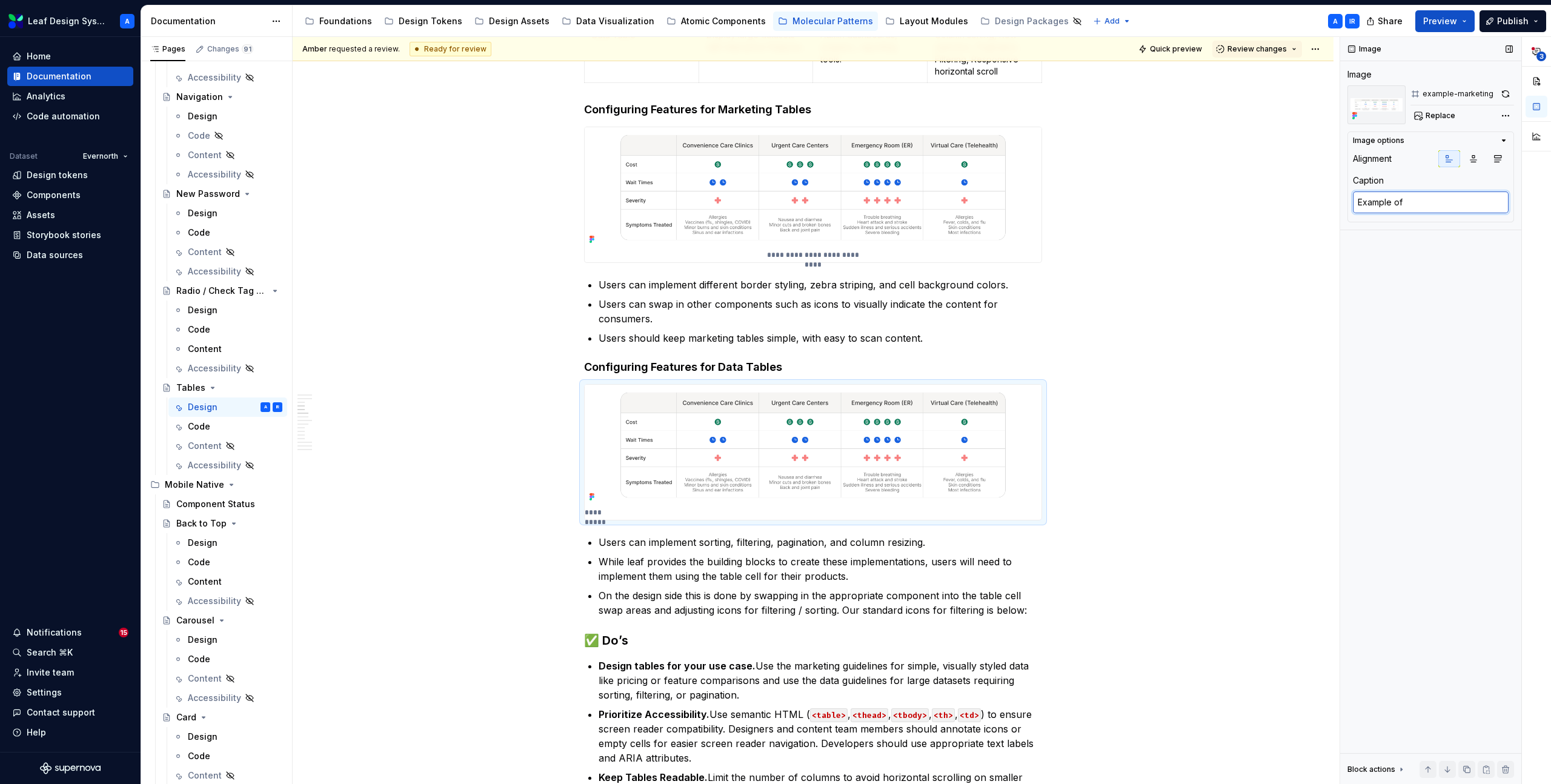
type textarea "*"
type textarea "Example of d"
type textarea "*"
type textarea "Example of da"
type textarea "*"
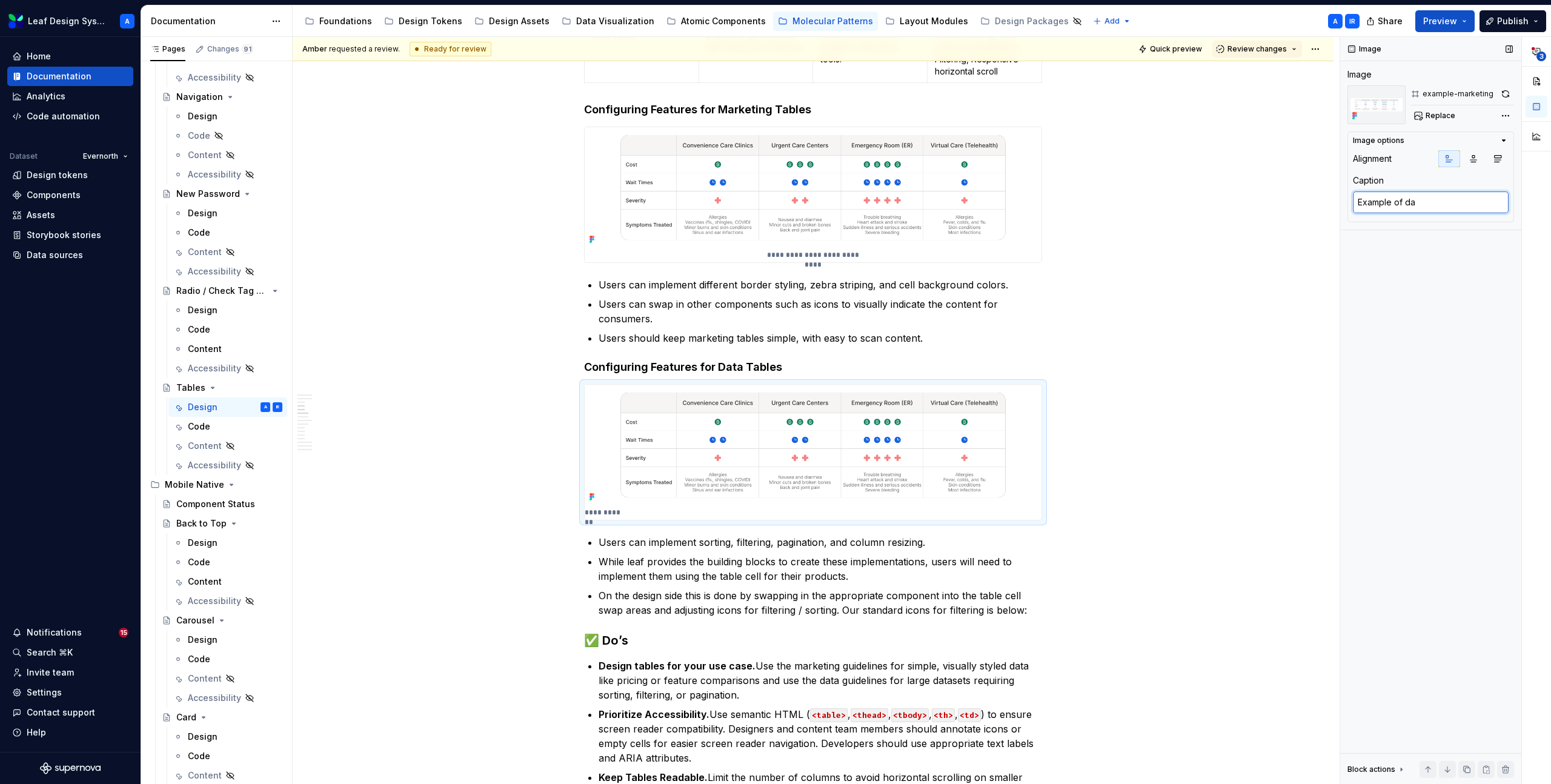
type textarea "Example of dat"
type textarea "*"
type textarea "Example of data"
type textarea "*"
type textarea "Example of data ta"
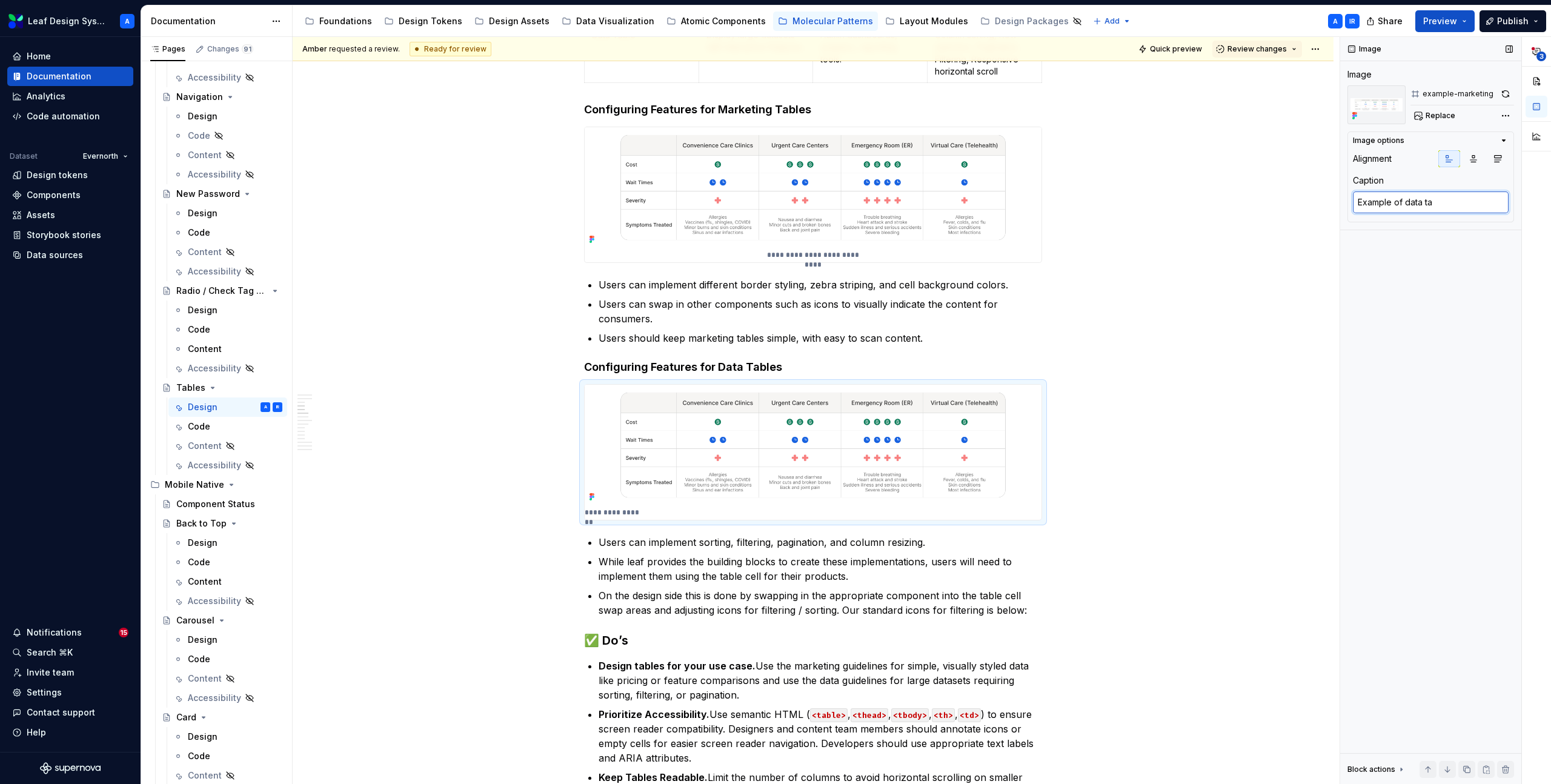
type textarea "*"
type textarea "Example of data tab"
type textarea "*"
type textarea "Example of data tabl"
type textarea "*"
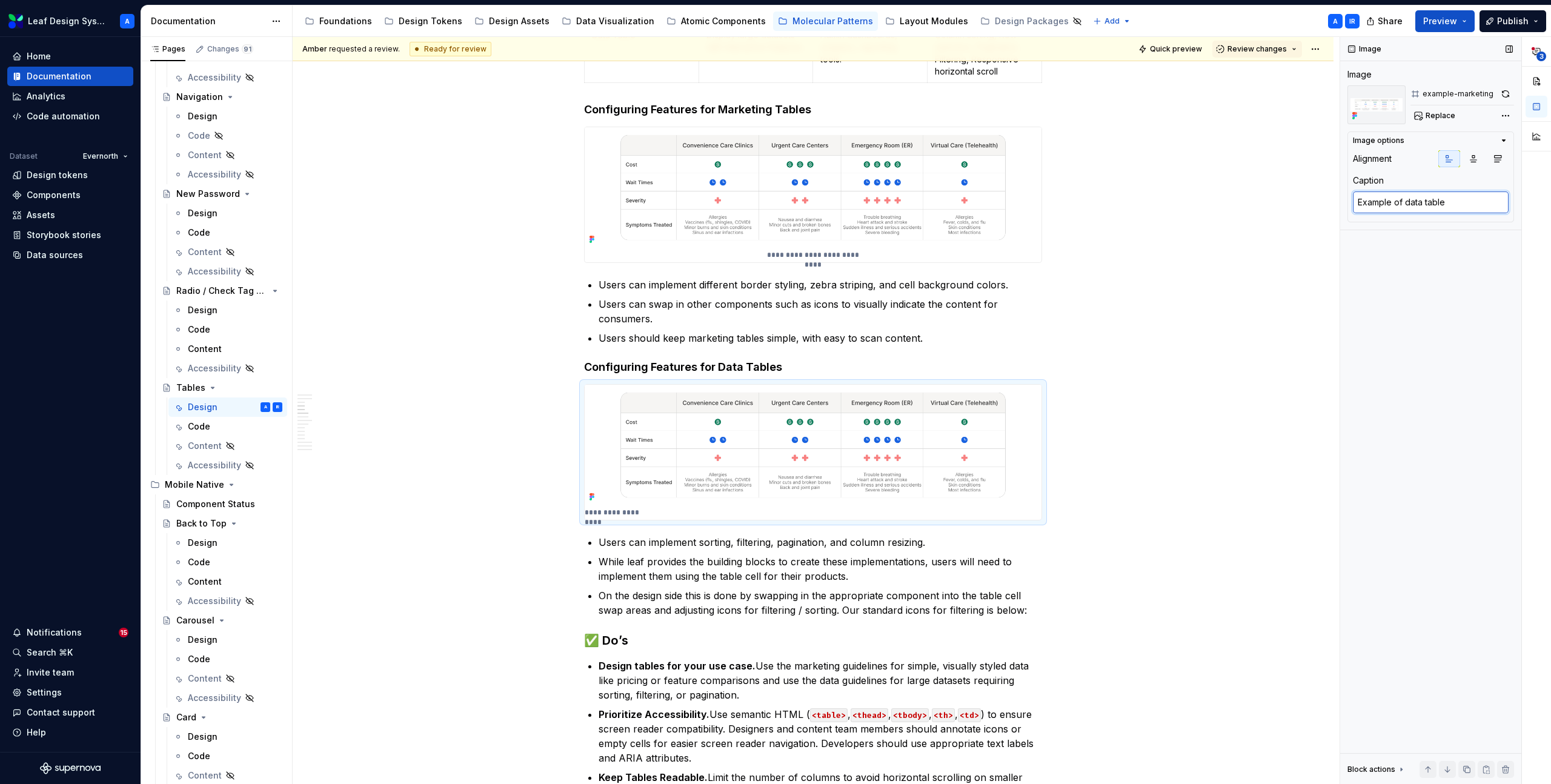
type textarea "Example of data table."
type textarea "*"
type textarea "Example of data table."
click at [828, 470] on img at bounding box center [812, 445] width 457 height 121
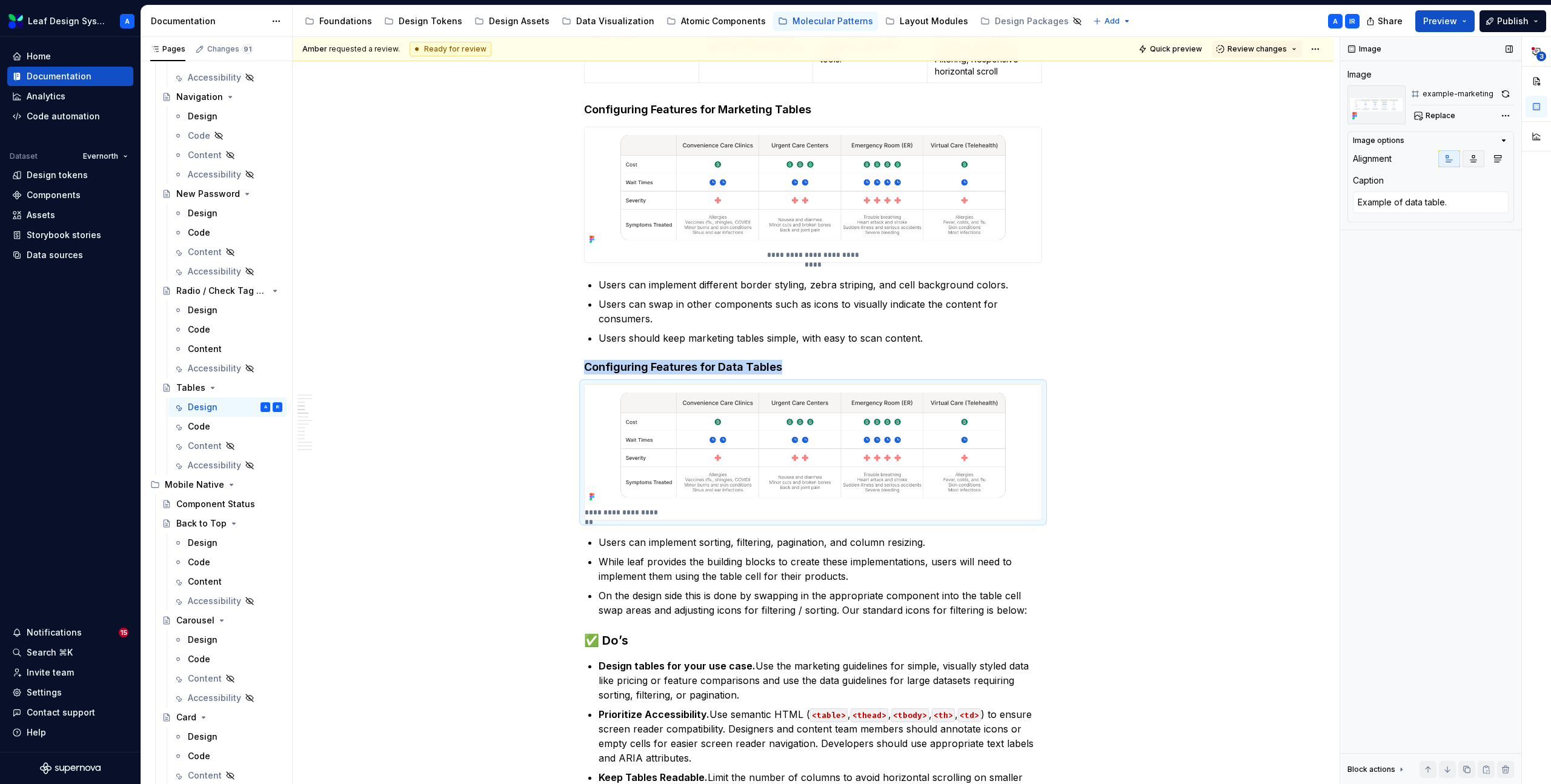
click at [1478, 163] on icon "button" at bounding box center [1474, 159] width 10 height 10
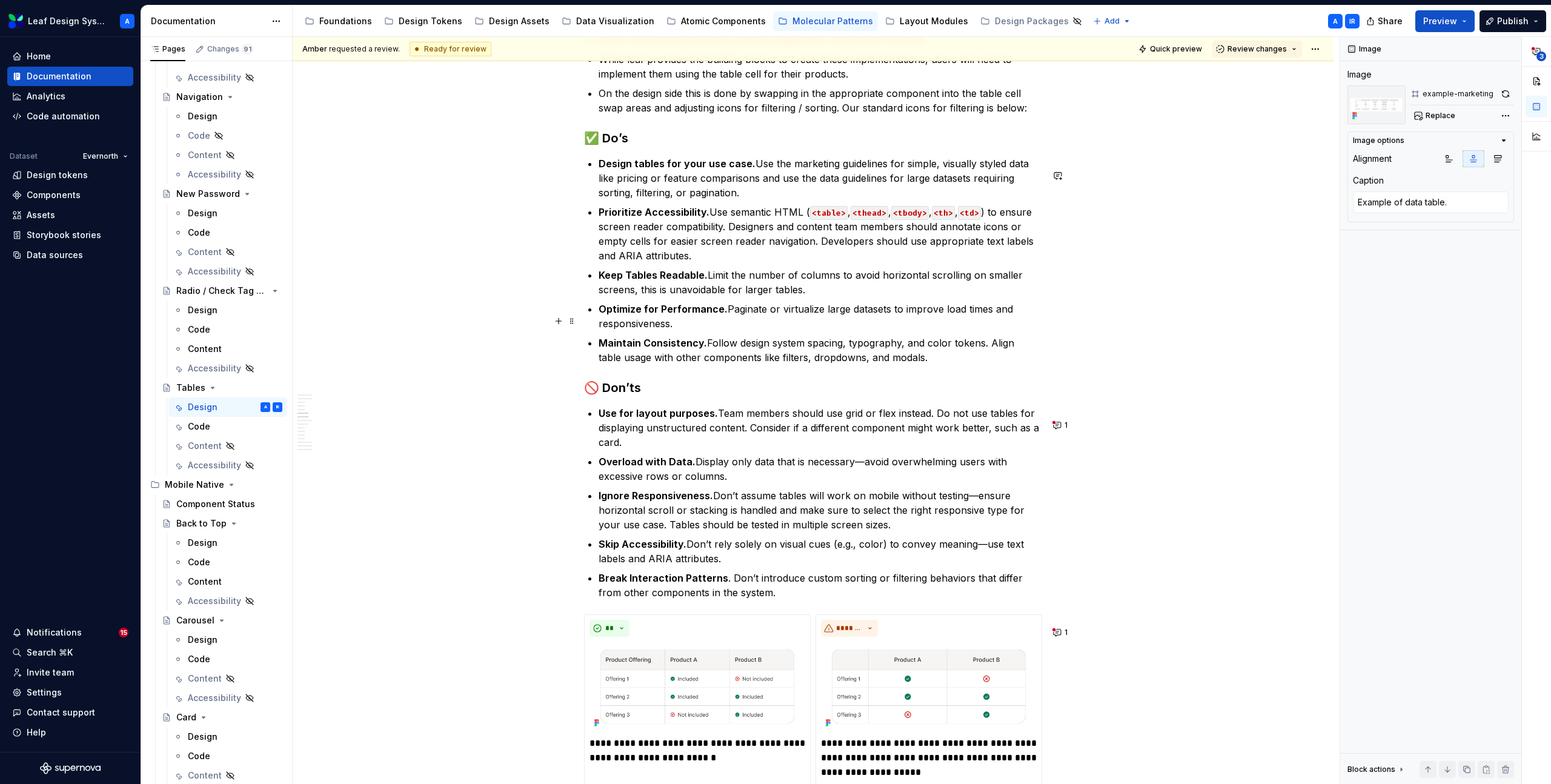
scroll to position [1663, 0]
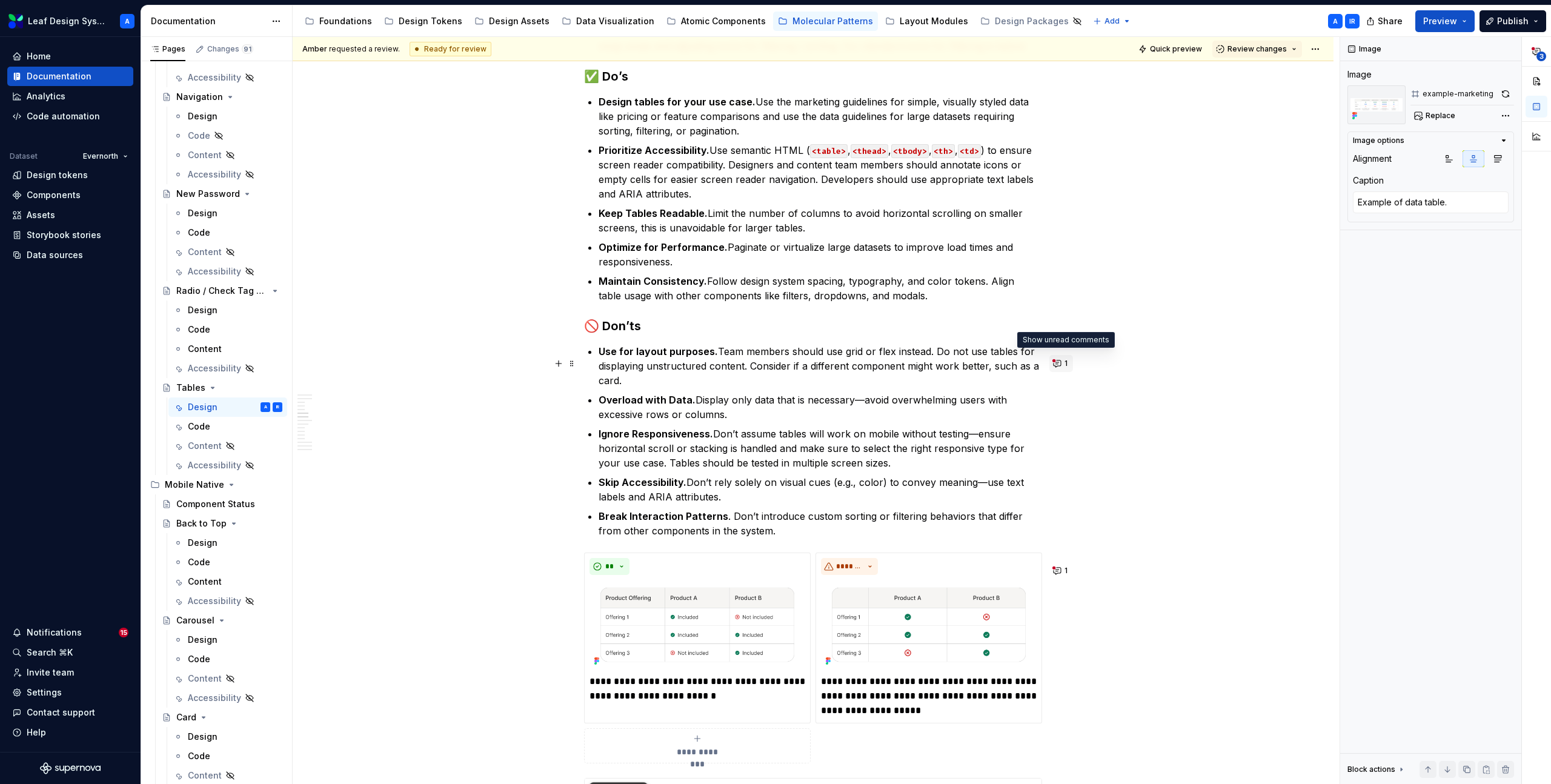
click at [1065, 362] on button "1" at bounding box center [1061, 364] width 23 height 17
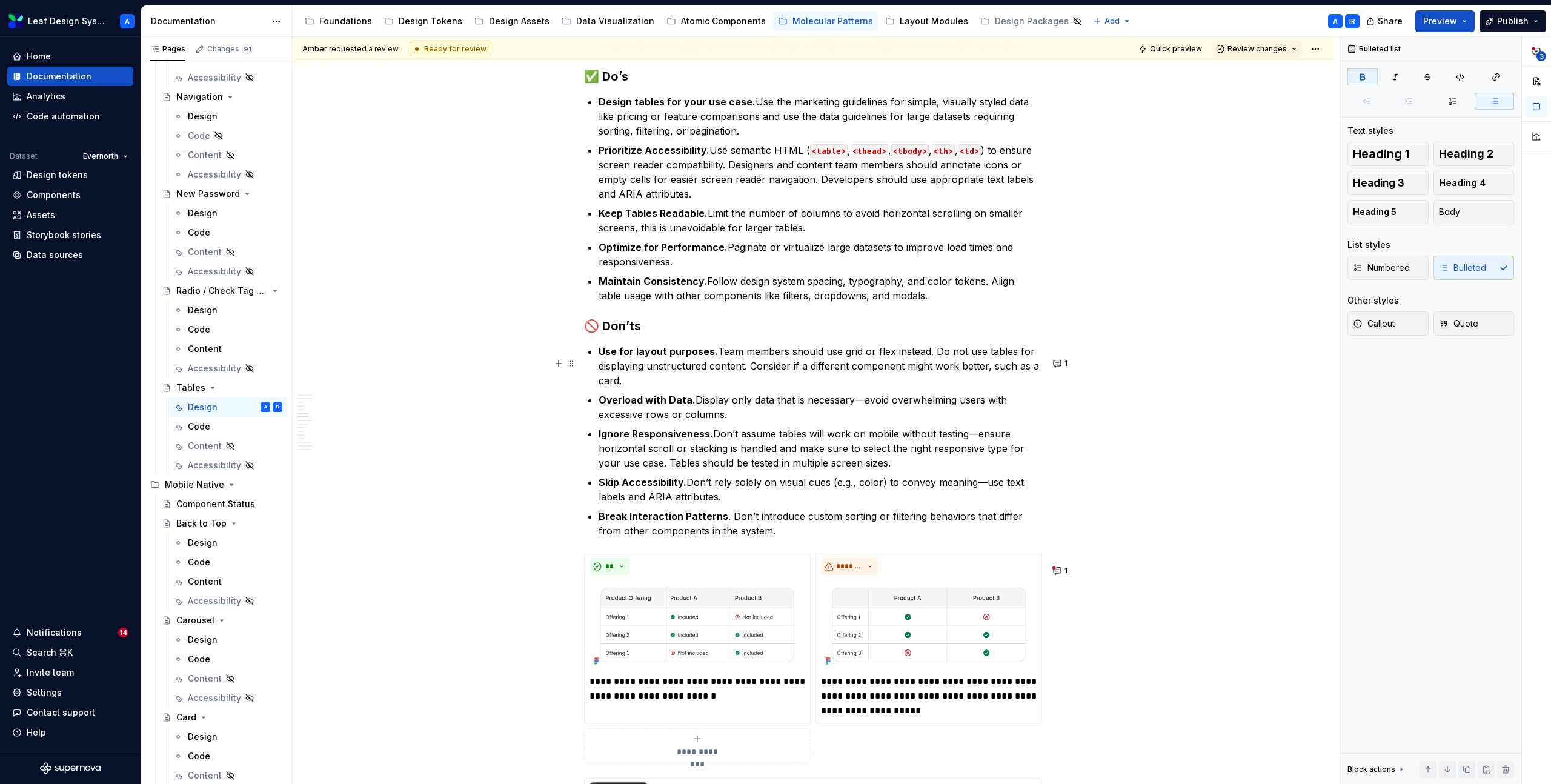
click at [604, 357] on strong "Use for layout purposes." at bounding box center [658, 351] width 119 height 12
type textarea "*"
click at [605, 406] on strong "Overload with Data." at bounding box center [647, 400] width 97 height 12
click at [671, 406] on strong "Avoid overload with Data." at bounding box center [660, 400] width 124 height 12
click at [613, 440] on strong "Ignore Responsiveness." at bounding box center [655, 433] width 114 height 12
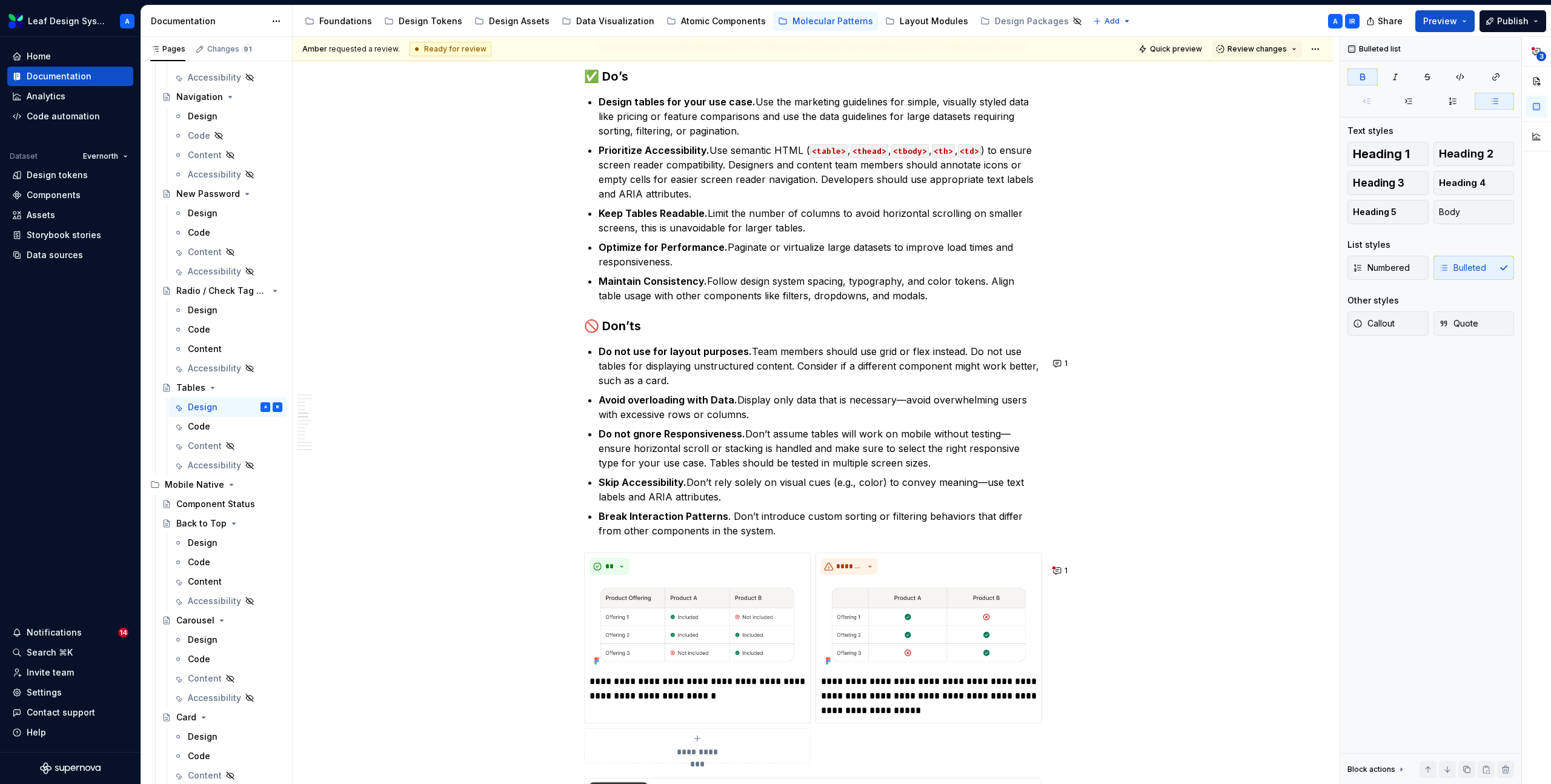
type textarea "*"
click at [606, 489] on strong "Skip Accessibility." at bounding box center [643, 482] width 88 height 12
click at [664, 489] on strong "Do not skip Accessibility." at bounding box center [659, 482] width 121 height 12
click at [671, 440] on strong "Do not ignore Responsiveness." at bounding box center [673, 433] width 149 height 12
click at [717, 406] on strong "Avoid overloading with Data." at bounding box center [668, 400] width 138 height 12
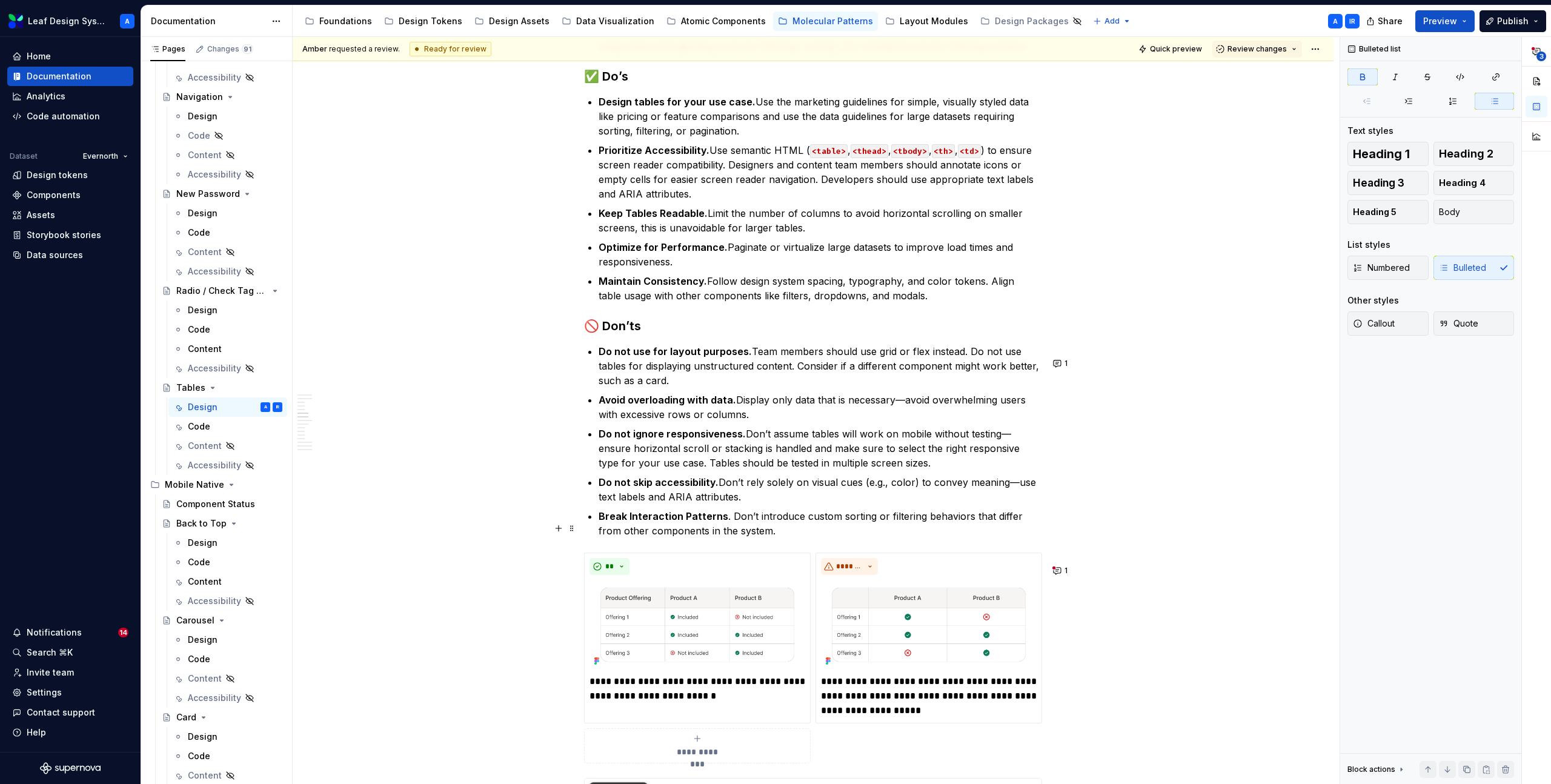
click at [611, 522] on strong "Break Interaction Patterns" at bounding box center [663, 516] width 130 height 12
click at [653, 522] on strong "Avoid break Interaction Patterns" at bounding box center [677, 516] width 158 height 12
click at [680, 522] on strong "Avoid breaking Interaction Patterns" at bounding box center [685, 516] width 173 height 12
click at [734, 522] on strong "Avoid breaking interaction Patterns" at bounding box center [685, 516] width 173 height 12
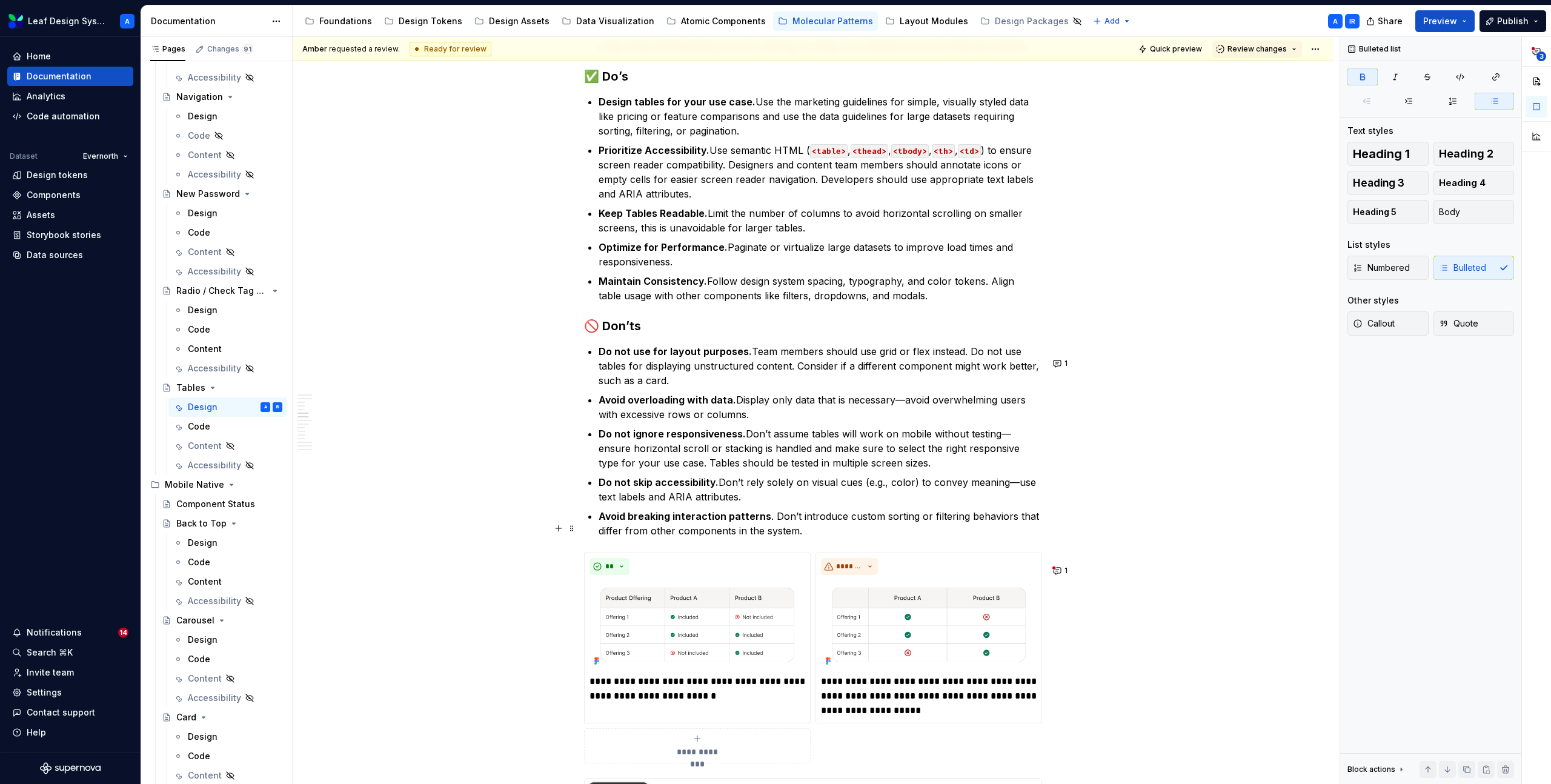
click at [1065, 363] on button "1" at bounding box center [1061, 364] width 23 height 17
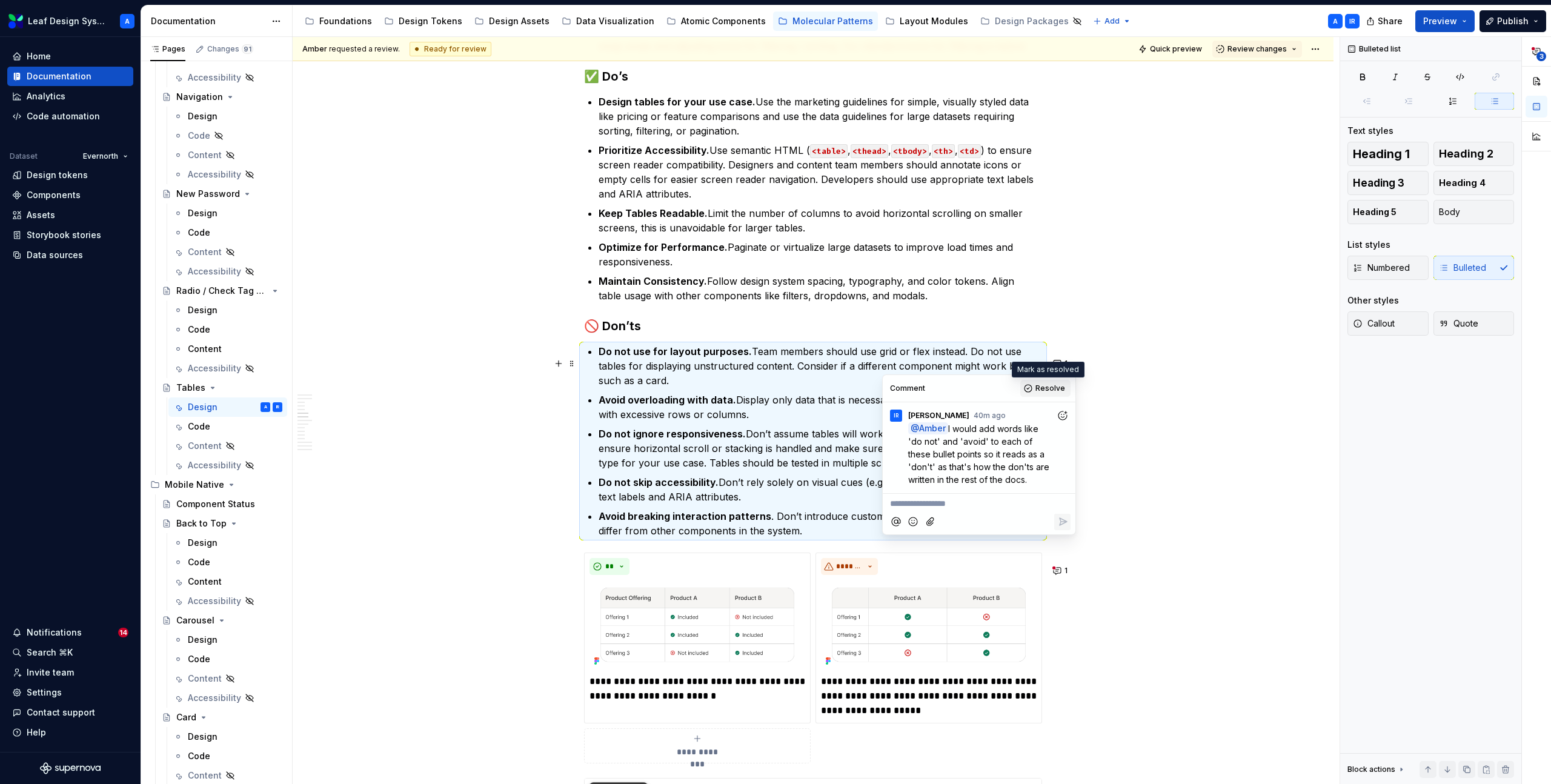
click at [1054, 384] on span "Resolve" at bounding box center [1050, 388] width 30 height 10
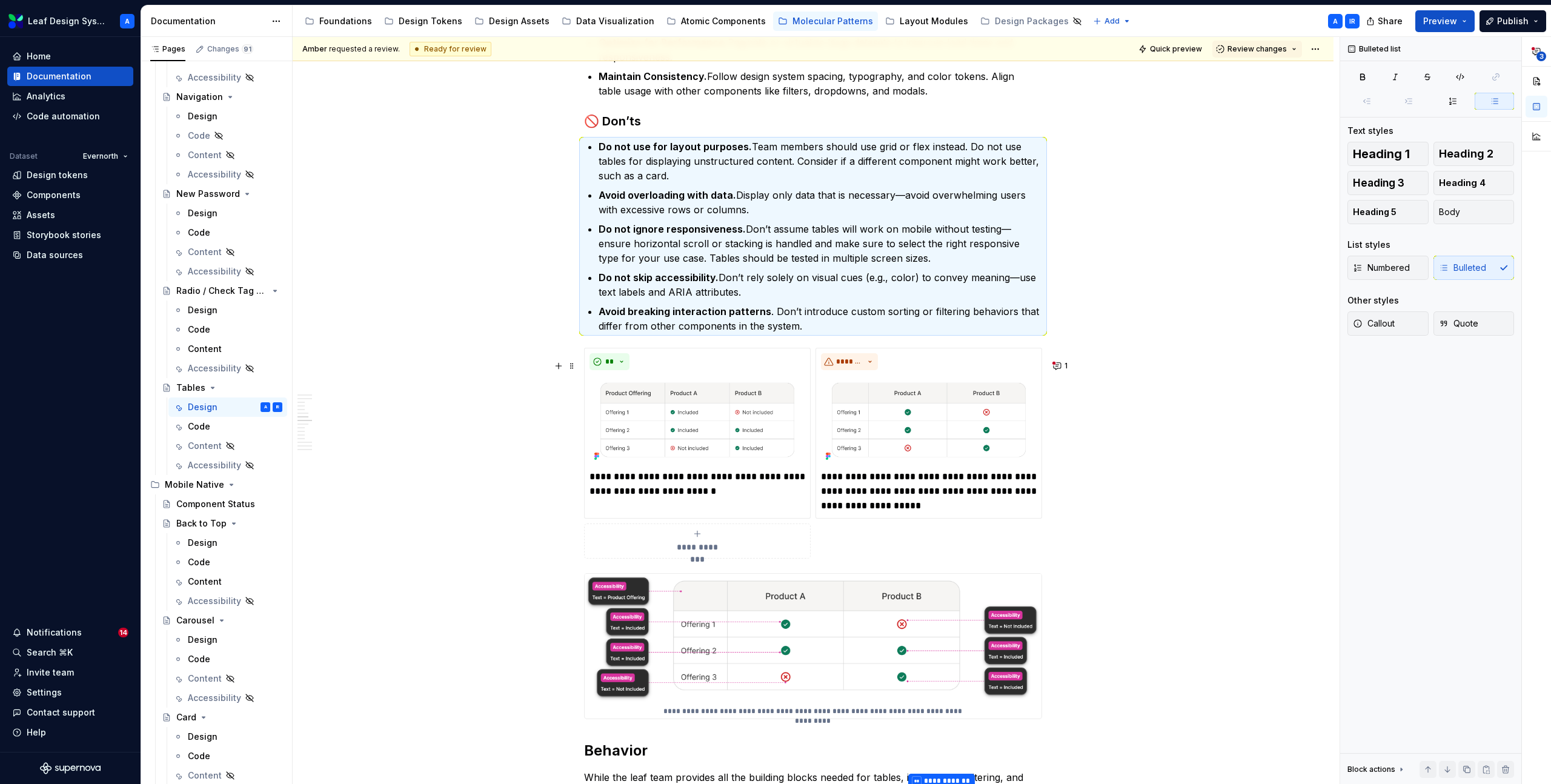
scroll to position [1872, 0]
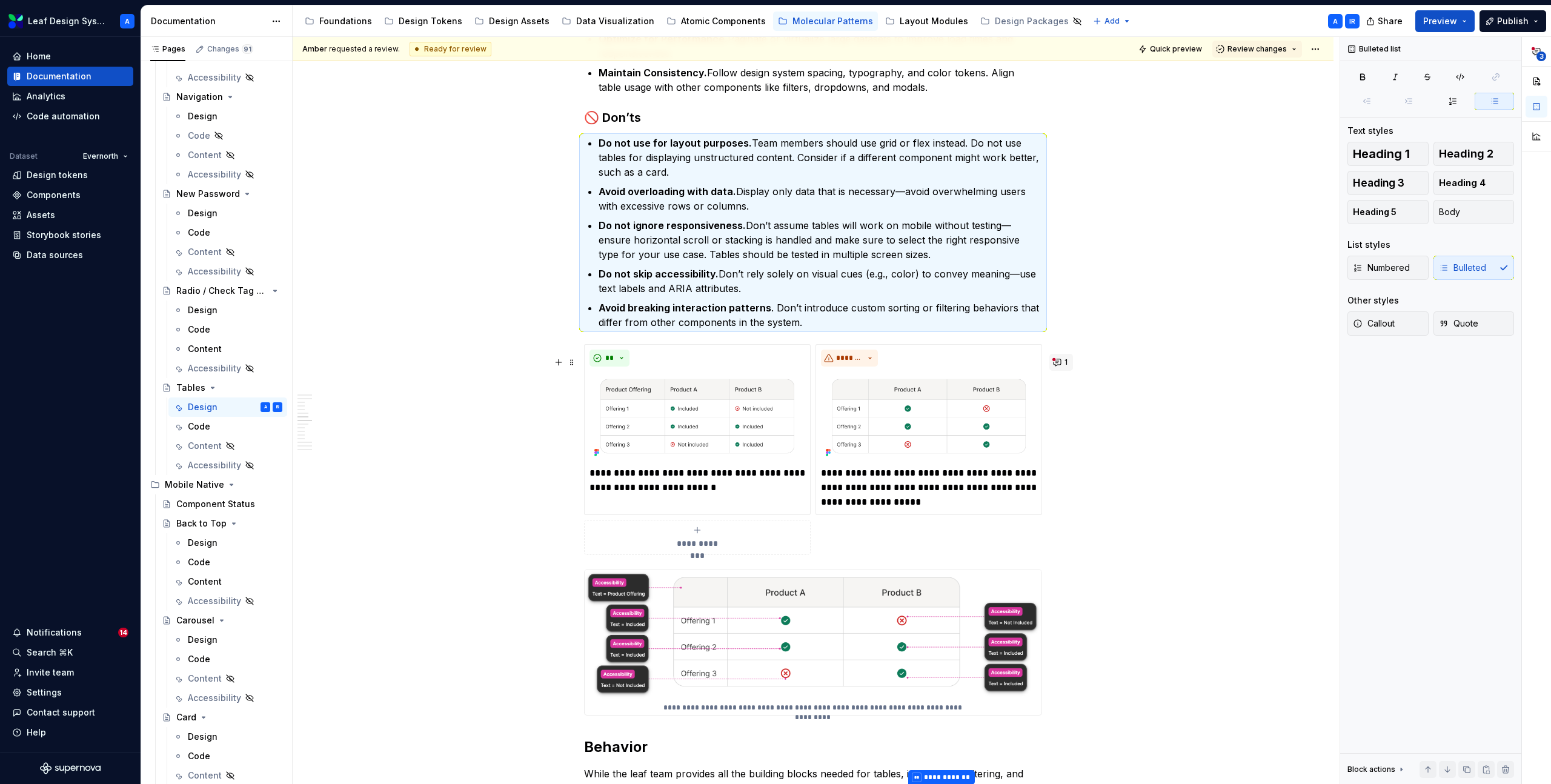
click at [1066, 364] on button "1" at bounding box center [1061, 362] width 23 height 17
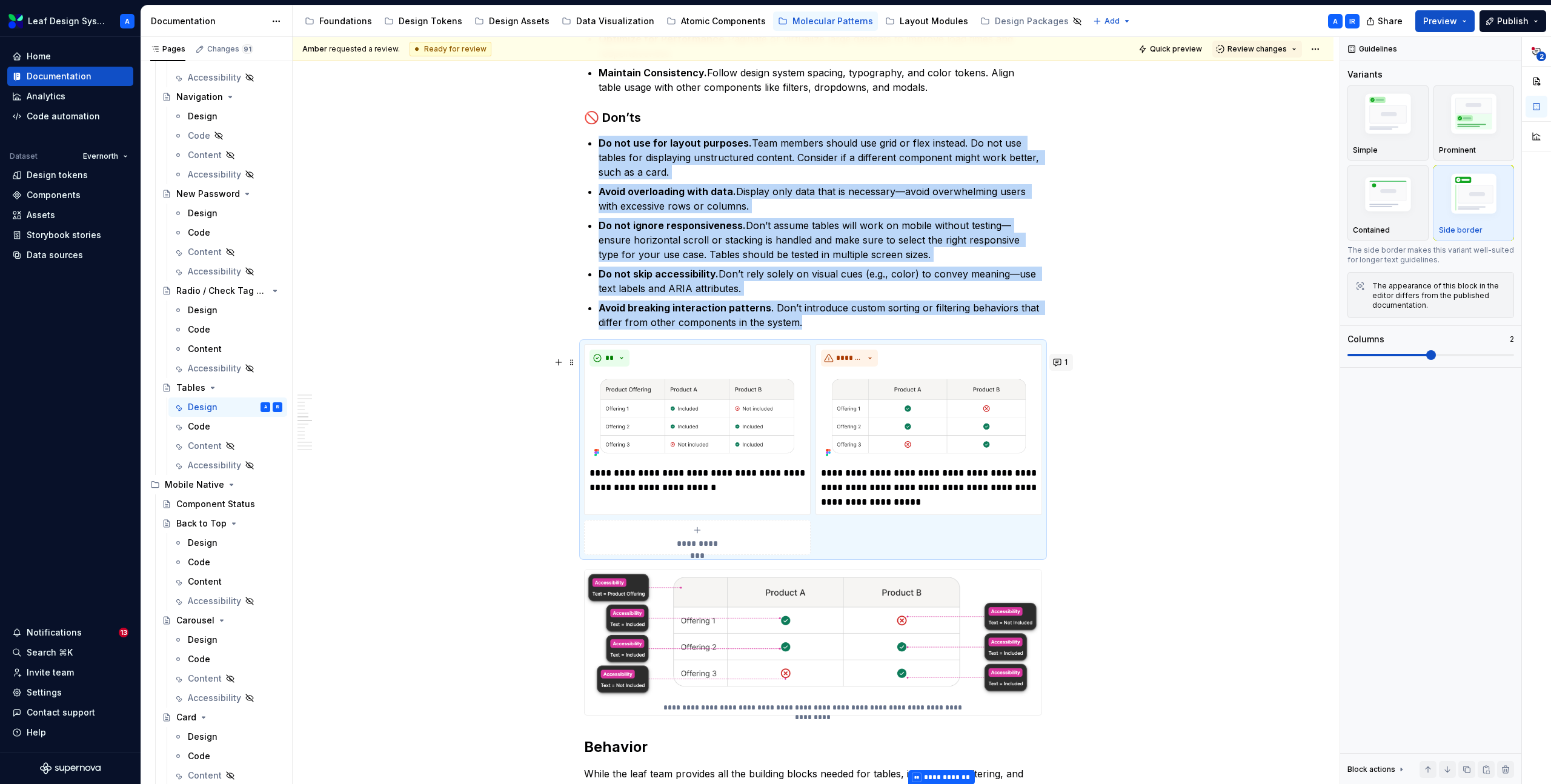
click at [1063, 360] on button "1" at bounding box center [1061, 362] width 23 height 17
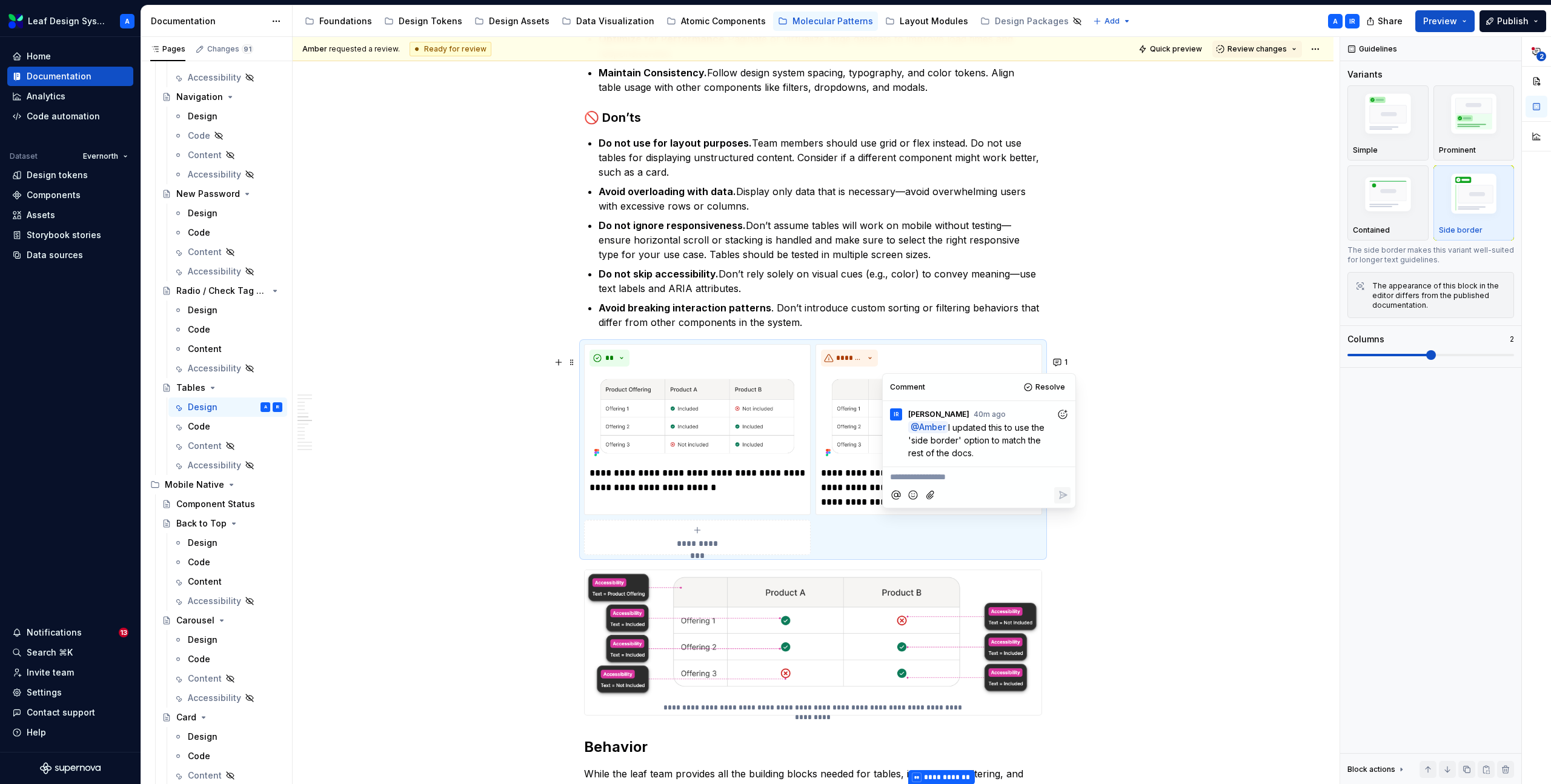
click at [976, 474] on p "**********" at bounding box center [979, 477] width 178 height 13
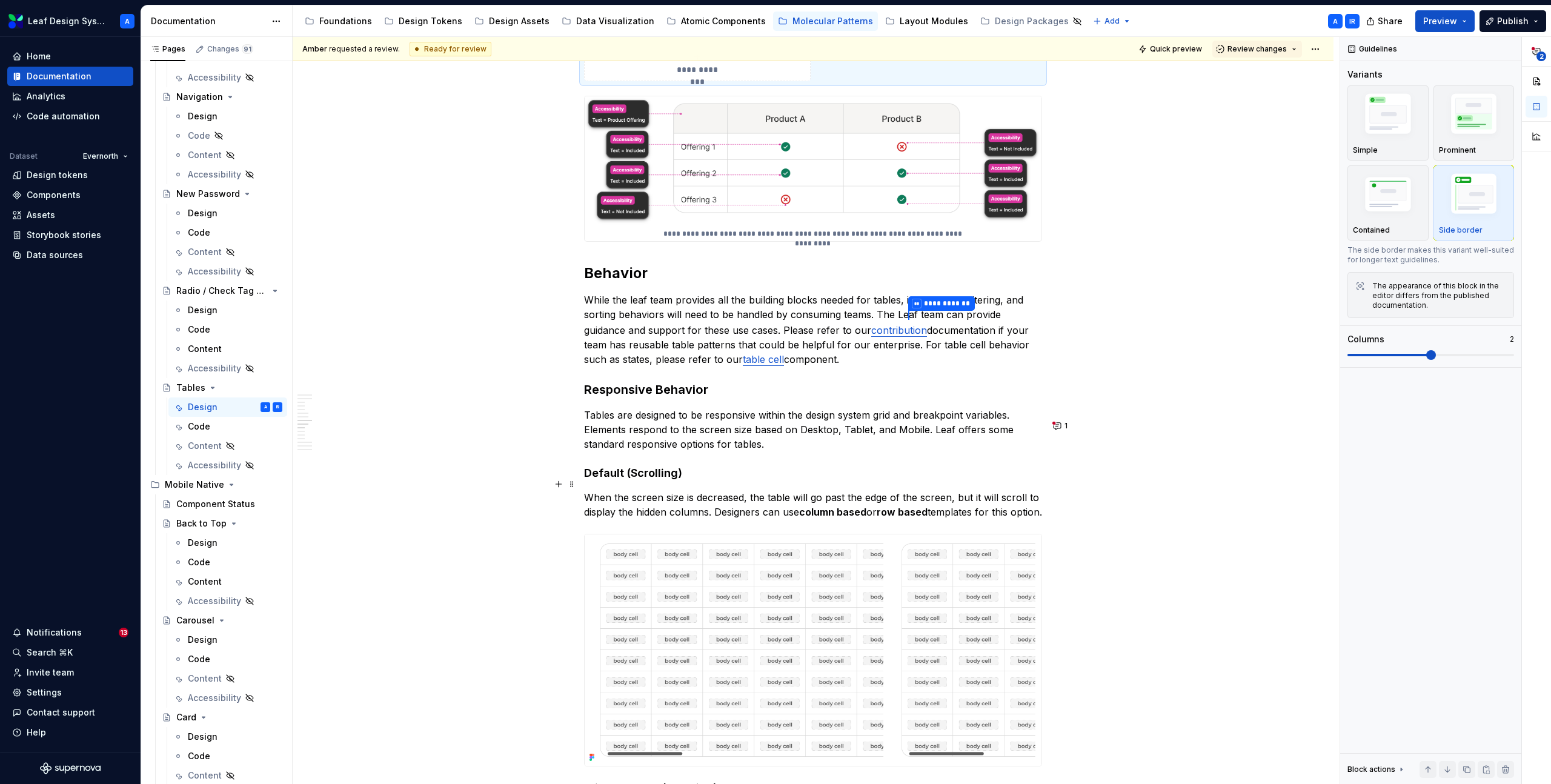
scroll to position [2359, 0]
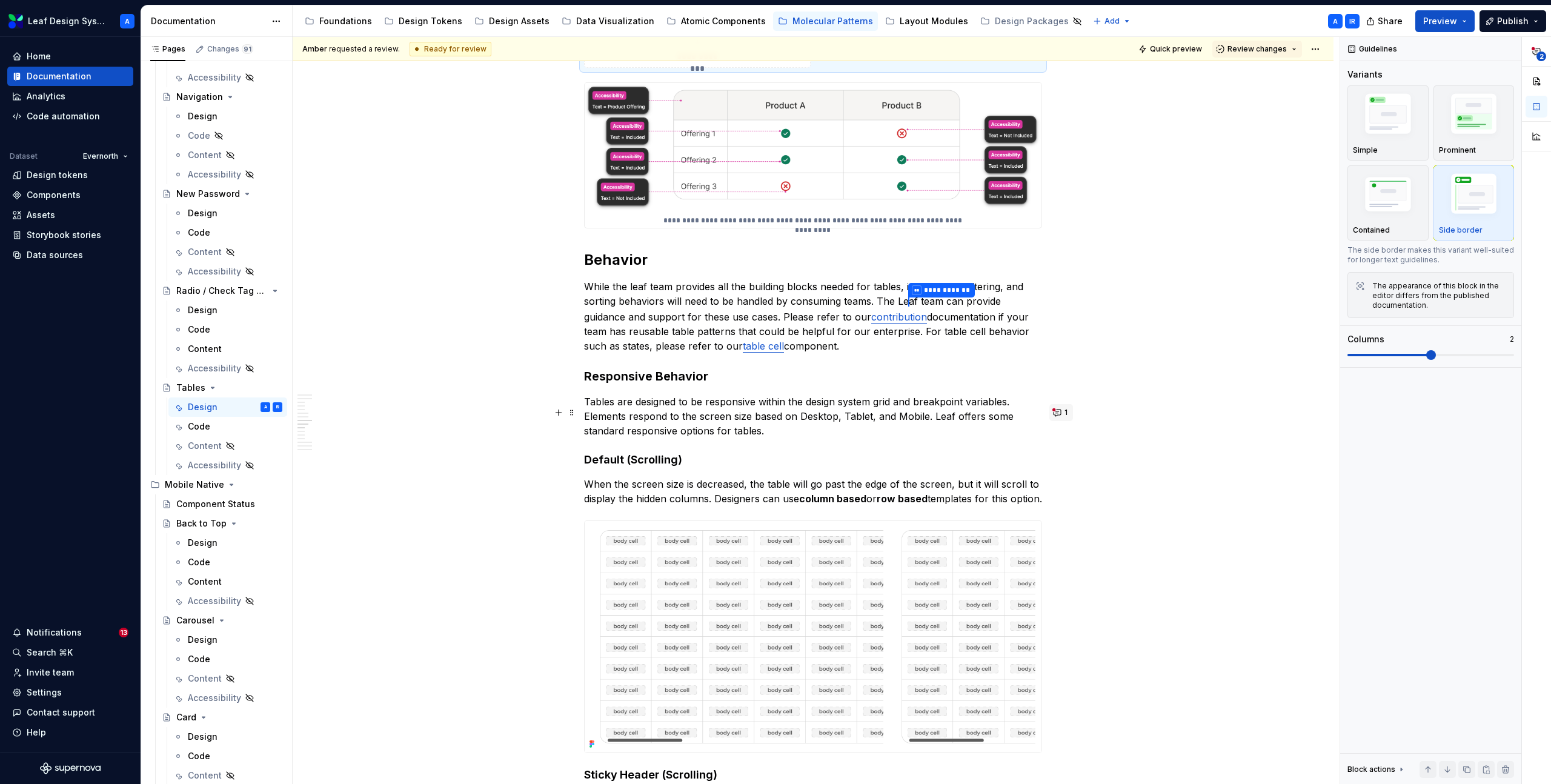
click at [1064, 407] on button "1" at bounding box center [1061, 413] width 23 height 17
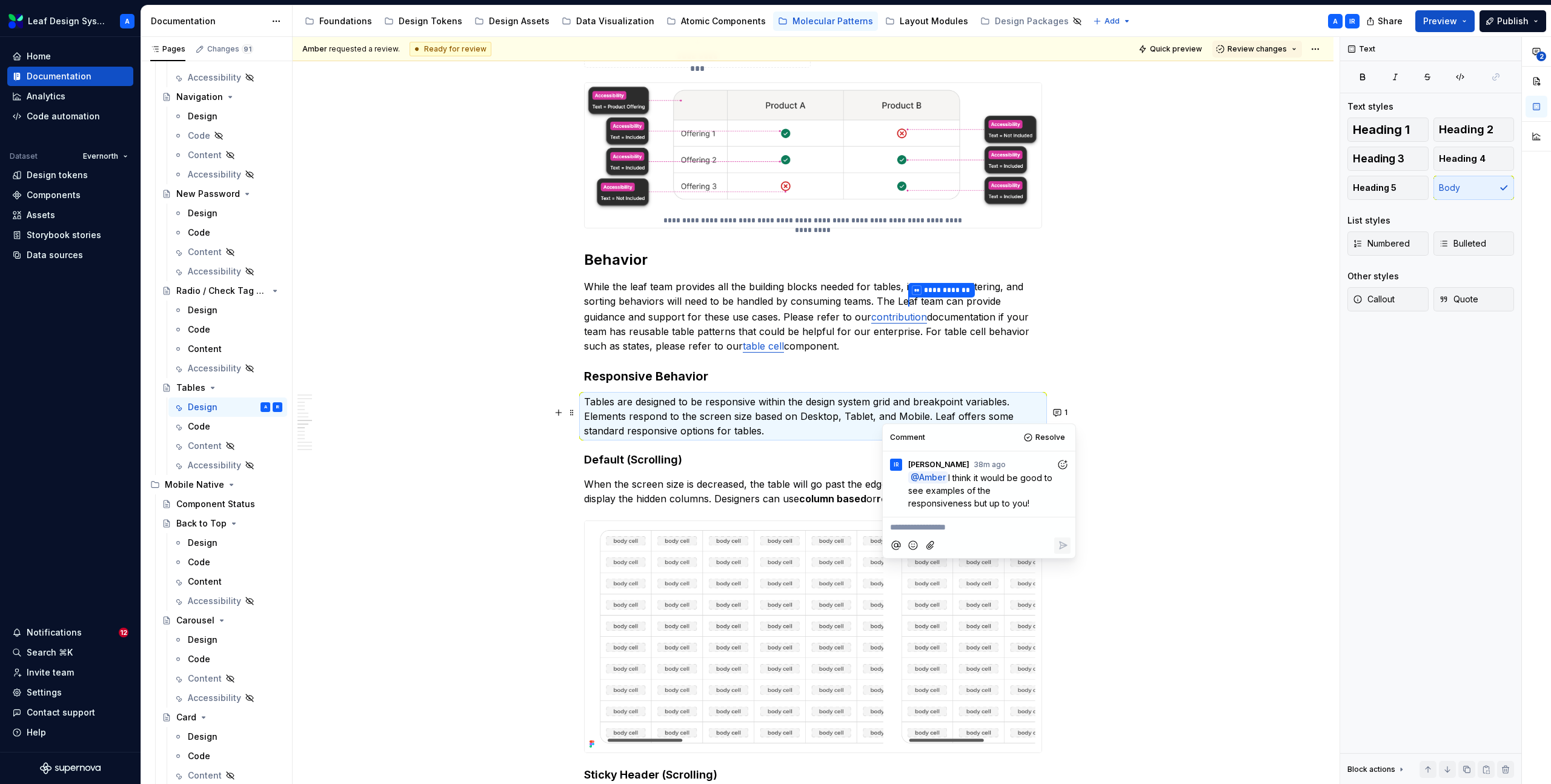
click at [770, 405] on p "Tables are designed to be responsive within the design system grid and breakpoi…" at bounding box center [813, 415] width 458 height 43
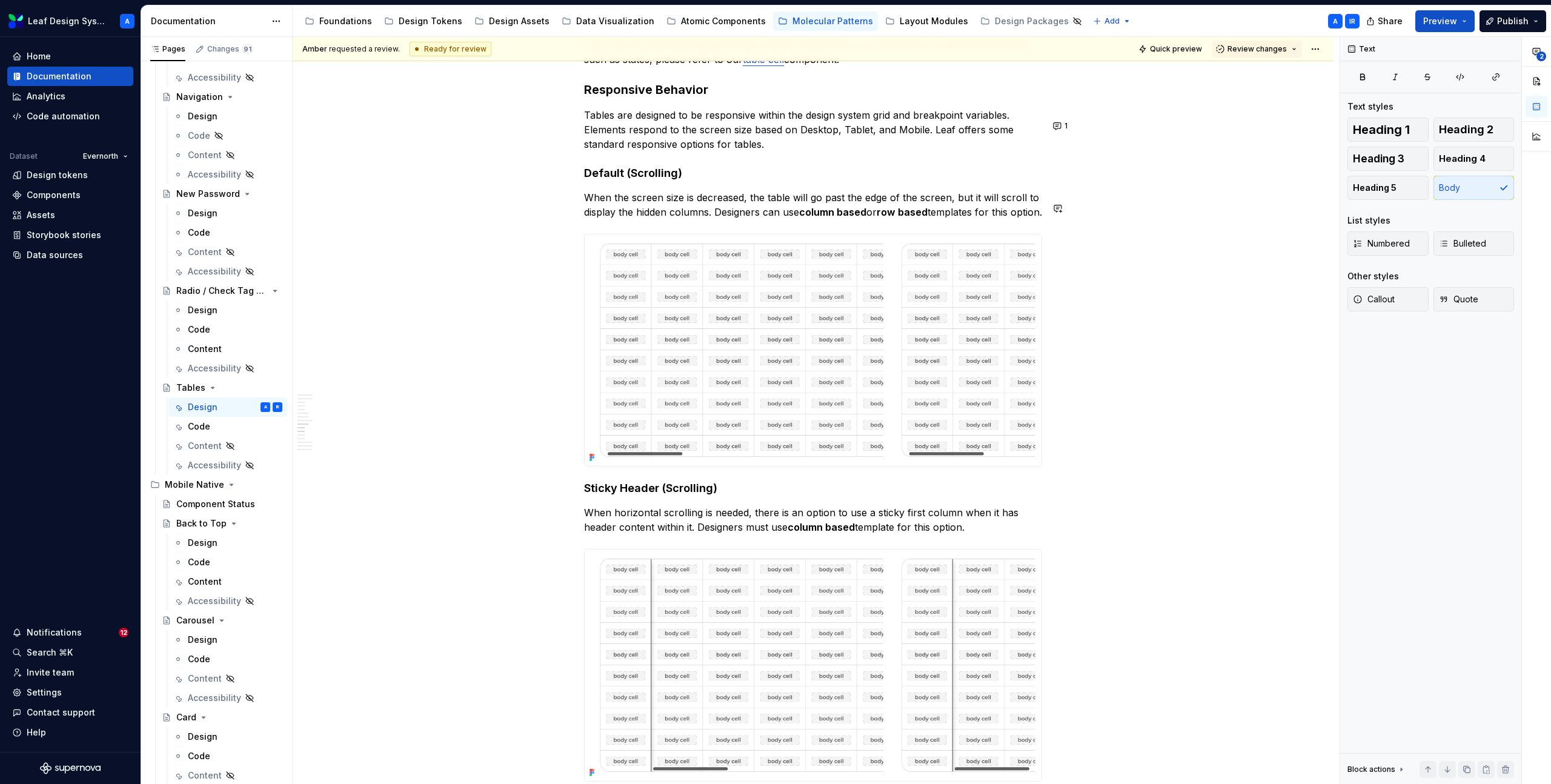
scroll to position [2610, 0]
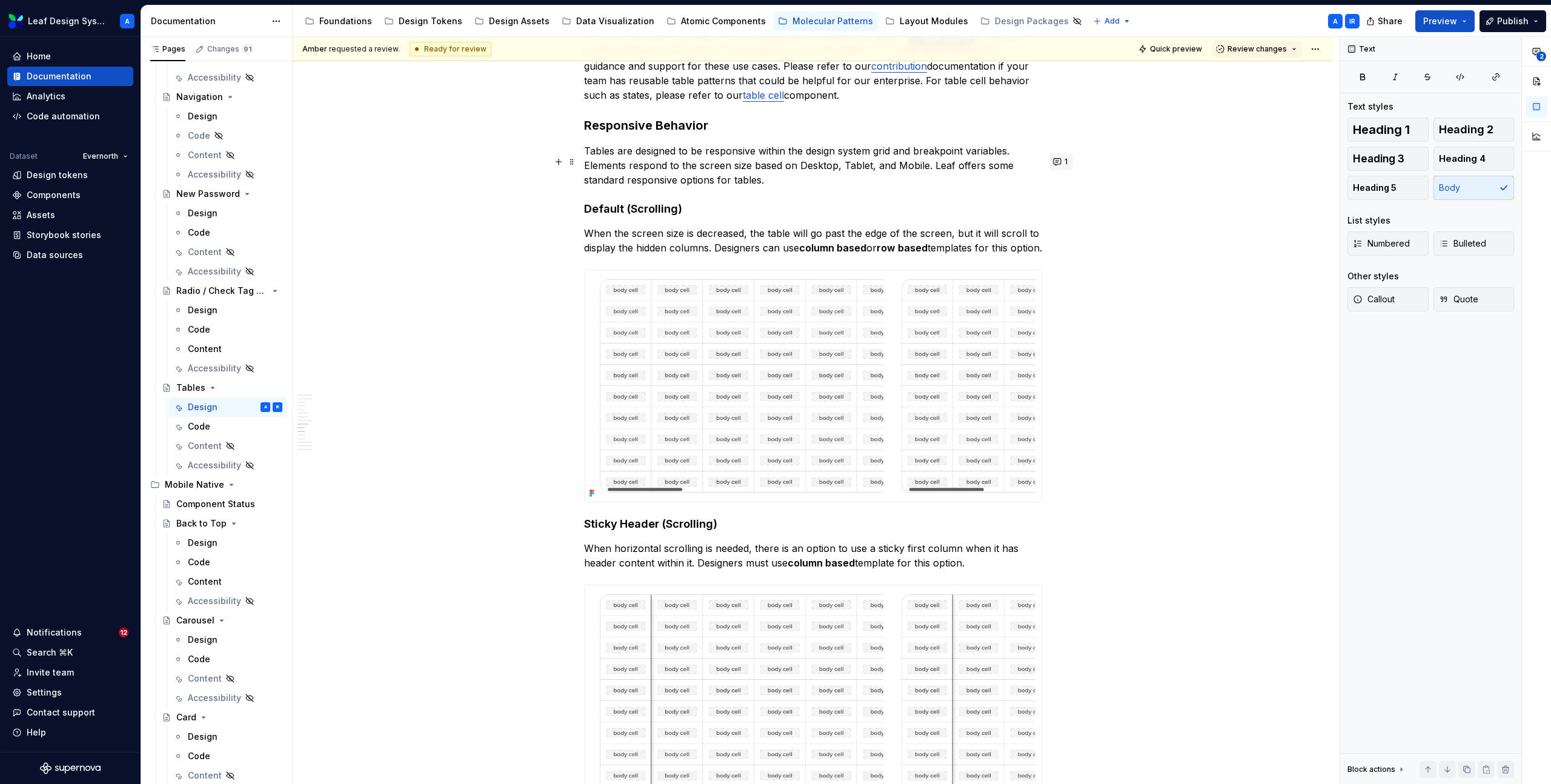
click at [1062, 158] on button "1" at bounding box center [1061, 162] width 23 height 17
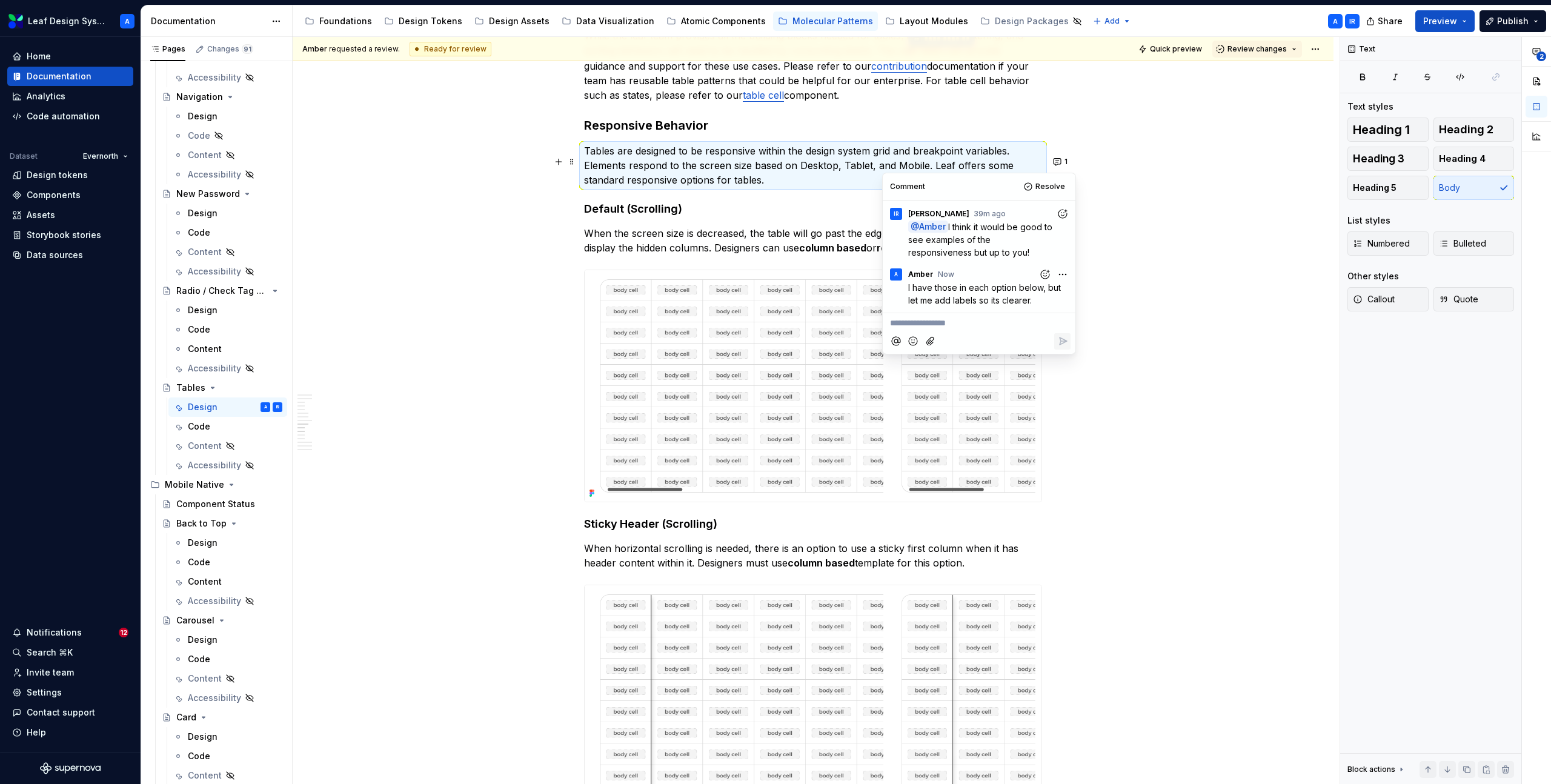
click at [1148, 429] on div "**********" at bounding box center [813, 163] width 1041 height 5061
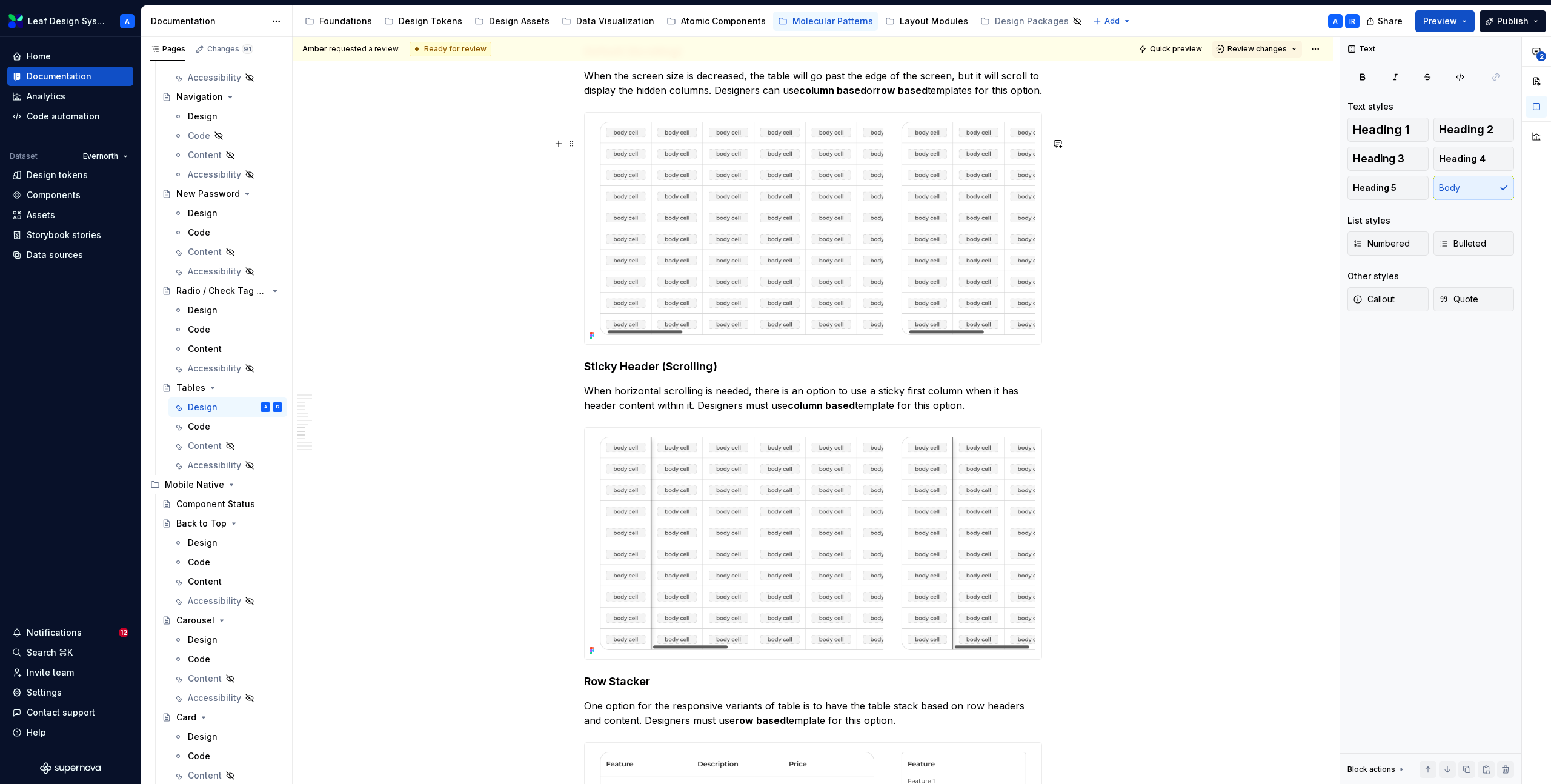
scroll to position [2711, 0]
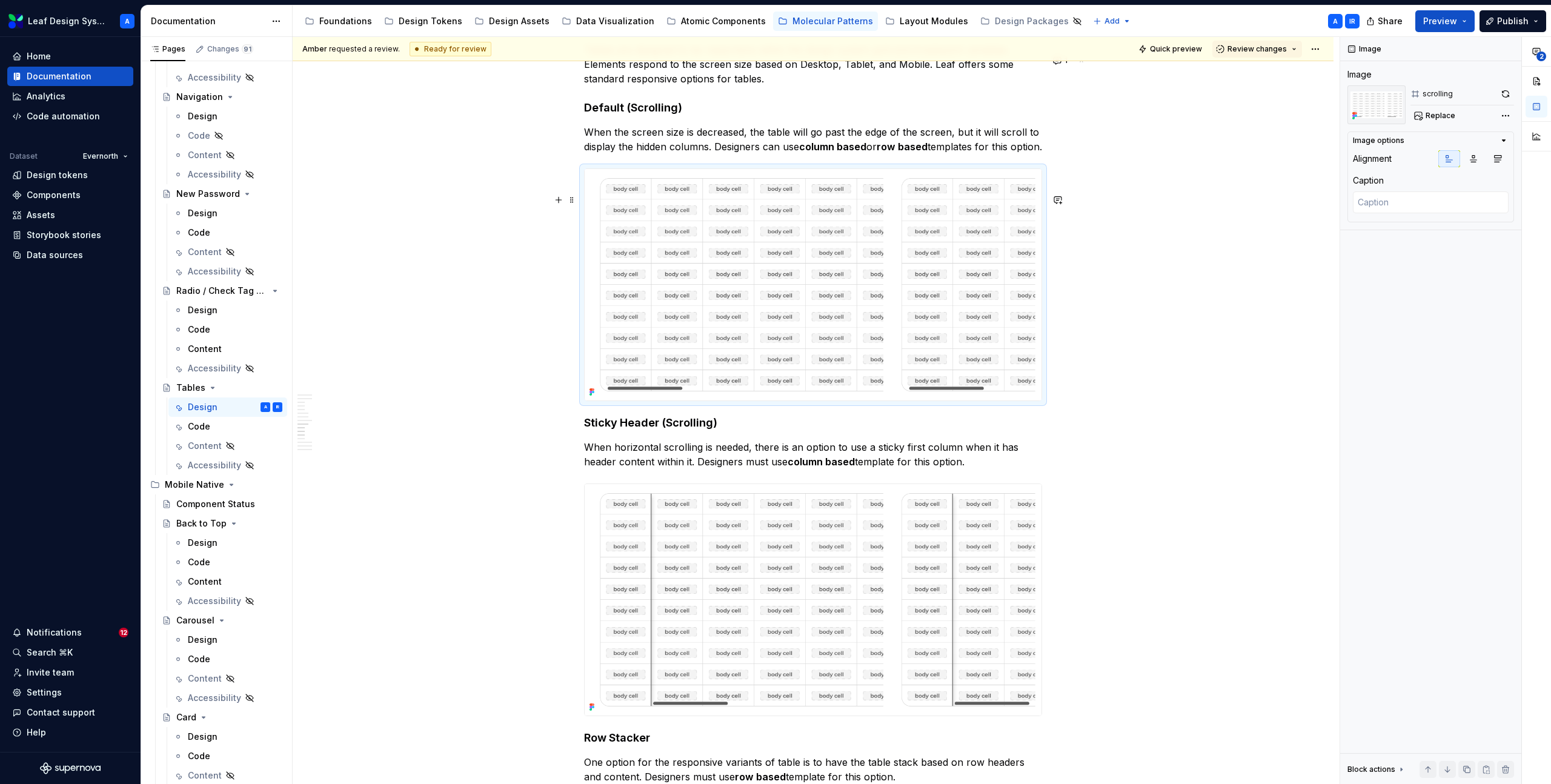
click at [729, 268] on img at bounding box center [812, 285] width 457 height 232
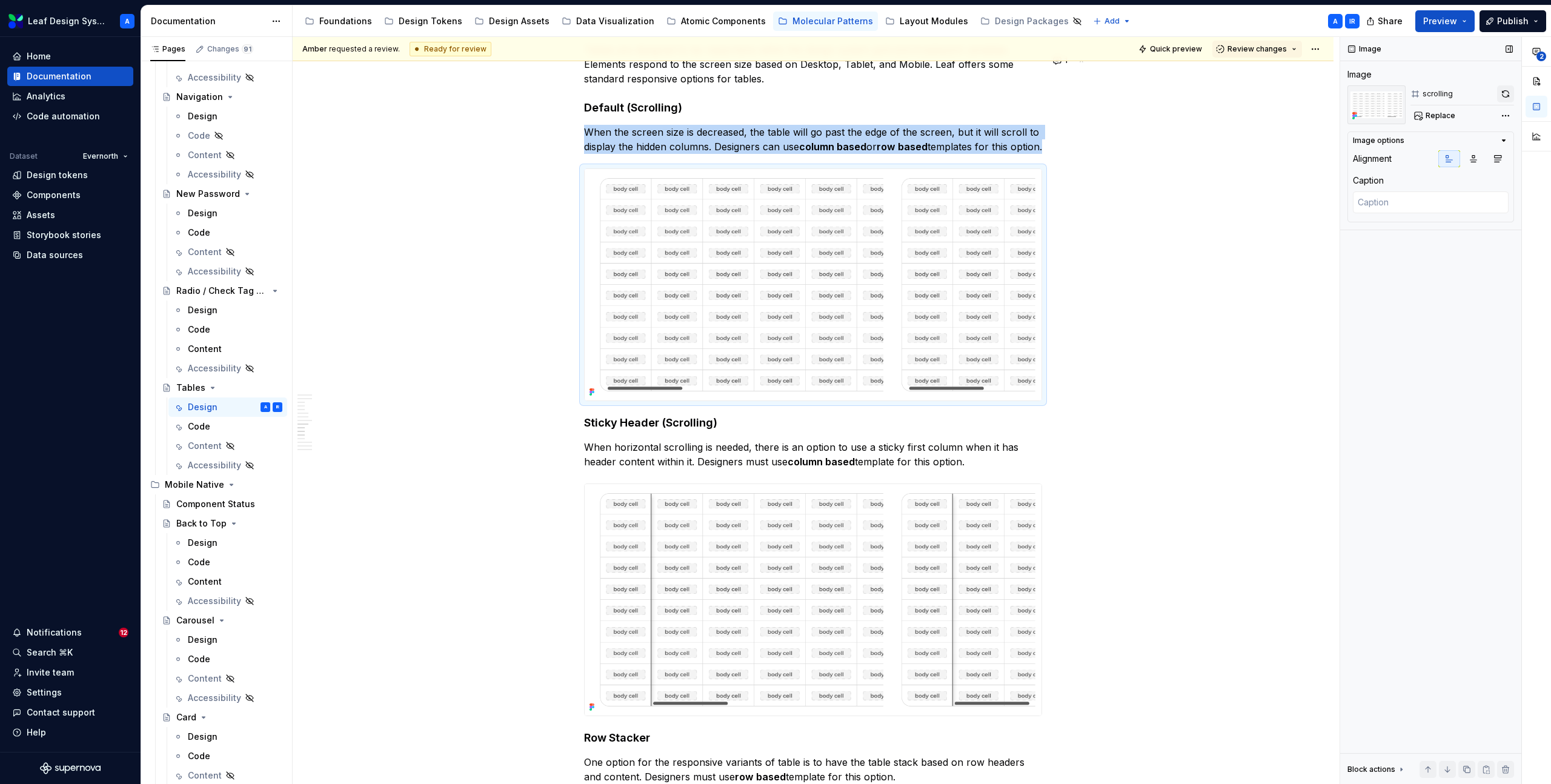
click at [1506, 94] on button "button" at bounding box center [1506, 94] width 17 height 17
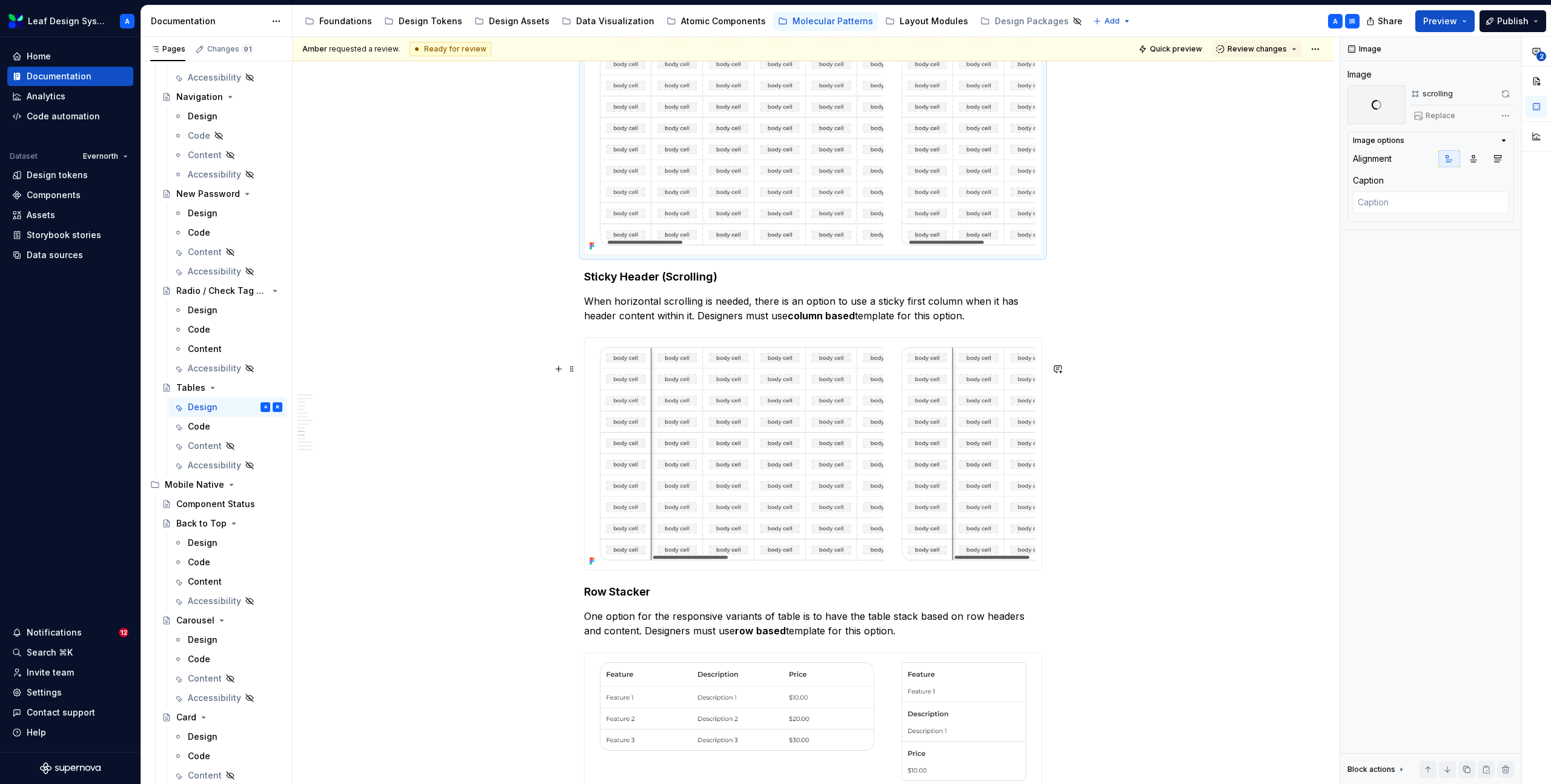
scroll to position [2985, 0]
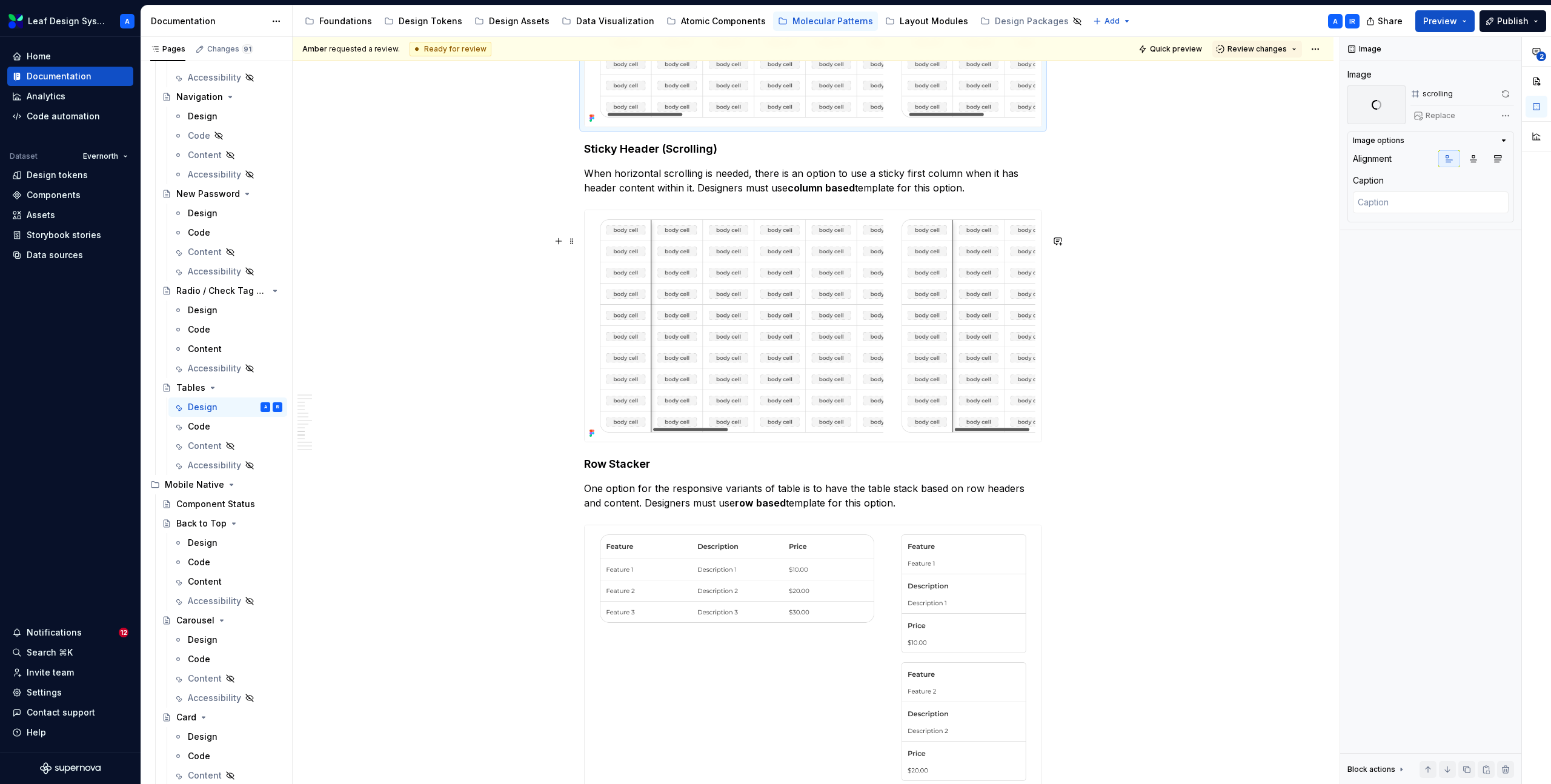
click at [967, 346] on img at bounding box center [812, 326] width 457 height 232
click at [1504, 93] on button "button" at bounding box center [1507, 94] width 14 height 17
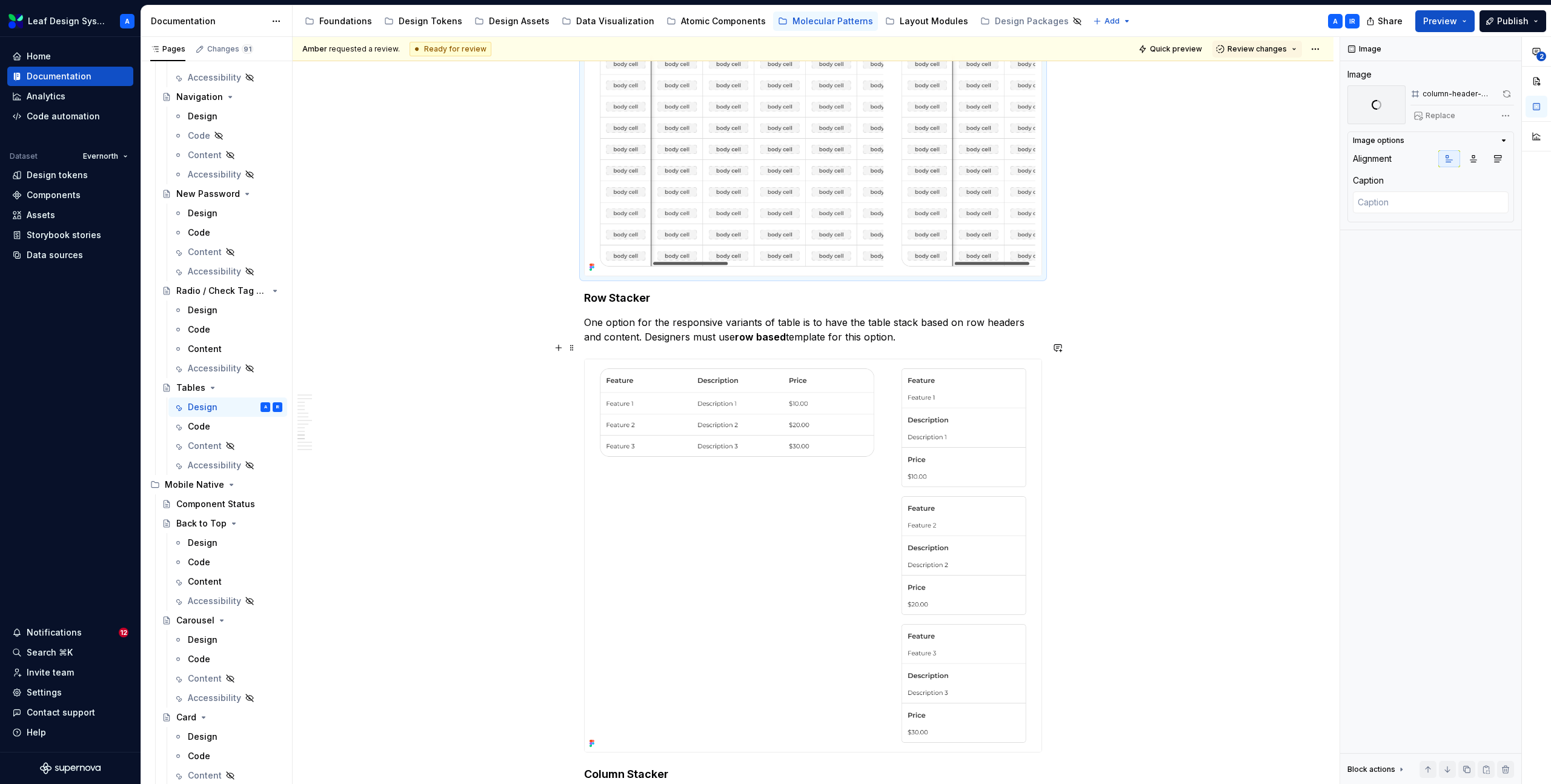
scroll to position [3370, 0]
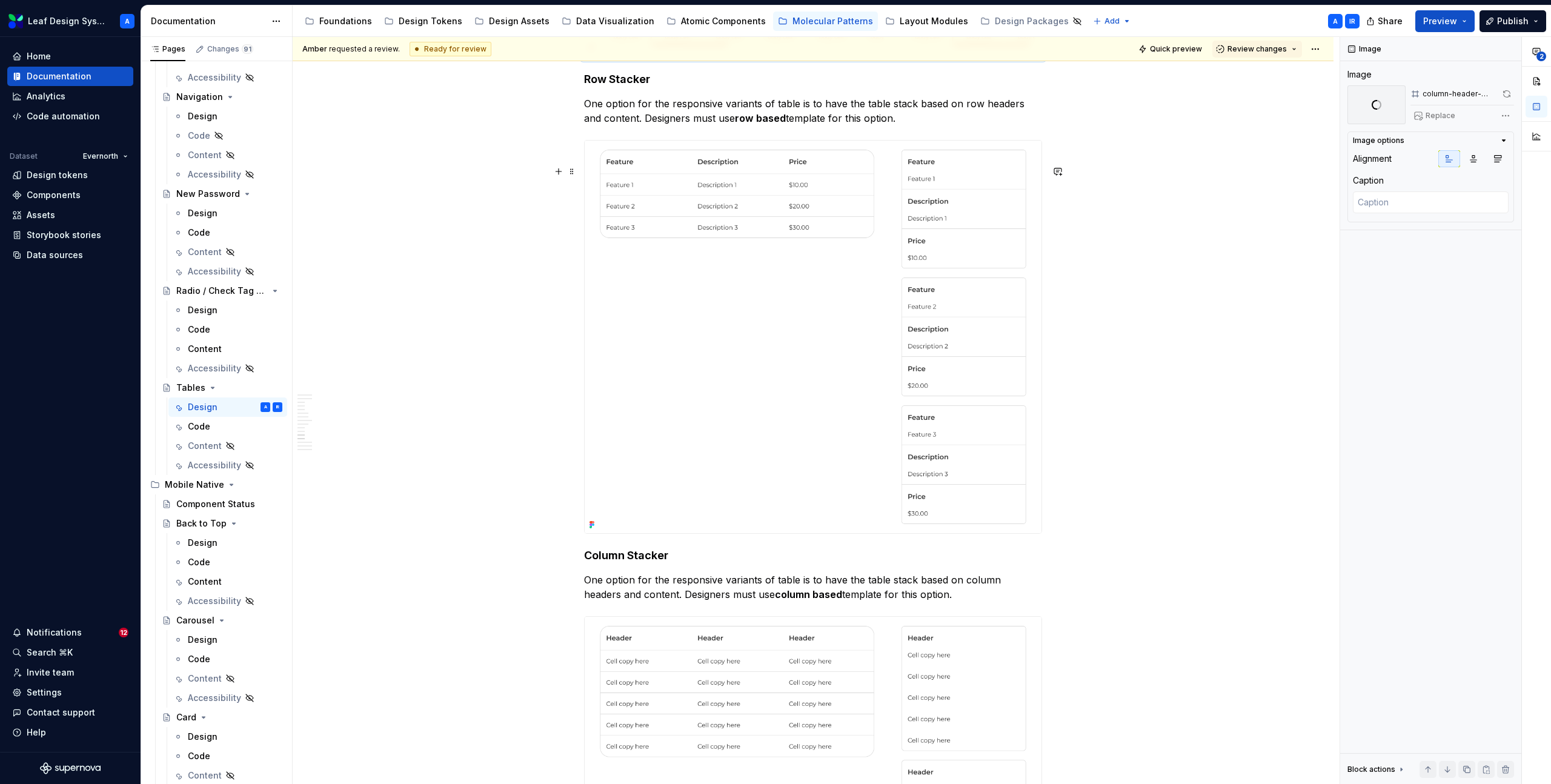
click at [904, 276] on img at bounding box center [812, 337] width 457 height 393
click at [1506, 94] on button "button" at bounding box center [1506, 94] width 17 height 17
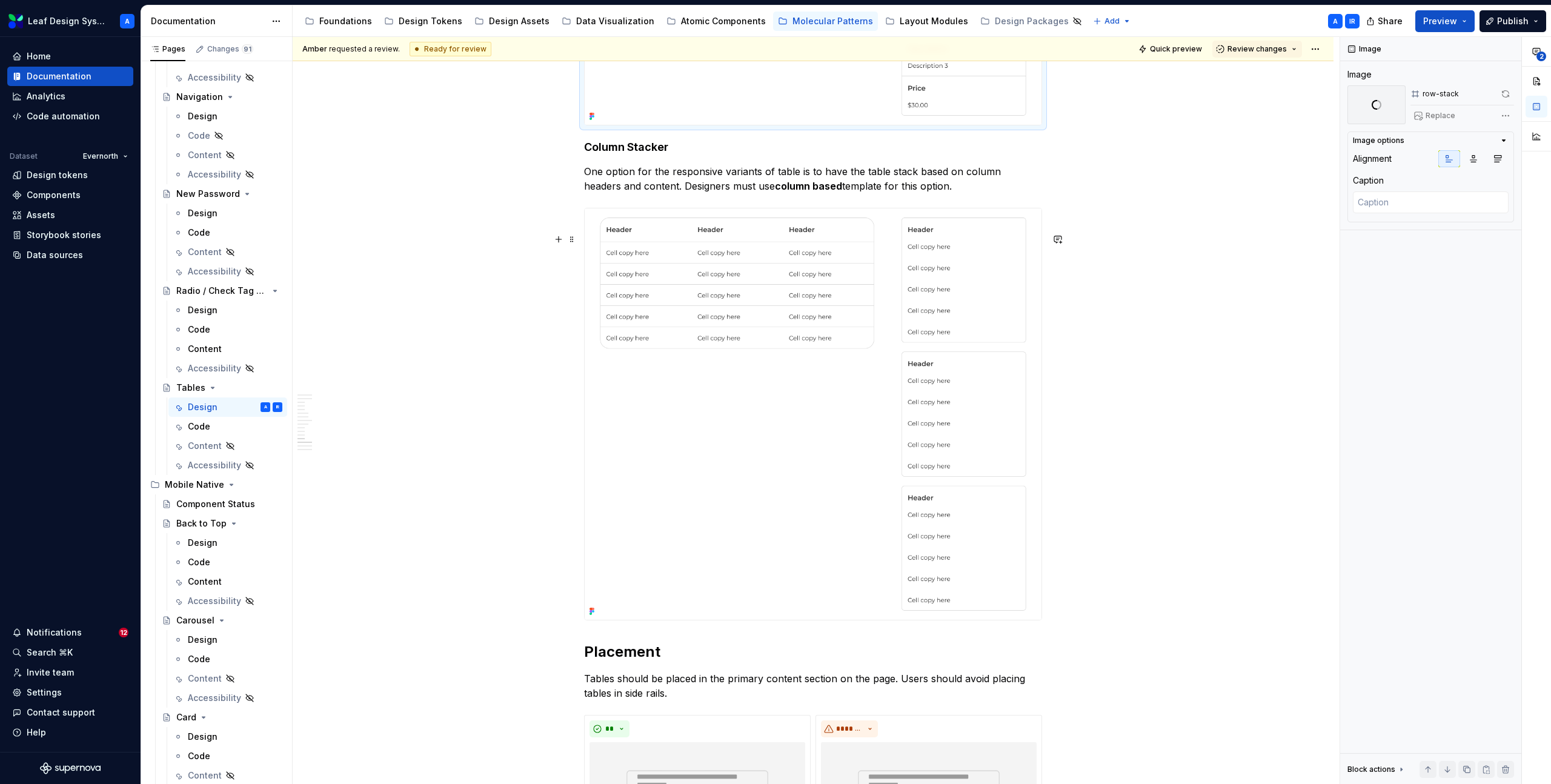
scroll to position [3795, 0]
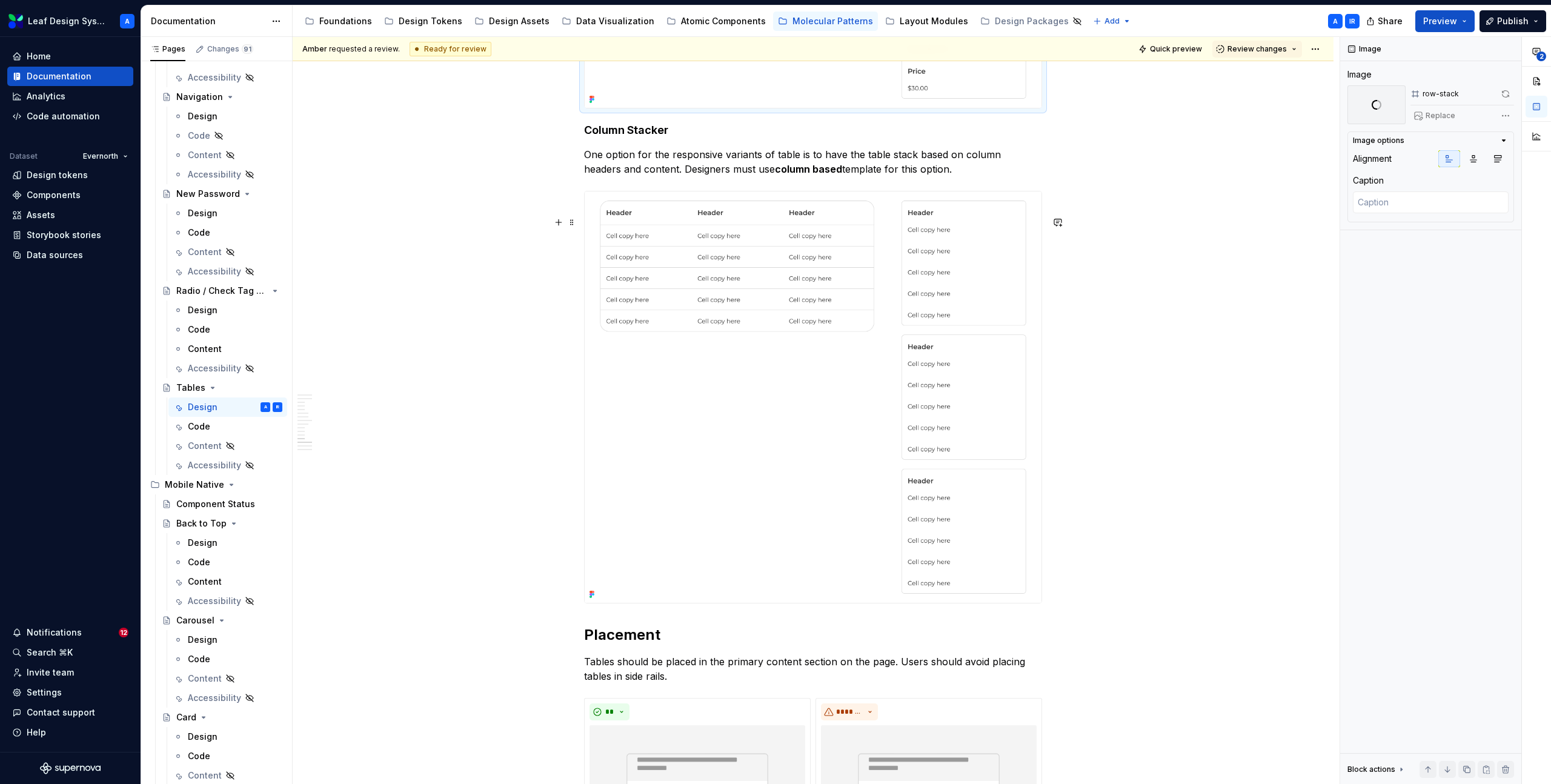
click at [931, 368] on img at bounding box center [812, 397] width 457 height 411
click at [1503, 96] on button "button" at bounding box center [1506, 94] width 17 height 17
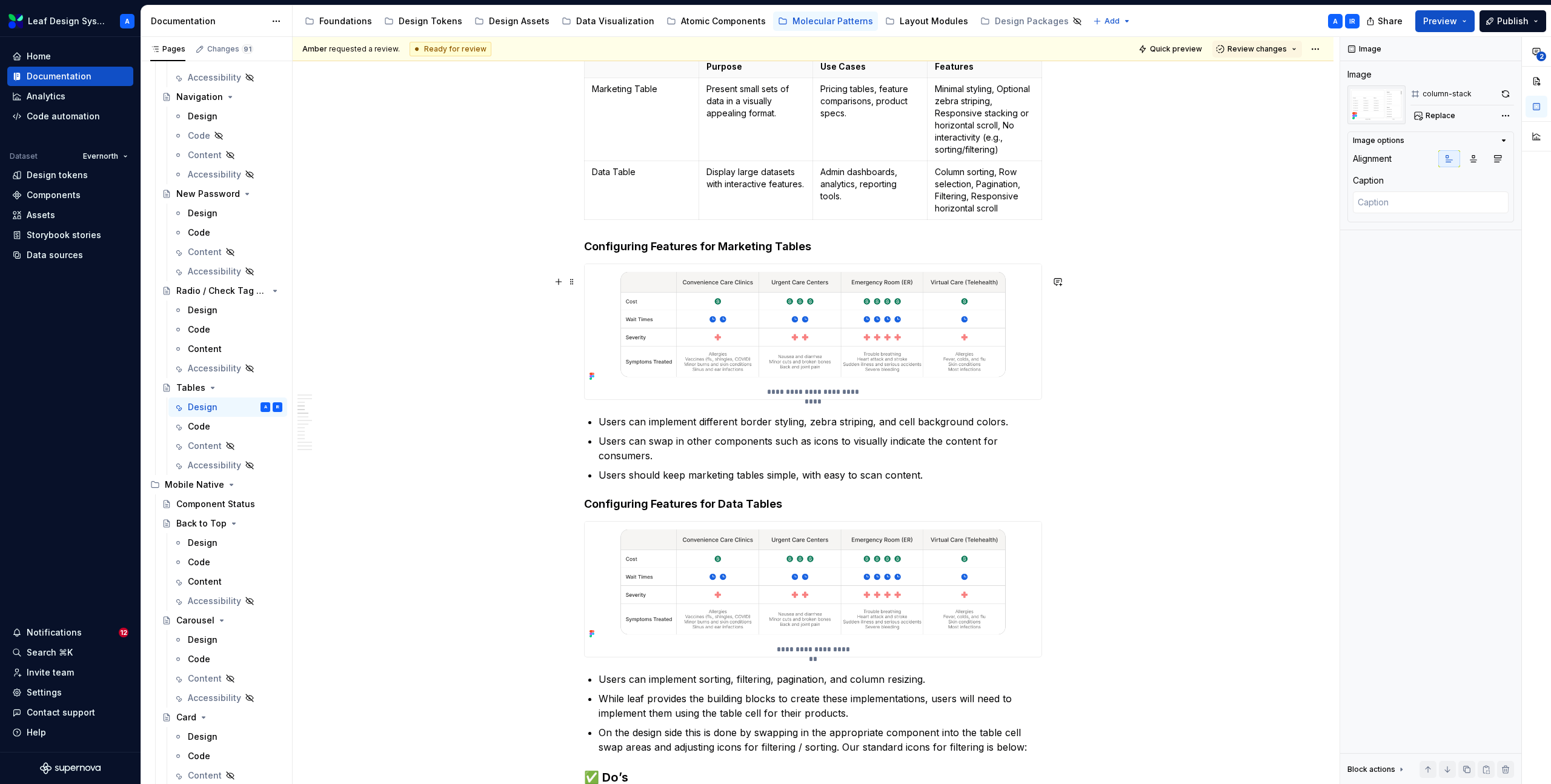
scroll to position [1029, 0]
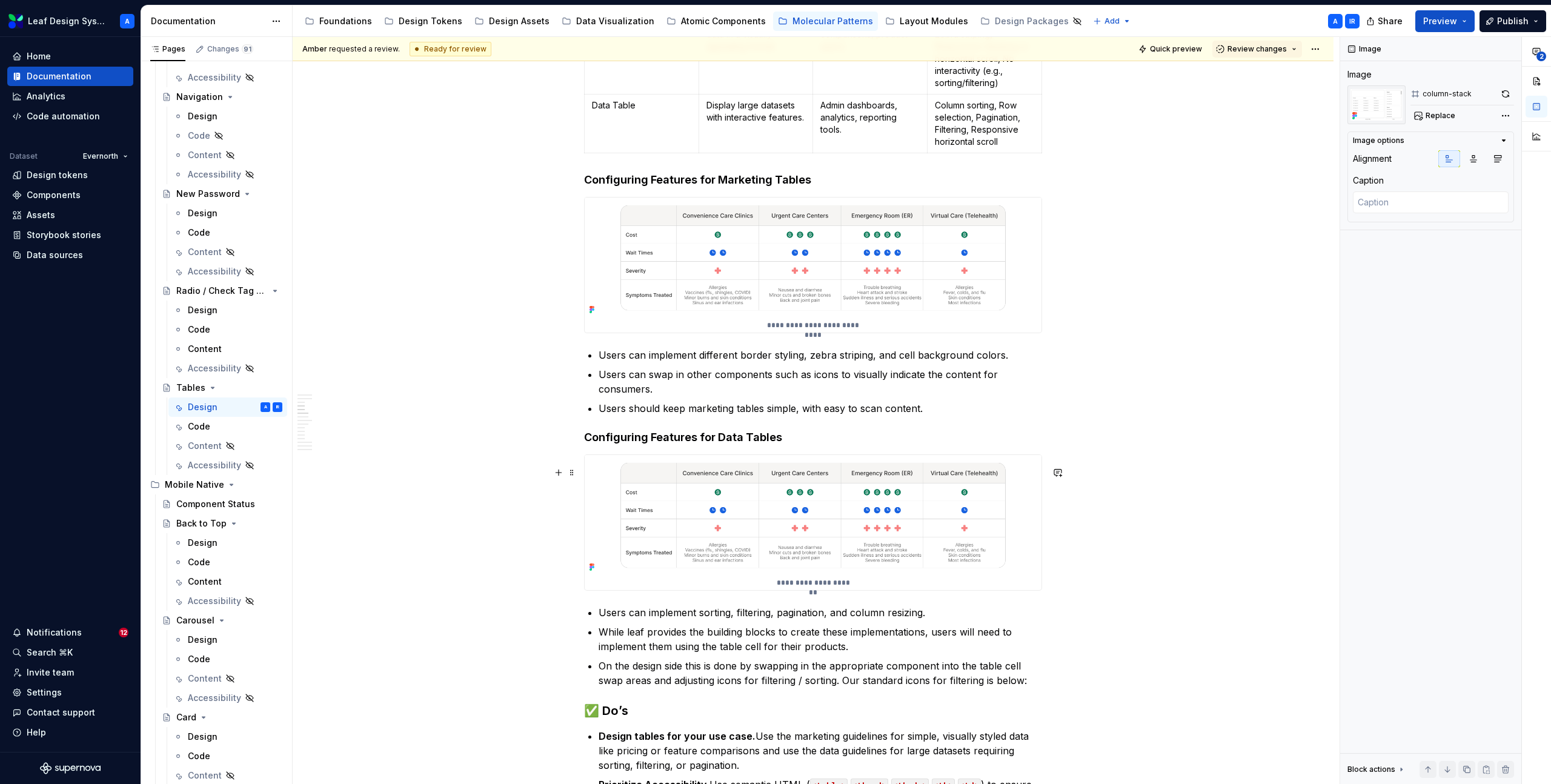
type textarea "*"
type textarea "Example of data table."
click at [828, 491] on img at bounding box center [812, 516] width 457 height 121
click at [1439, 114] on span "Replace" at bounding box center [1441, 116] width 30 height 10
type textarea "*"
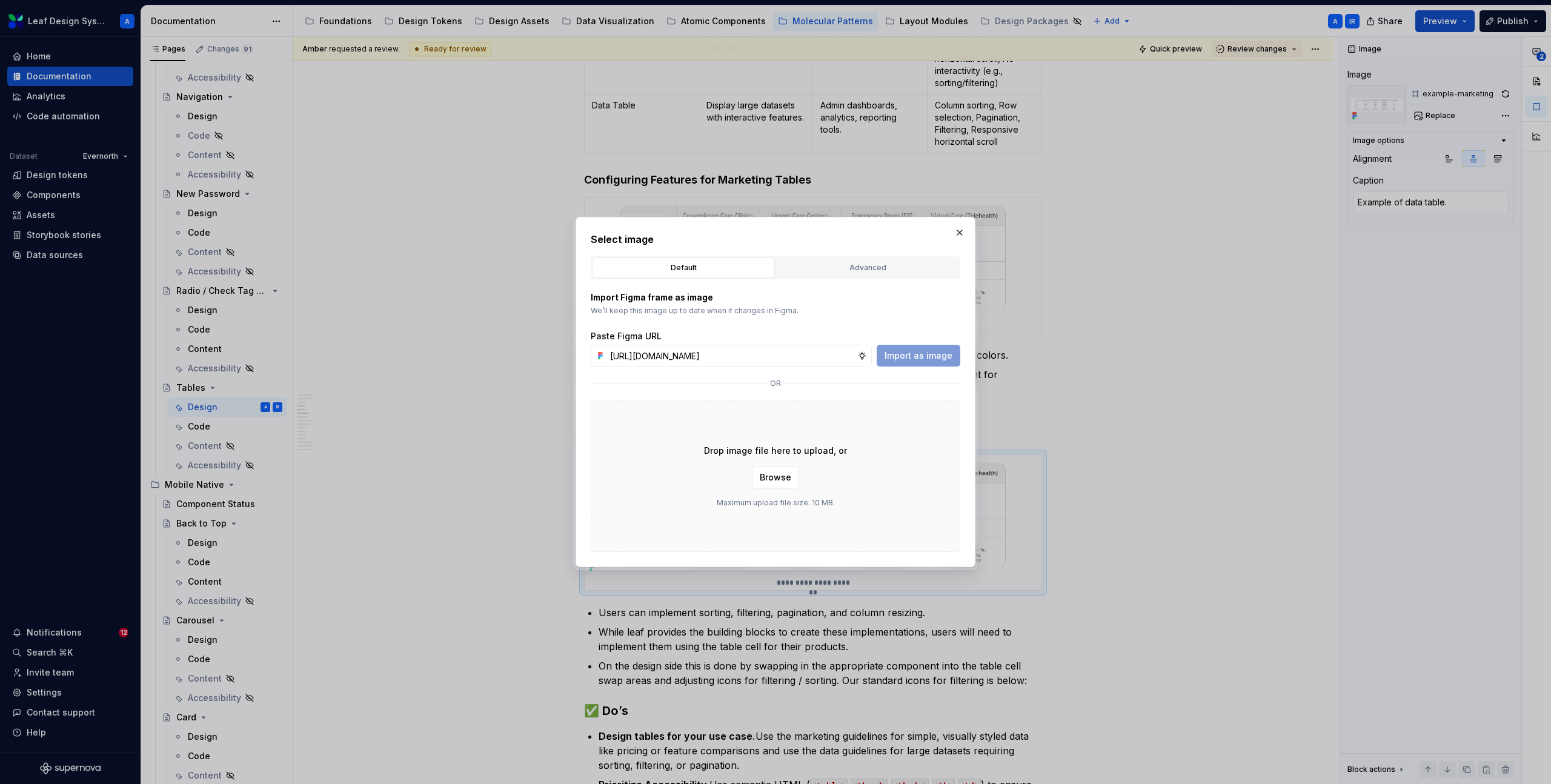
scroll to position [0, 339]
type input "[URL][DOMAIN_NAME]"
click at [908, 354] on span "Import as image" at bounding box center [919, 355] width 68 height 12
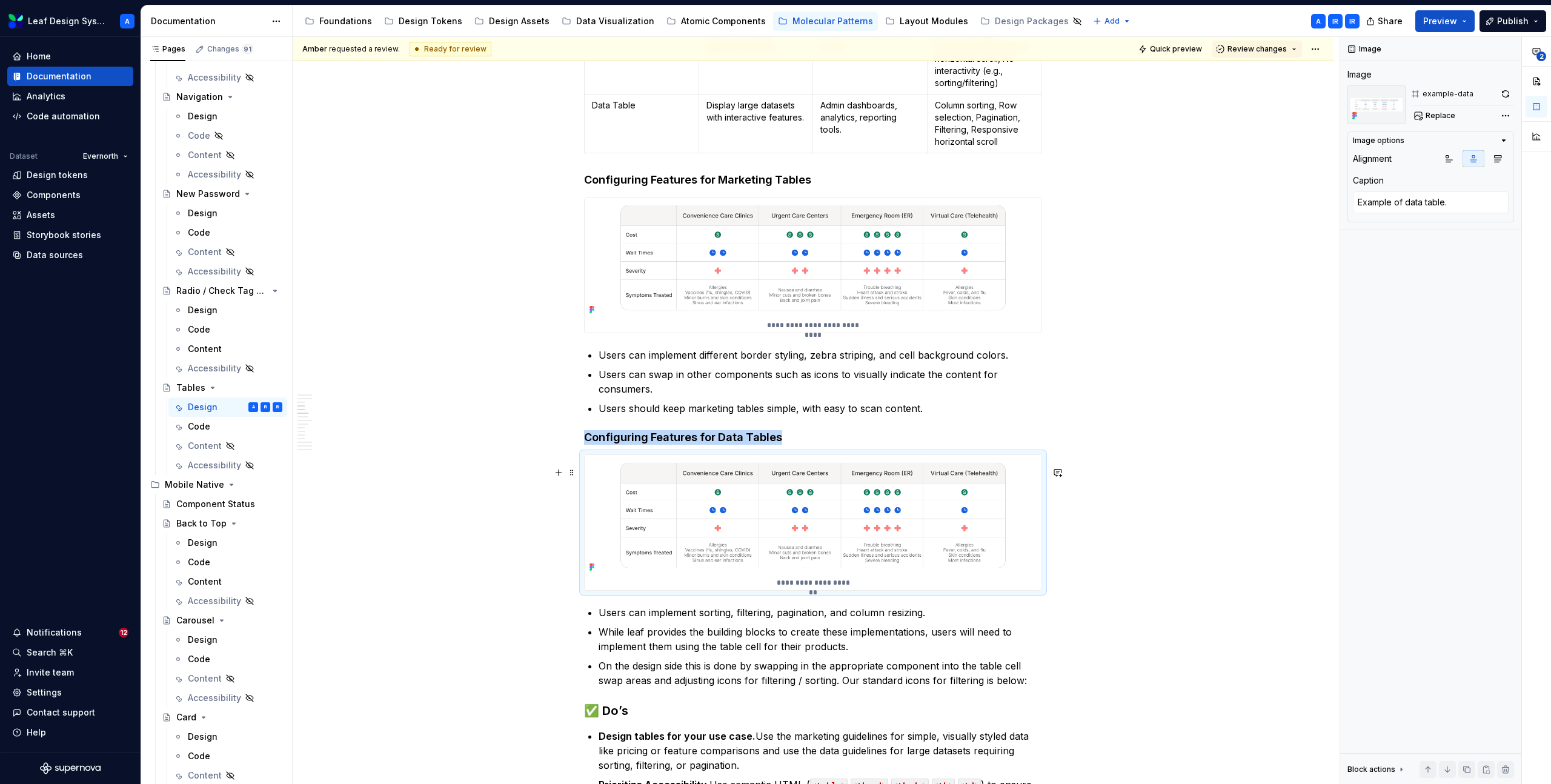
click at [972, 525] on img at bounding box center [812, 516] width 457 height 121
click at [1507, 95] on button "button" at bounding box center [1506, 94] width 17 height 17
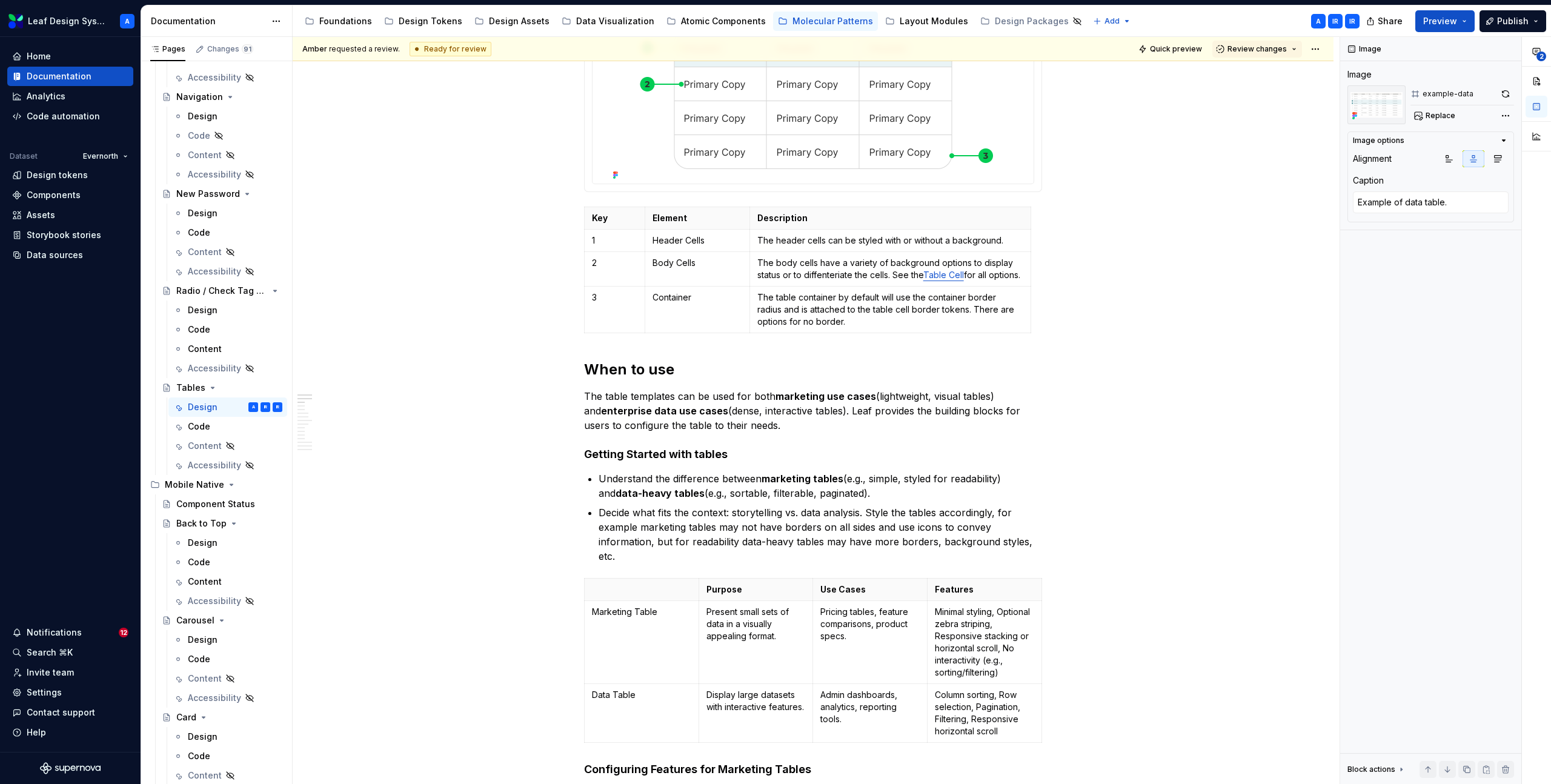
scroll to position [0, 0]
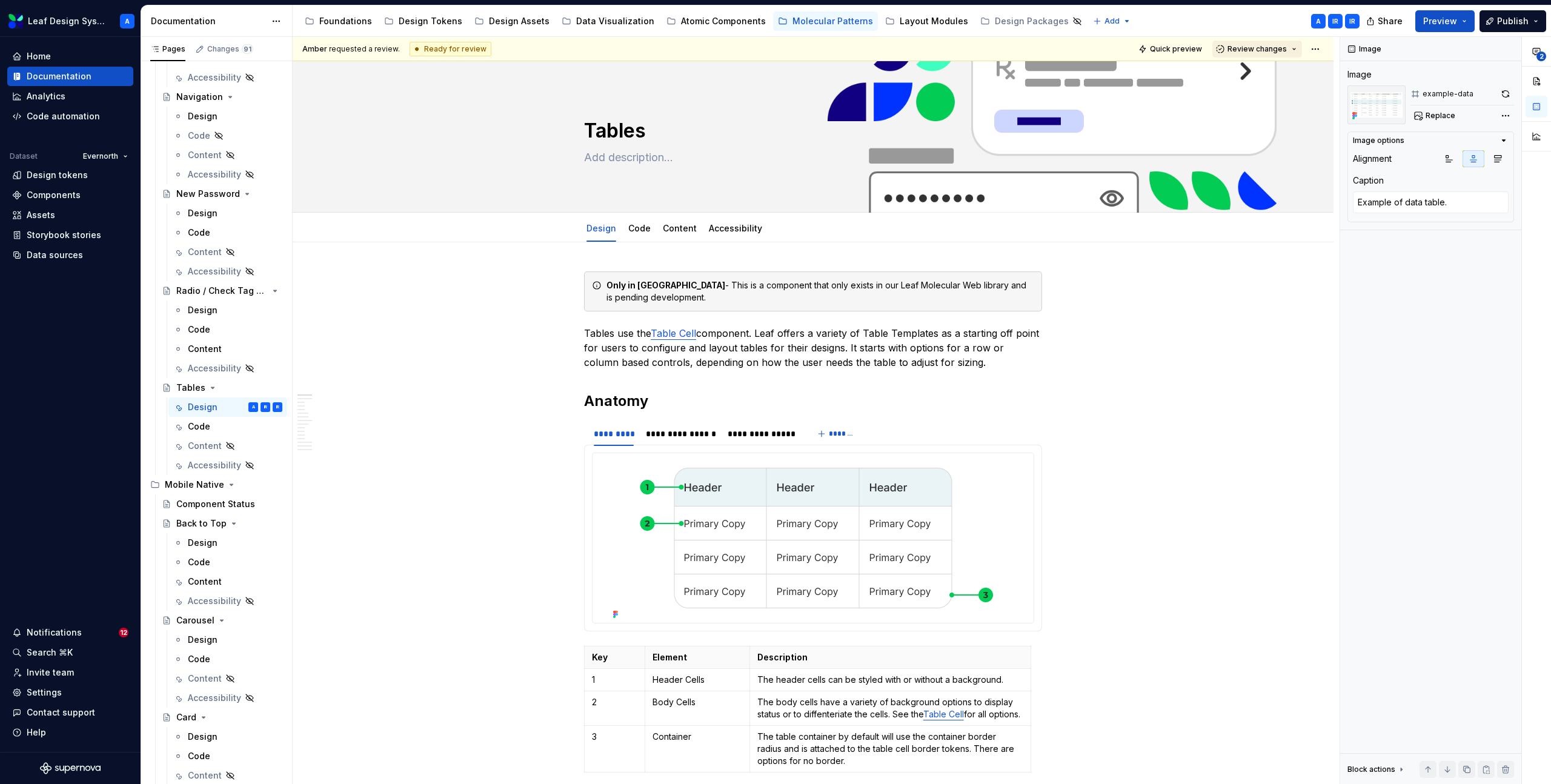
click at [1284, 50] on span "Review changes" at bounding box center [1258, 49] width 60 height 10
click at [1273, 73] on div "Approve" at bounding box center [1297, 72] width 106 height 12
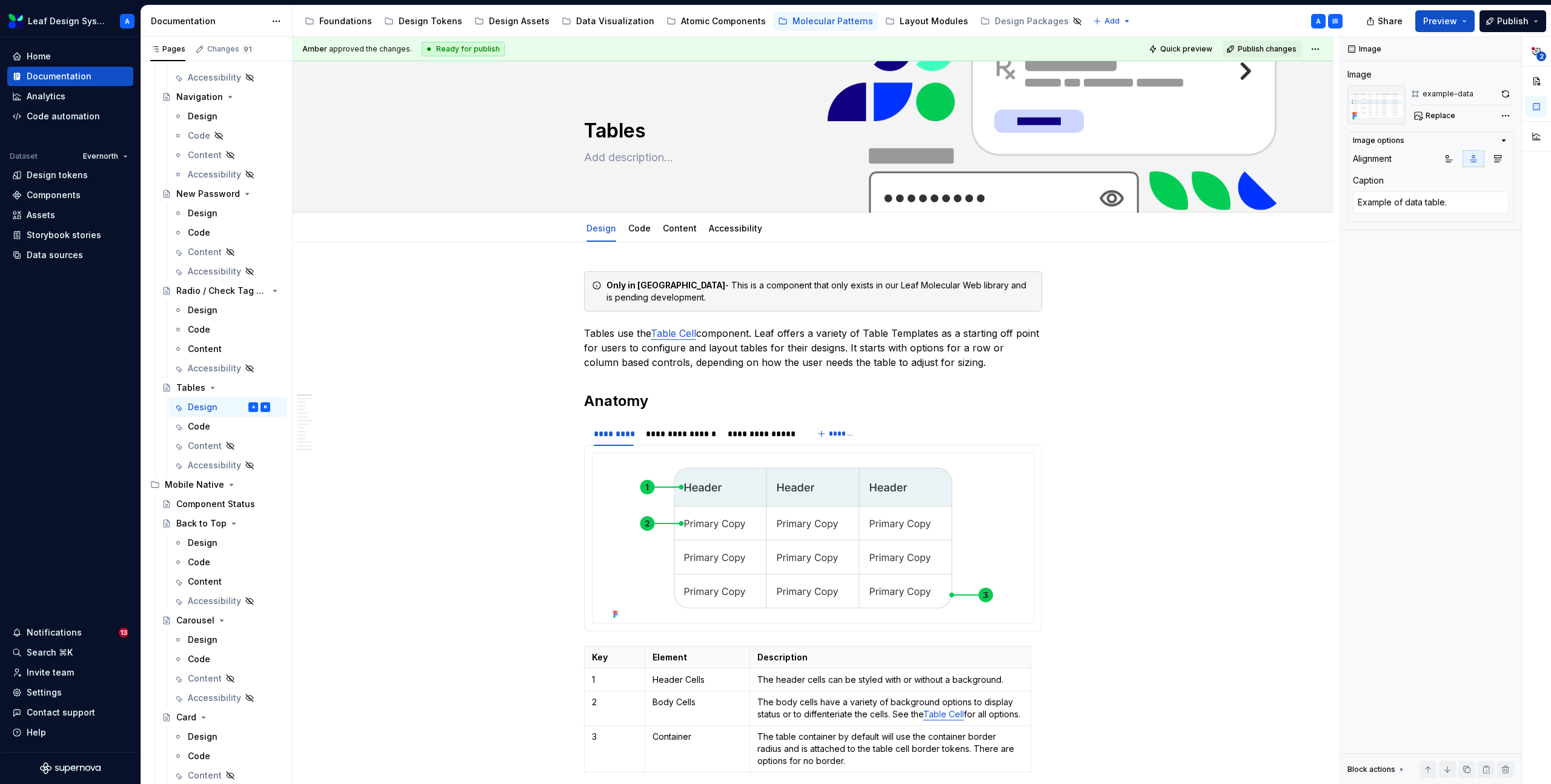
type textarea "*"
